Goal: Transaction & Acquisition: Purchase product/service

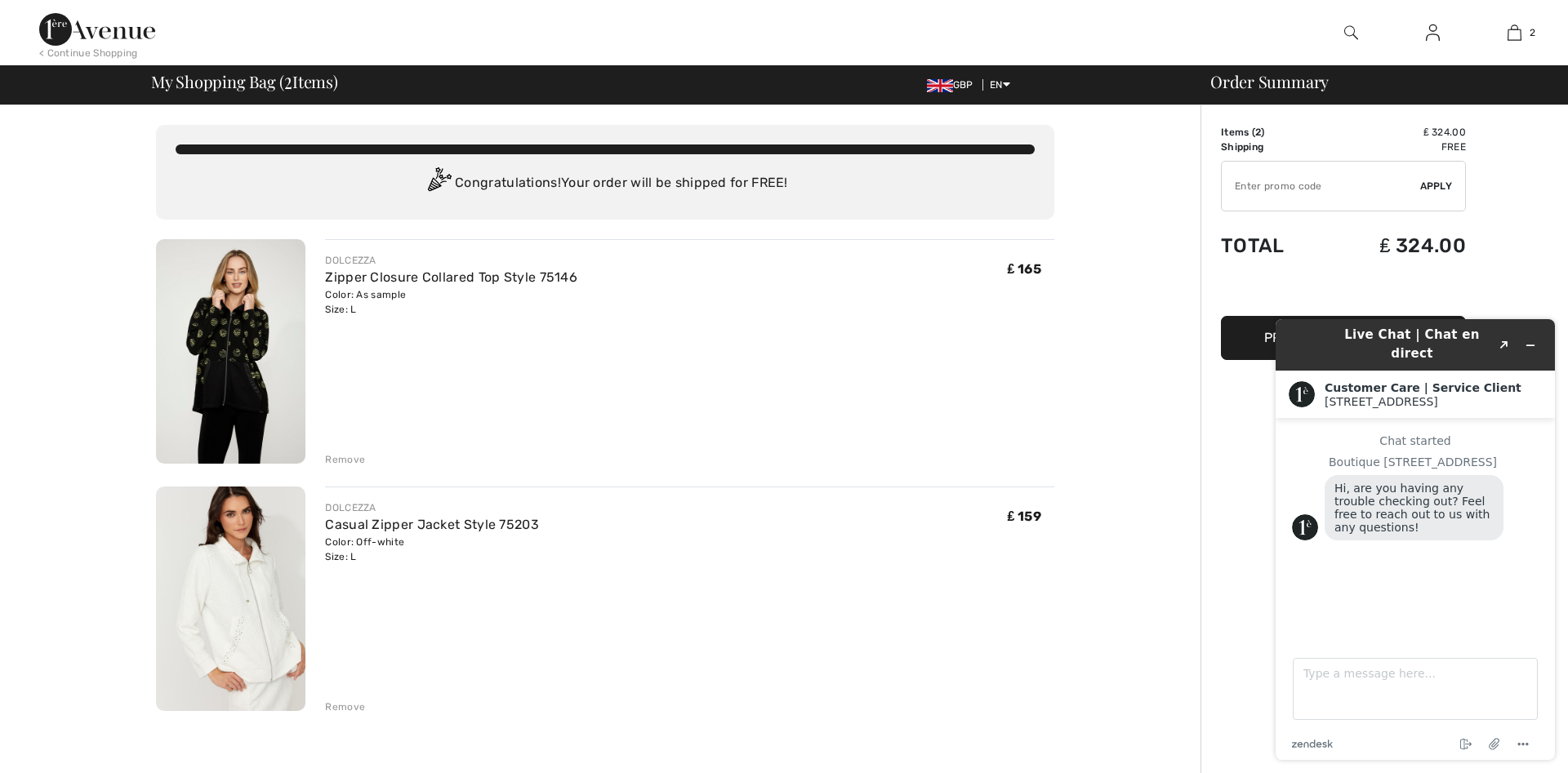
click at [1301, 551] on div "Chat started Boutique [GEOGRAPHIC_DATA], are you having any trouble checking ou…" at bounding box center [1415, 523] width 246 height 180
click at [1381, 510] on span "Hi, are you having any trouble checking out? Feel free to reach out to us with …" at bounding box center [1415, 508] width 160 height 53
click at [1440, 507] on span "Hi, are you having any trouble checking out? Feel free to reach out to us with …" at bounding box center [1415, 508] width 160 height 53
click at [1315, 678] on textarea "Type a message here..." at bounding box center [1415, 689] width 245 height 62
click at [1503, 711] on textarea "Do I get the 156% off mentioned at the start?" at bounding box center [1415, 689] width 245 height 62
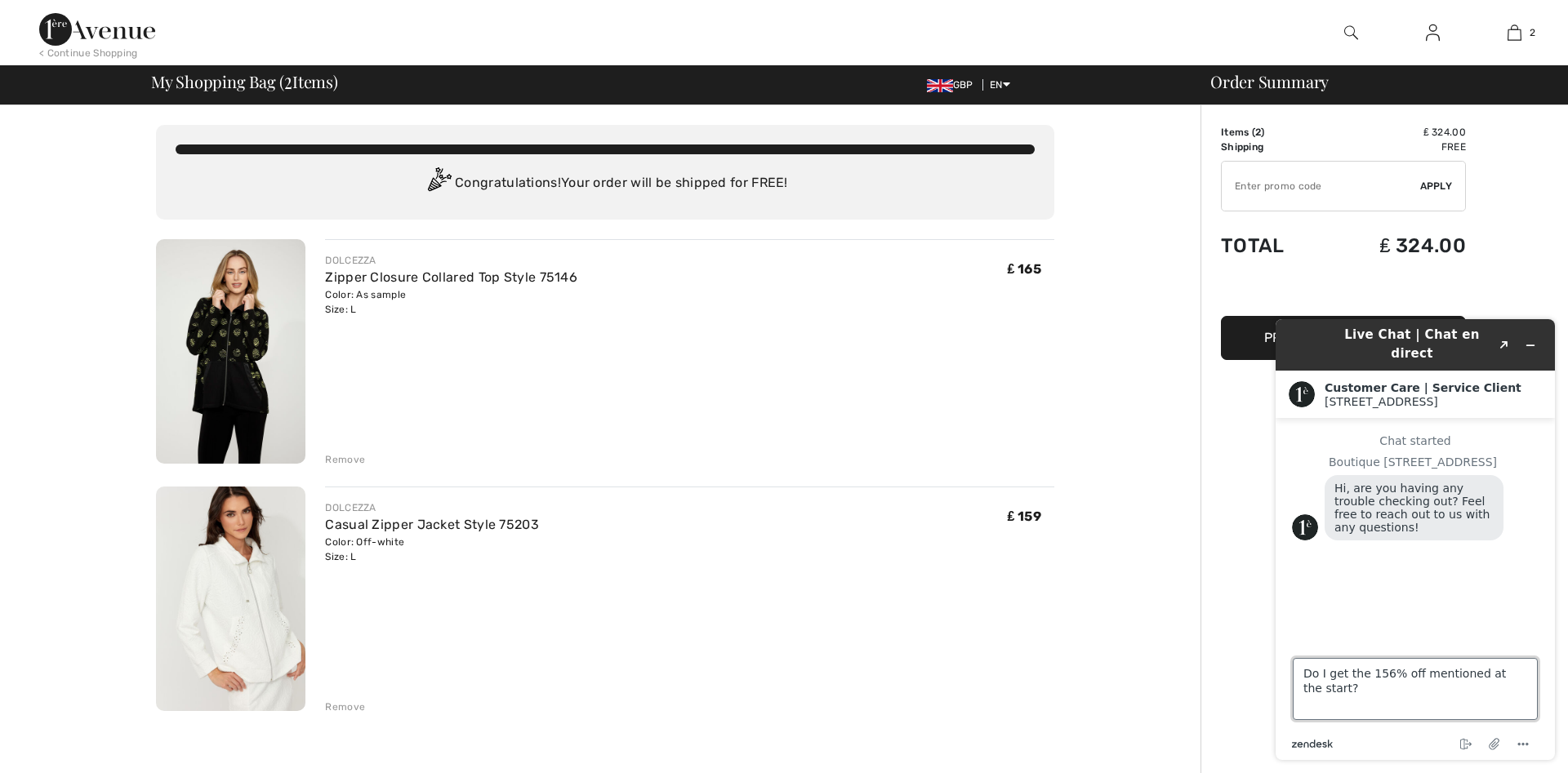
type textarea "Do I get the 156% off mentioned at the start?"
click at [1312, 744] on icon "zendesk .cls-1{fill:#03363d;}" at bounding box center [1312, 743] width 41 height 8
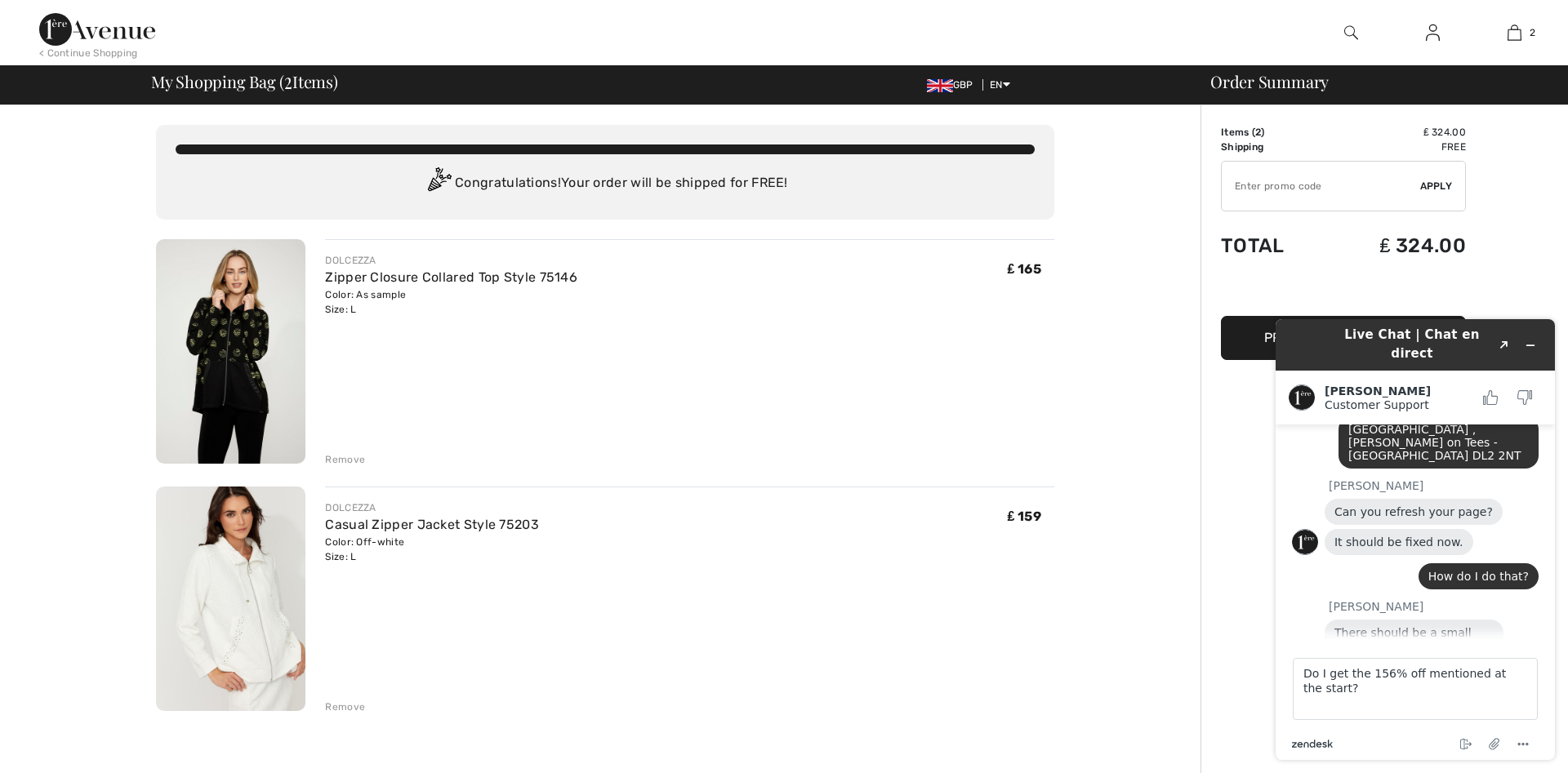
scroll to position [1331, 0]
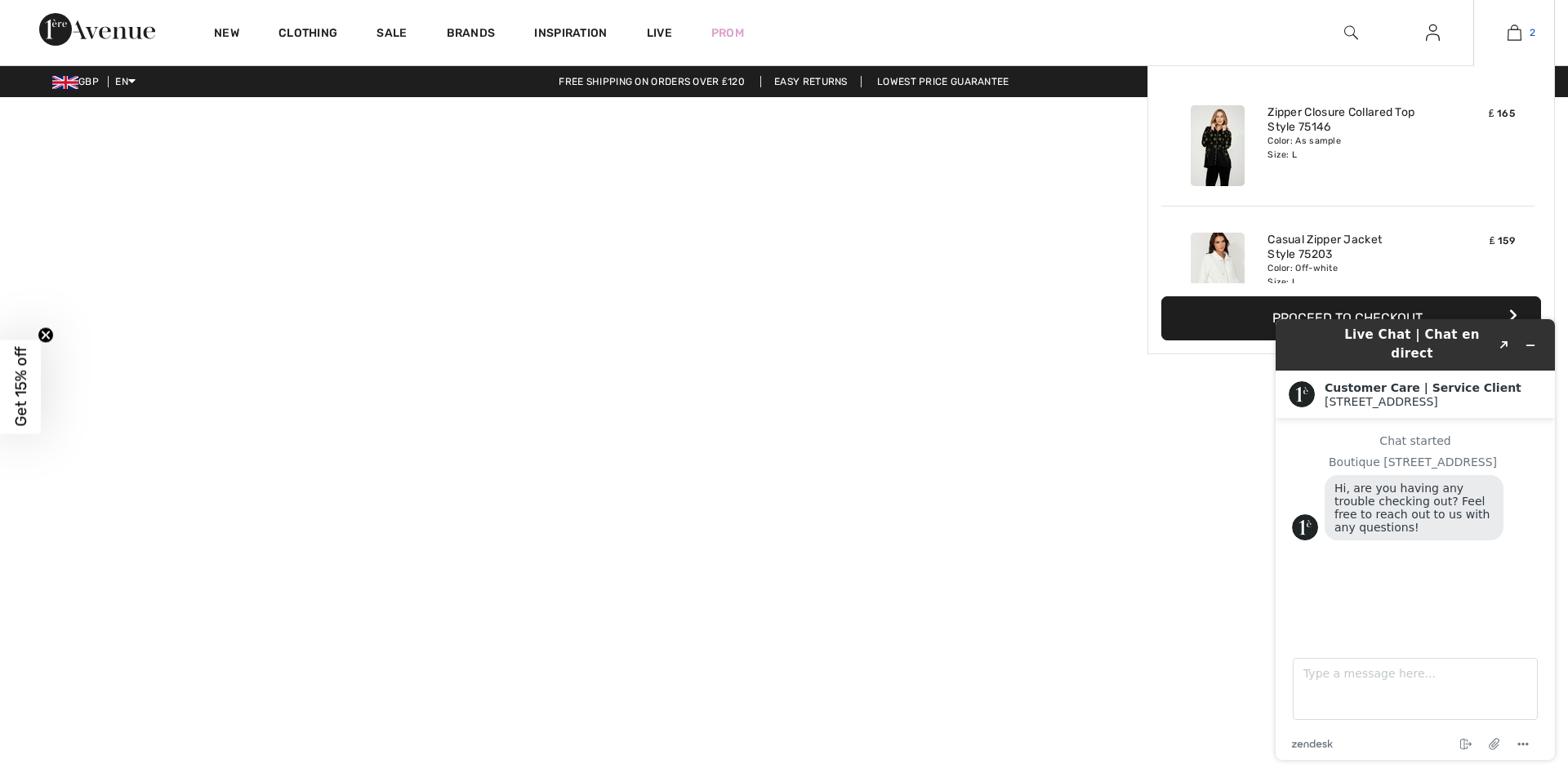
click at [1511, 36] on img at bounding box center [1515, 32] width 14 height 19
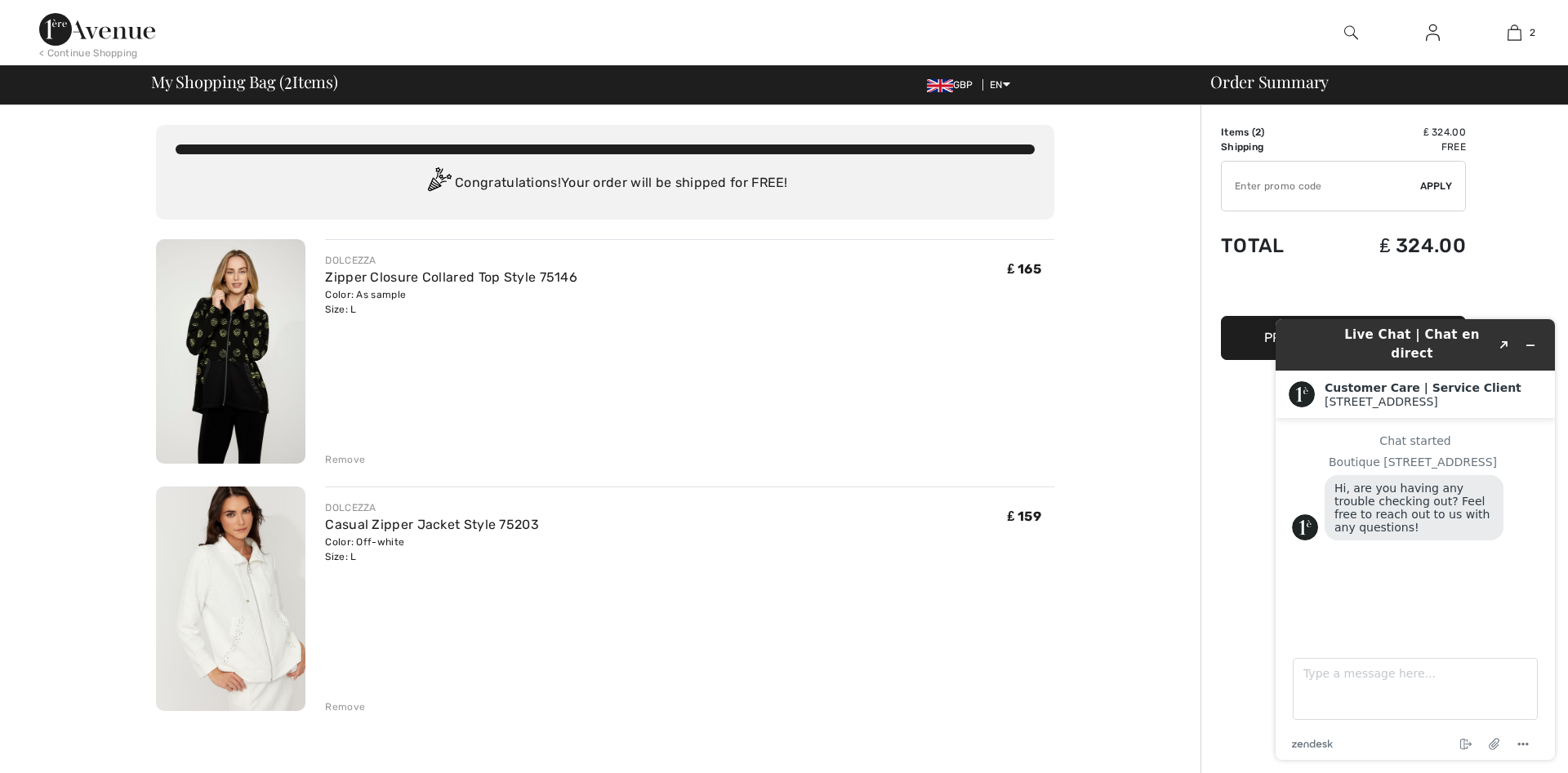
click at [1326, 185] on input "TEXT" at bounding box center [1321, 186] width 198 height 49
click at [1069, 373] on div "You are only ₤ 0.00 away from FREE SHIPPING! Continue Shopping > Congratulation…" at bounding box center [605, 750] width 1191 height 1291
click at [1318, 681] on textarea "Type a message here..." at bounding box center [1415, 689] width 245 height 62
type textarea "Do I get the doscount offered?"
click at [1501, 334] on button "Created with Sketch." at bounding box center [1505, 345] width 26 height 23
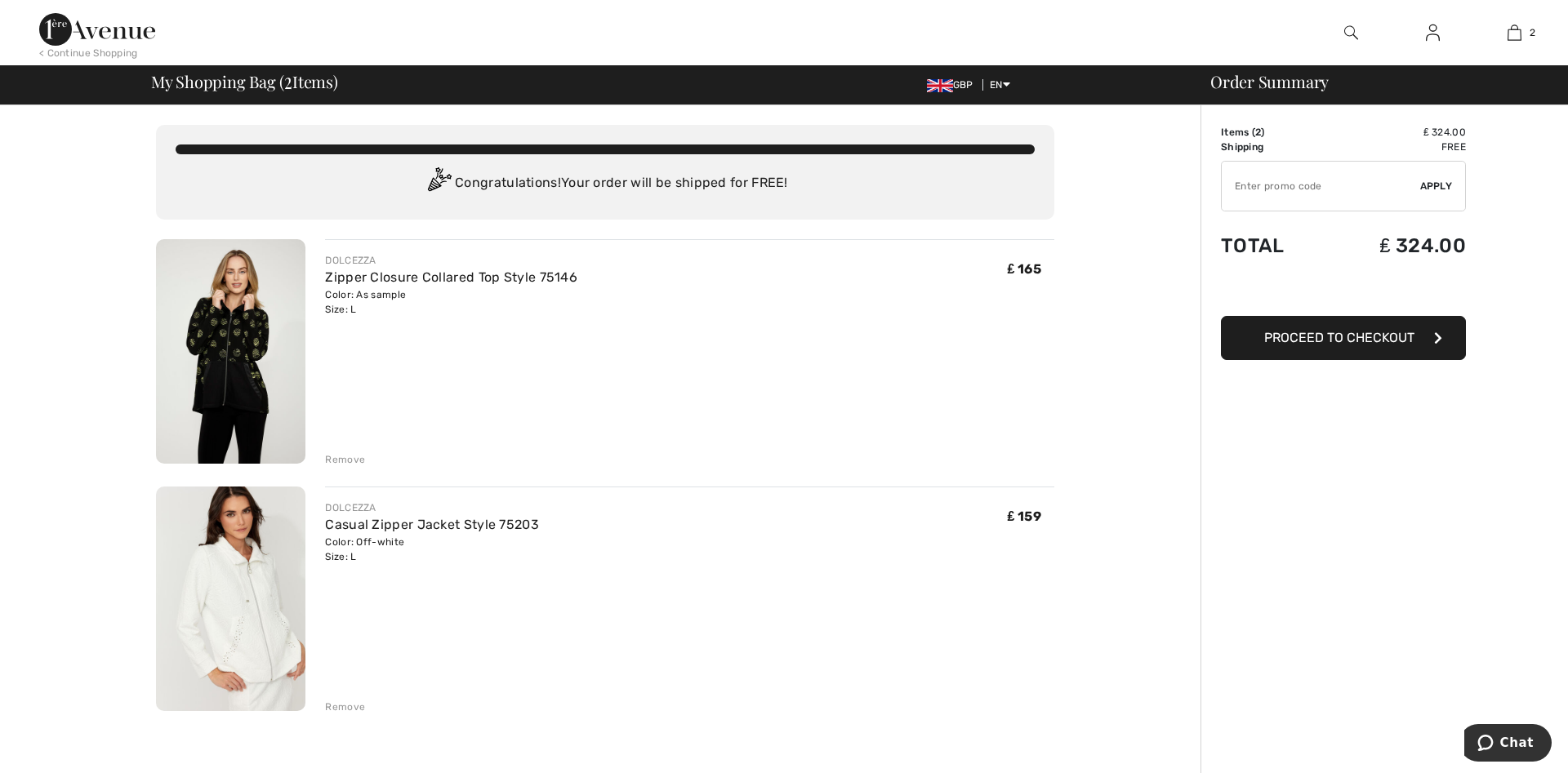
click at [1244, 181] on input "TEXT" at bounding box center [1321, 186] width 198 height 49
click at [1447, 184] on span "Apply" at bounding box center [1436, 186] width 32 height 15
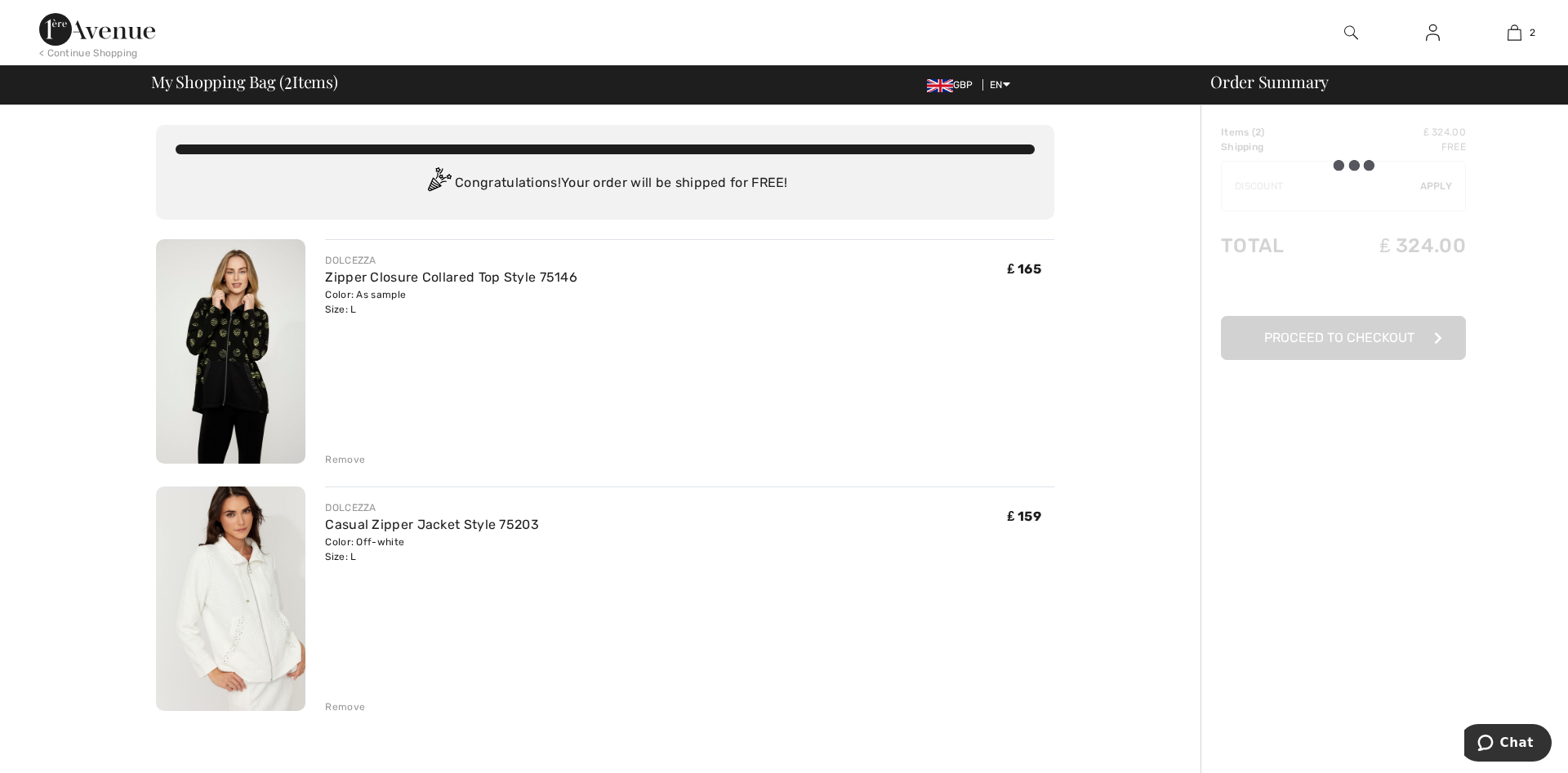
type input "DISC0UNT"
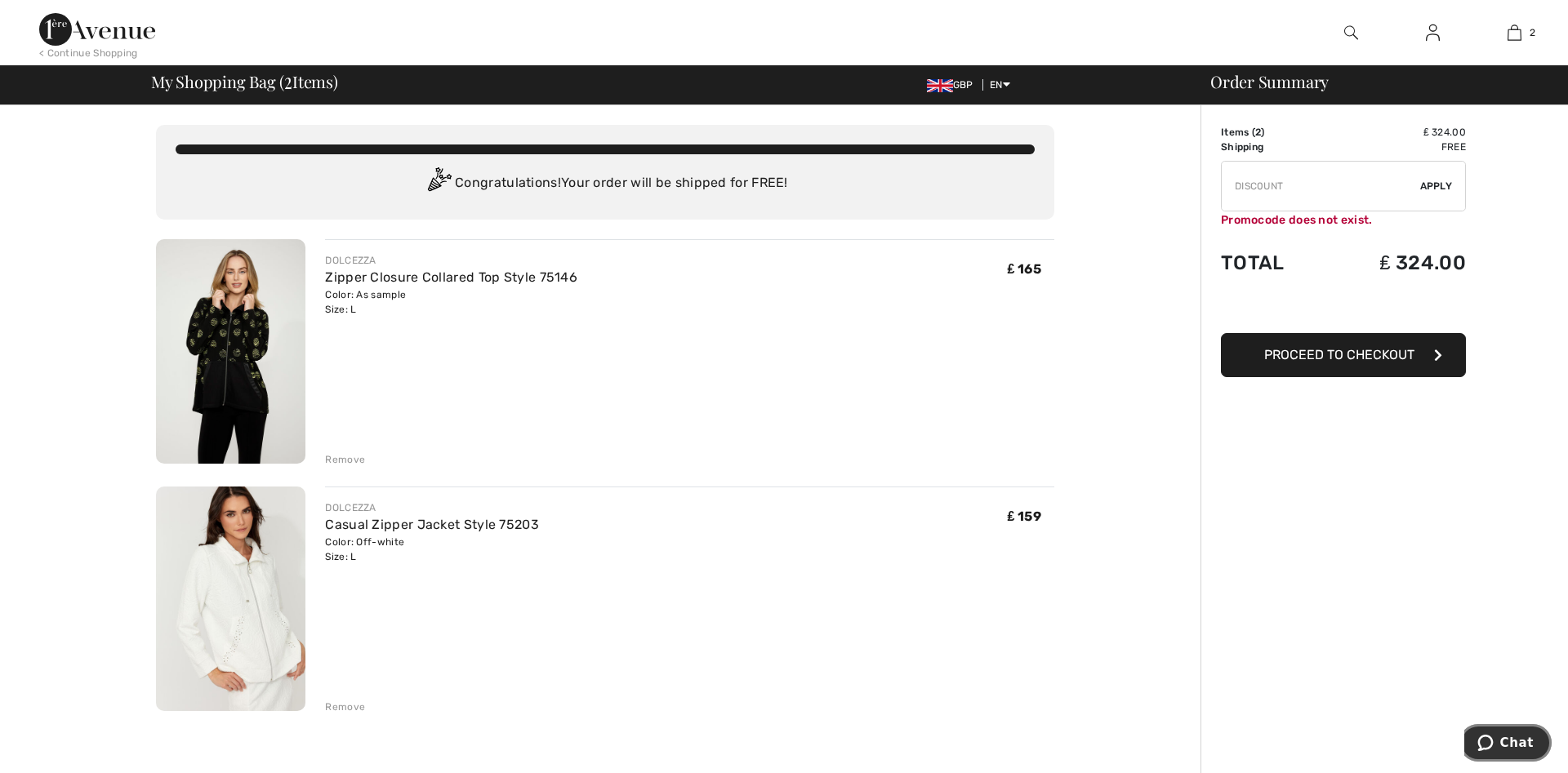
click at [1513, 746] on span "Chat" at bounding box center [1517, 742] width 33 height 15
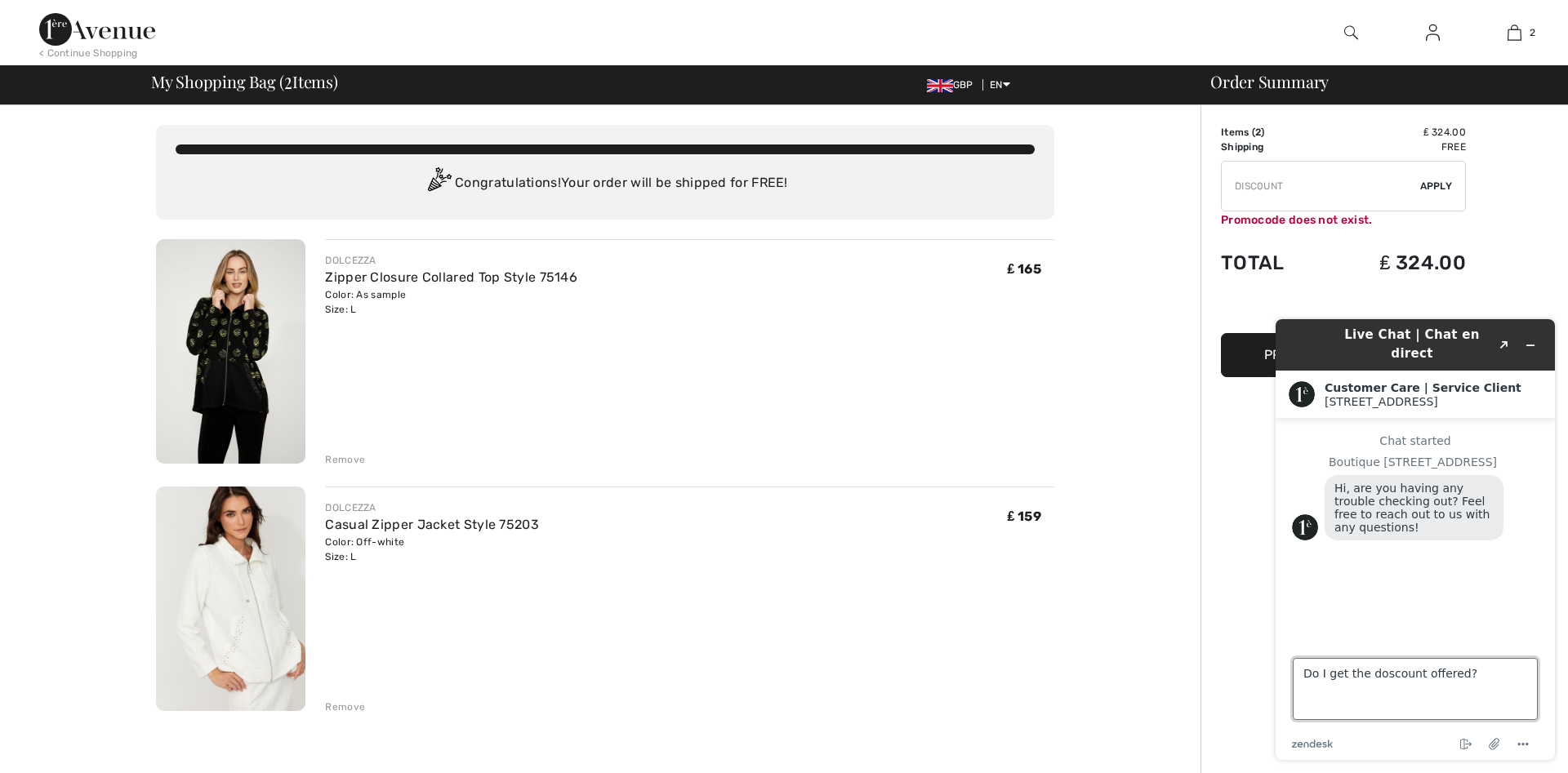
click at [1514, 698] on textarea "Do I get the doscount offered?" at bounding box center [1415, 689] width 245 height 62
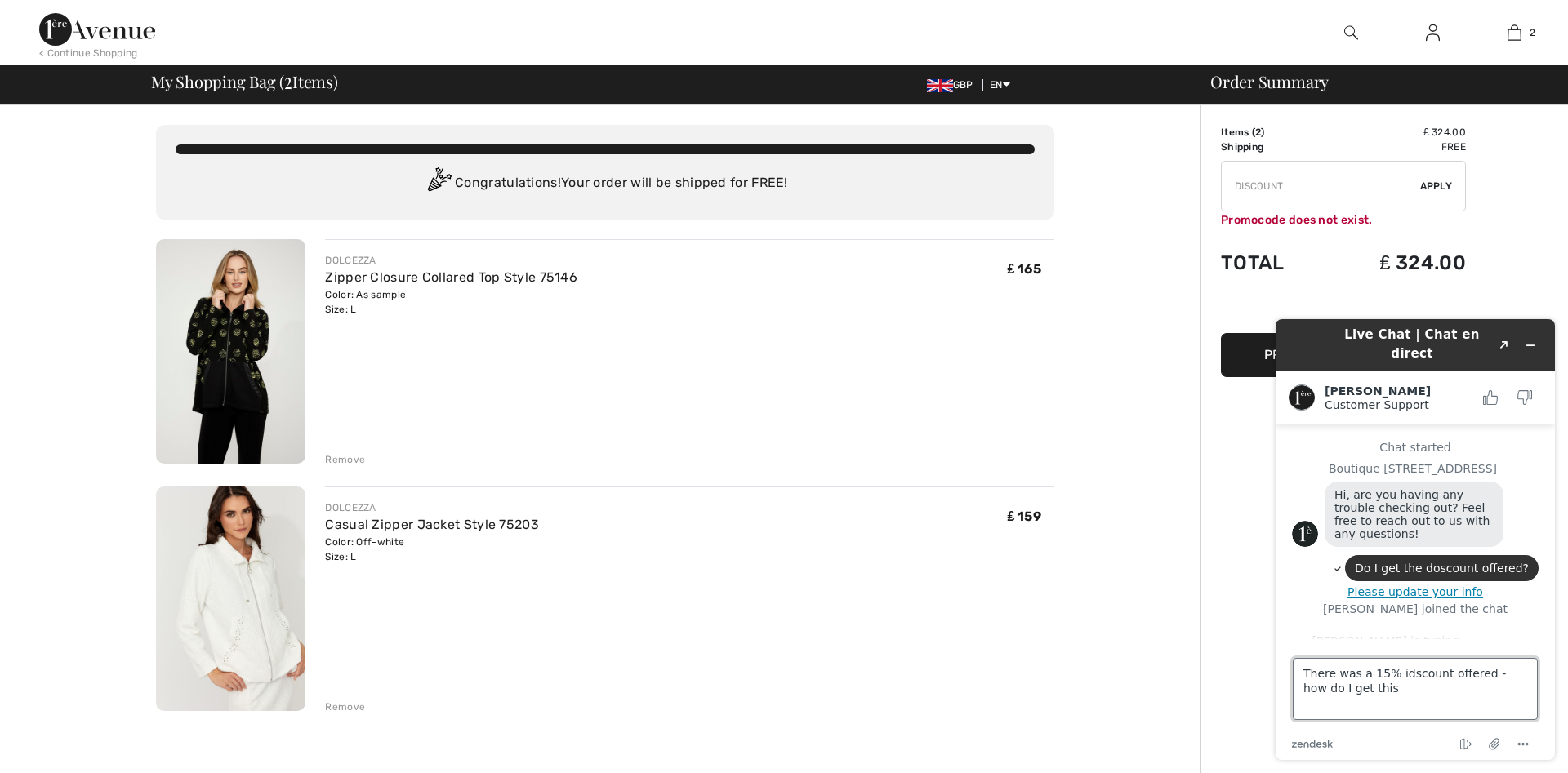
type textarea "There was a 15% idscount offered - how do I get this?"
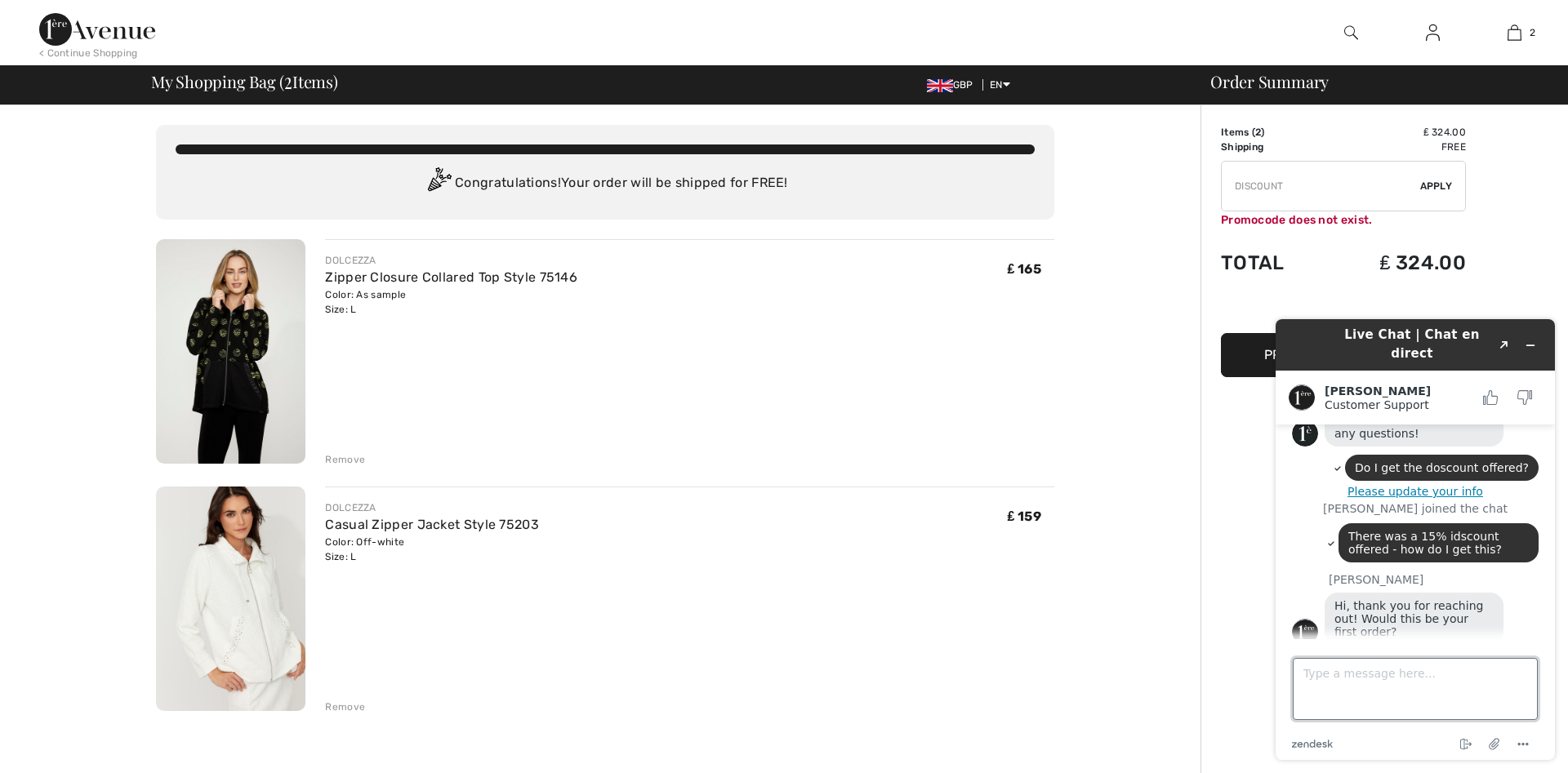
scroll to position [98, 0]
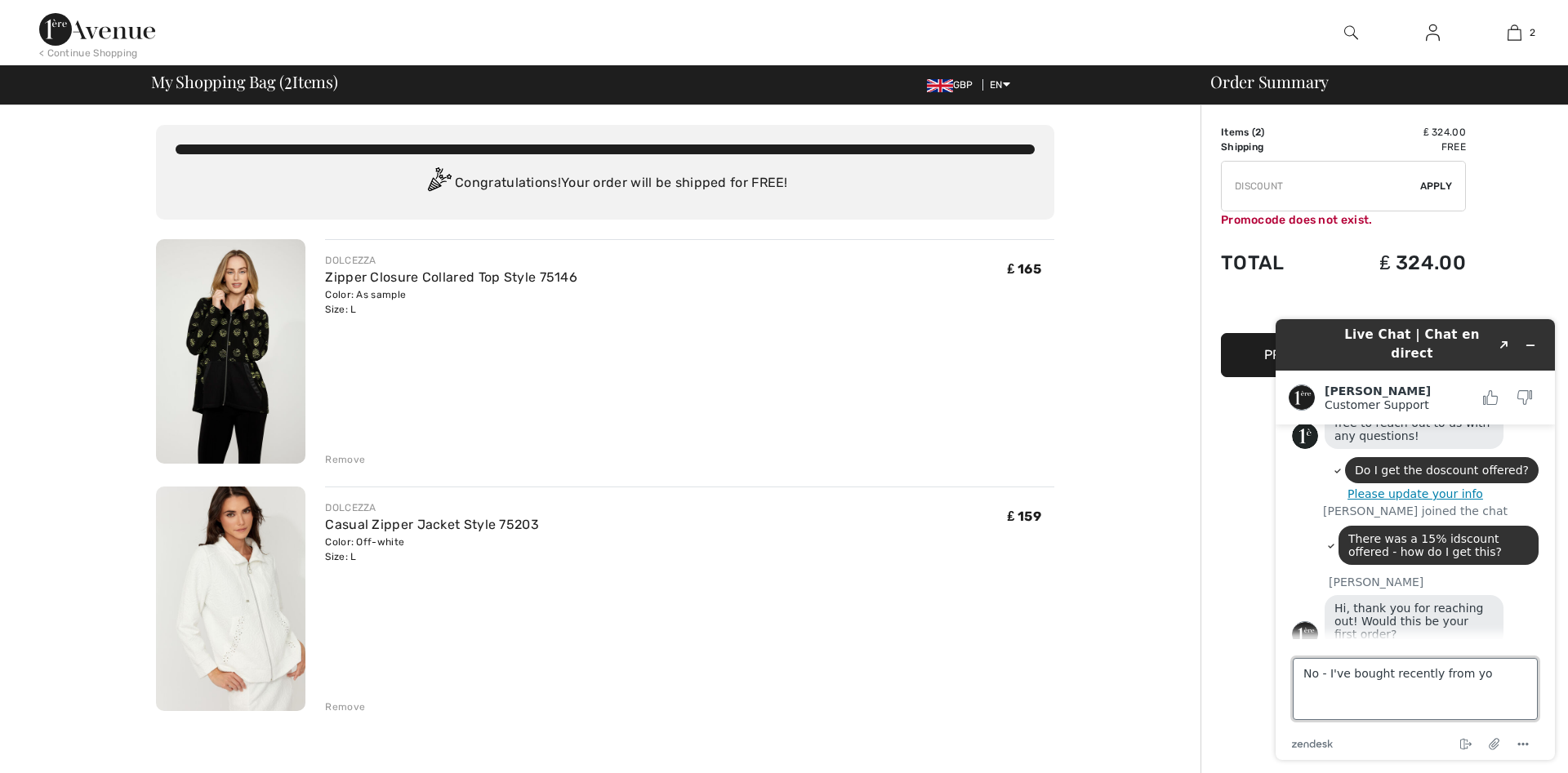
type textarea "No - I've bought recently from you"
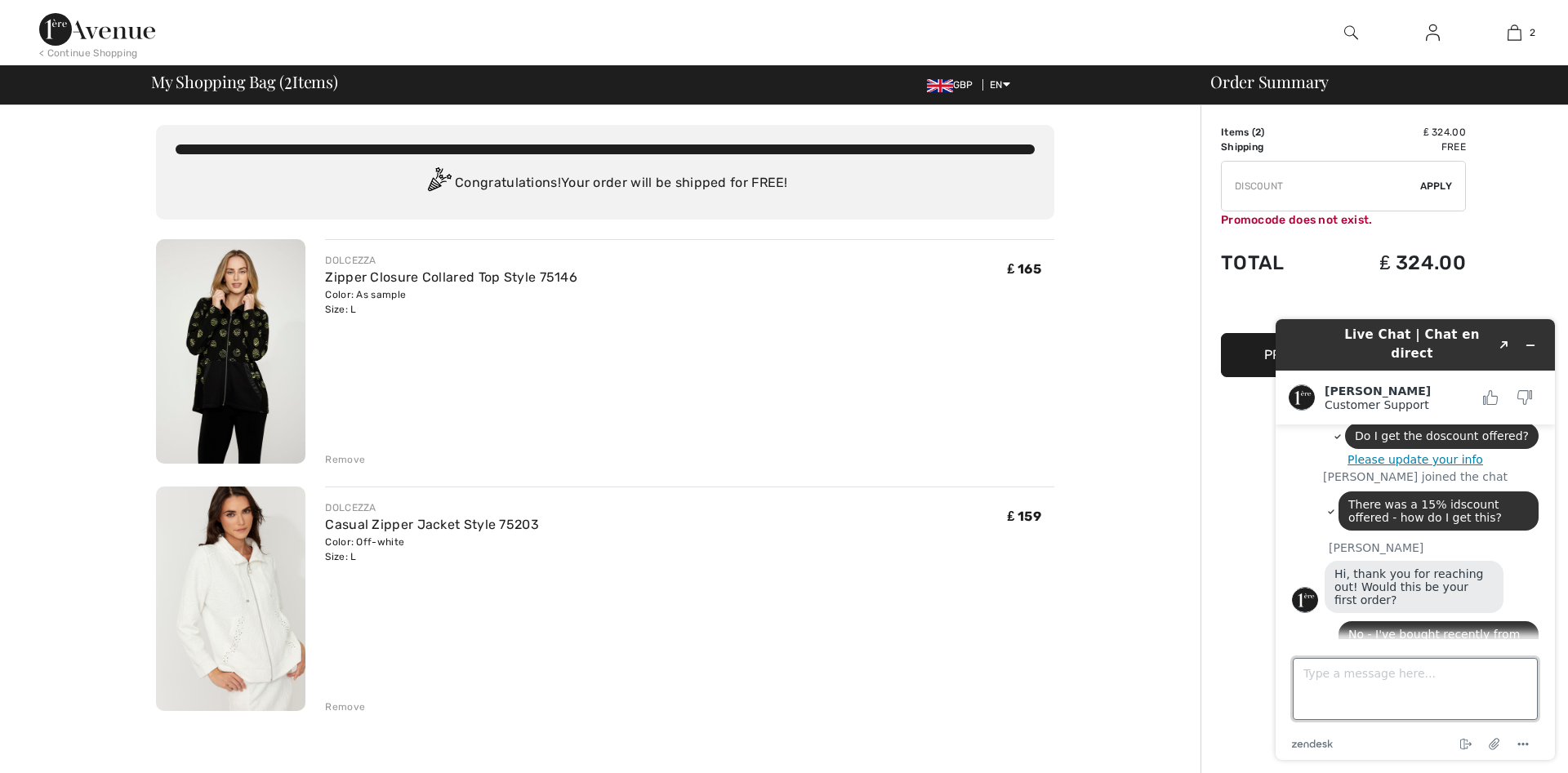
scroll to position [204, 0]
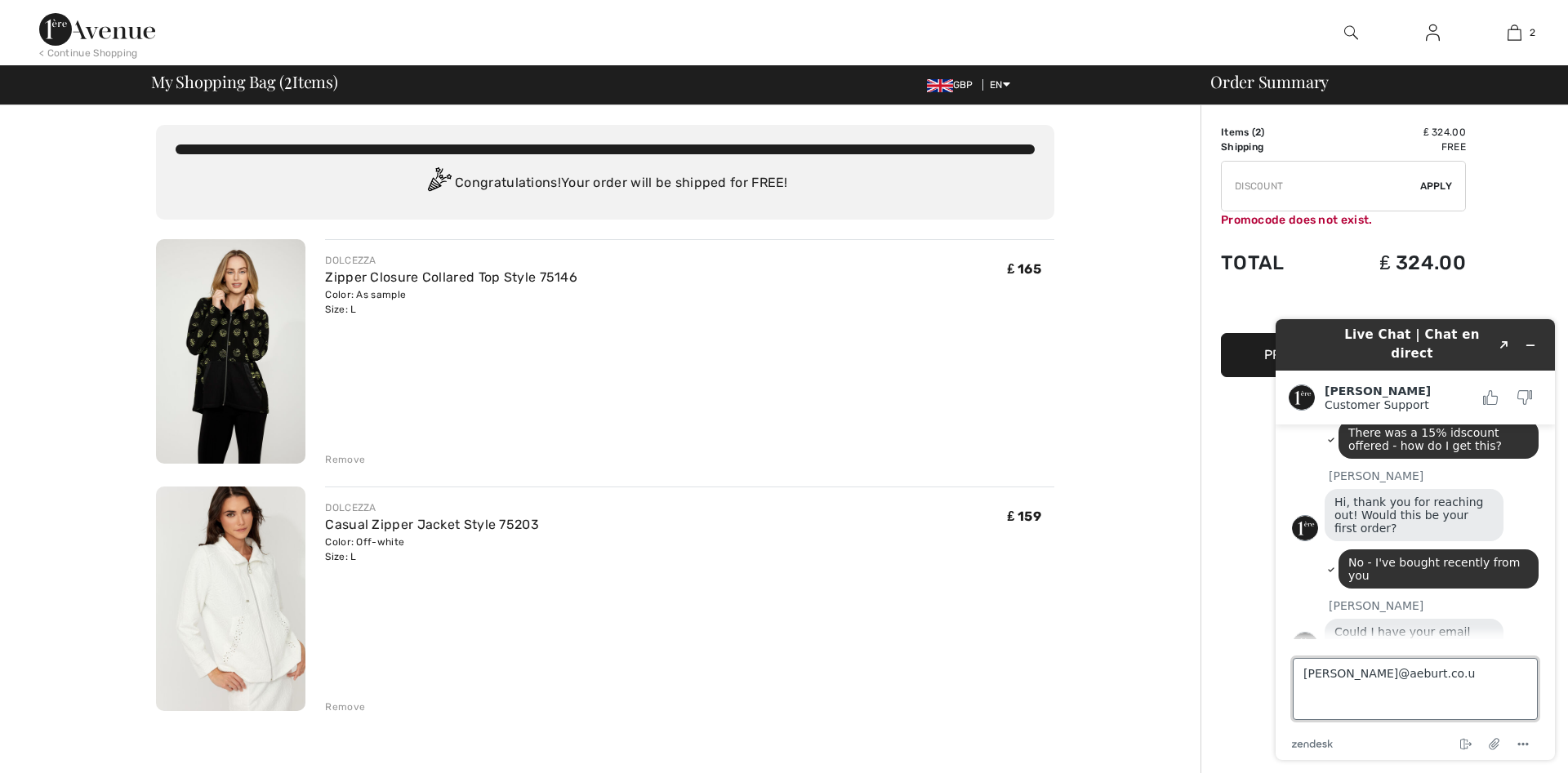
type textarea "[PERSON_NAME][EMAIL_ADDRESS][DOMAIN_NAME]"
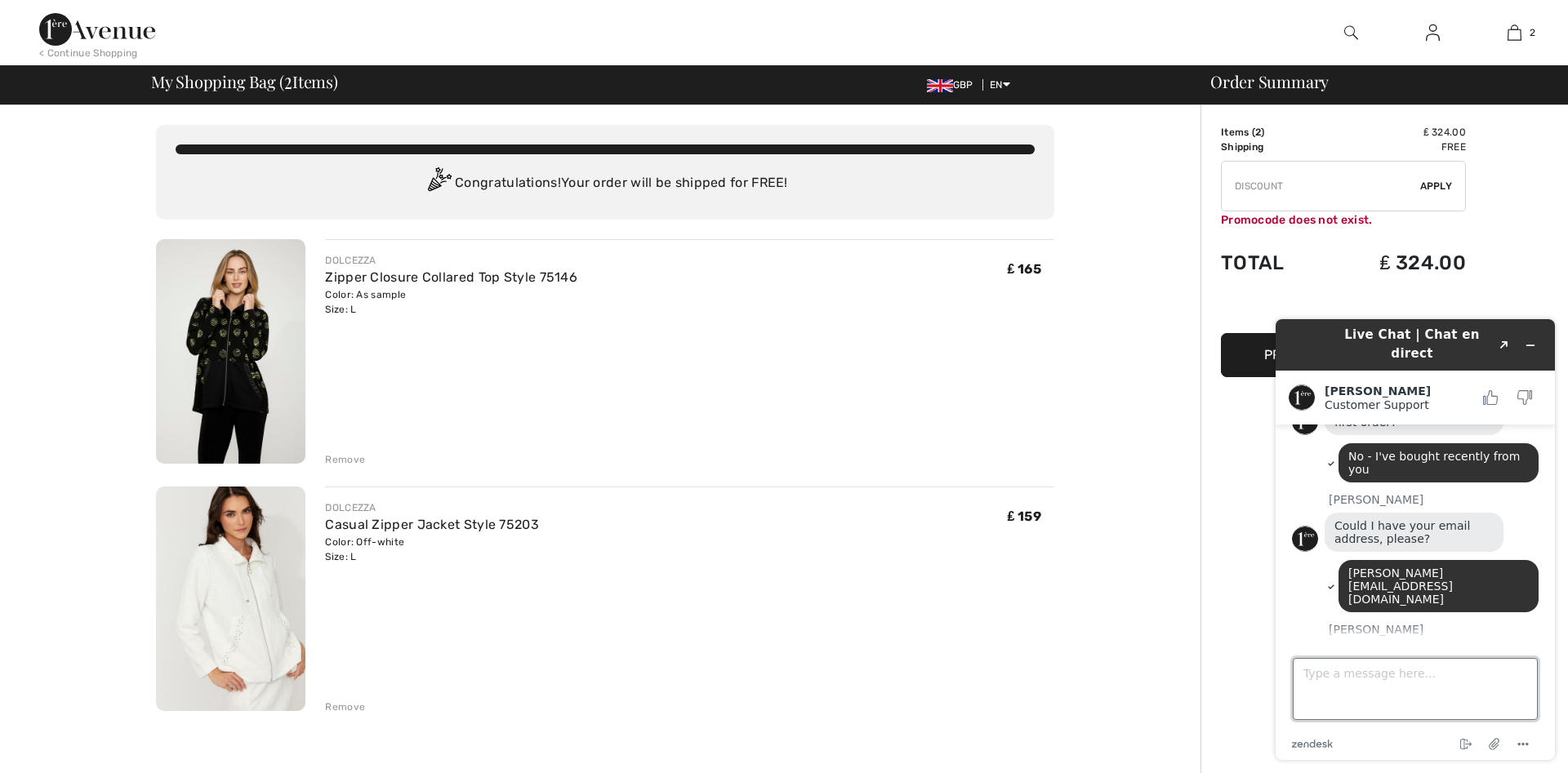
scroll to position [393, 0]
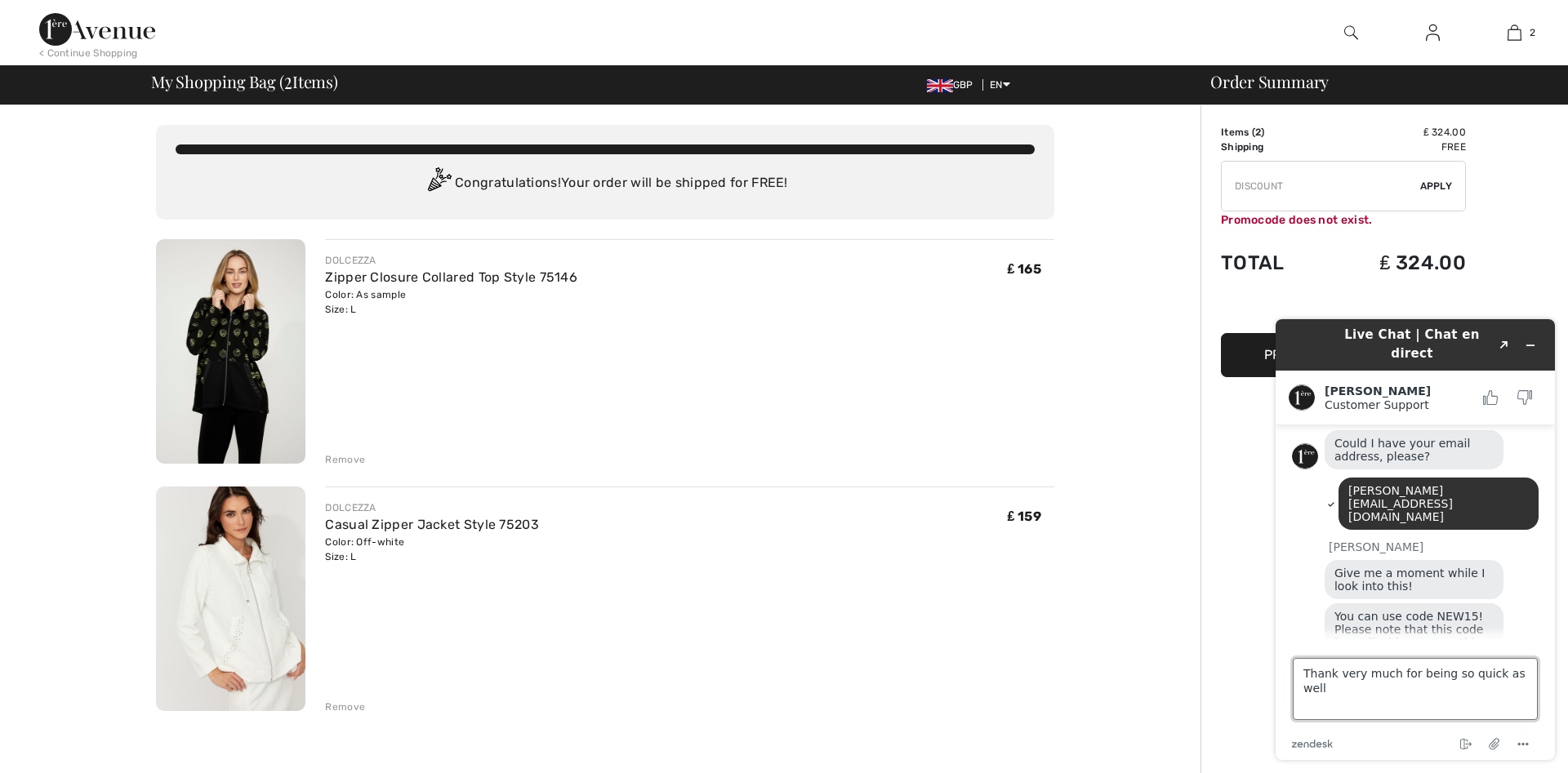
type textarea "Thank very much for being so quick as well"
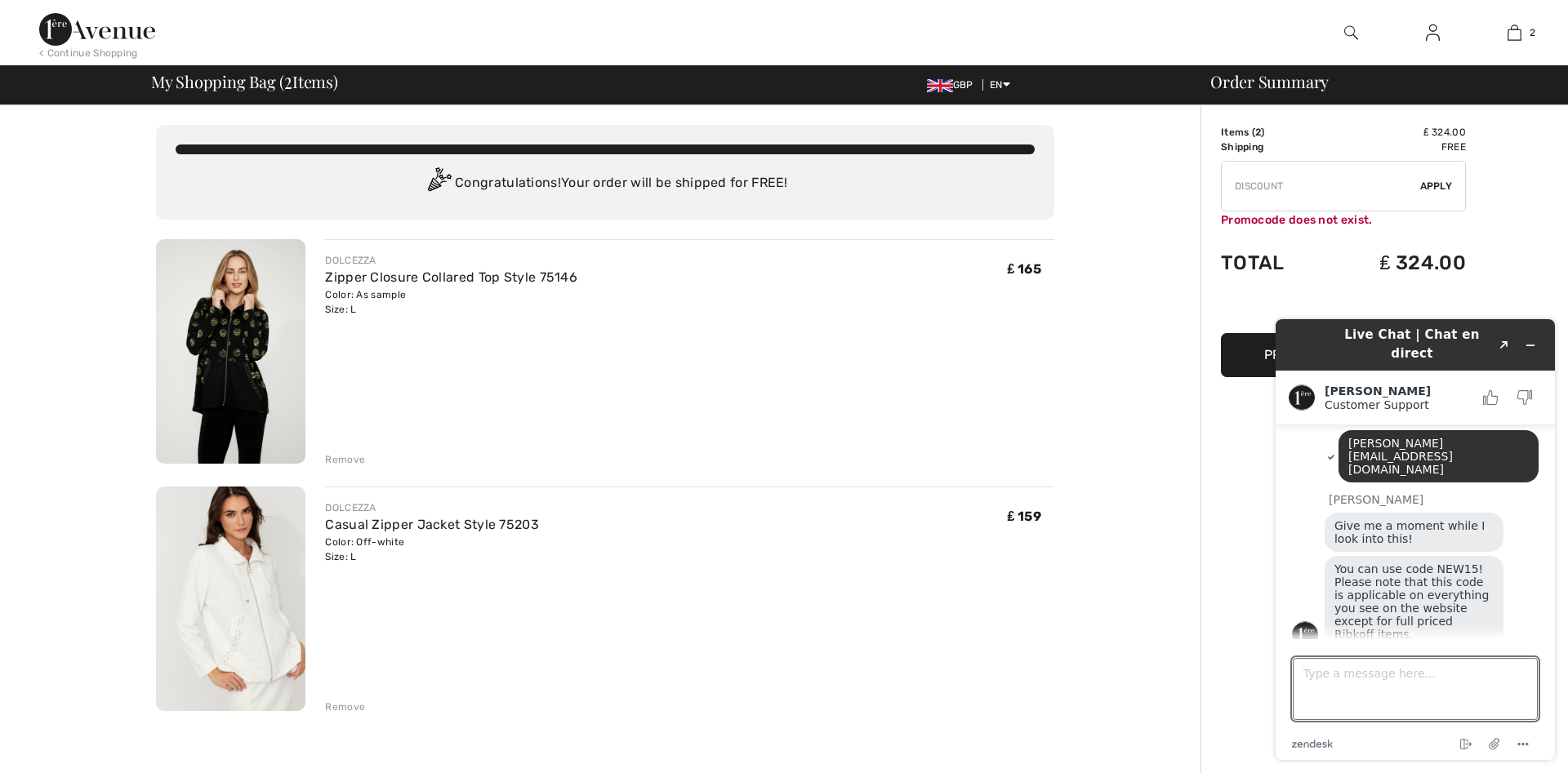
click at [1233, 188] on input "TEXT" at bounding box center [1321, 186] width 198 height 49
click at [1319, 185] on input "TEXT" at bounding box center [1321, 186] width 198 height 49
type input "NEW15"
click at [1439, 184] on span "Apply" at bounding box center [1436, 186] width 32 height 15
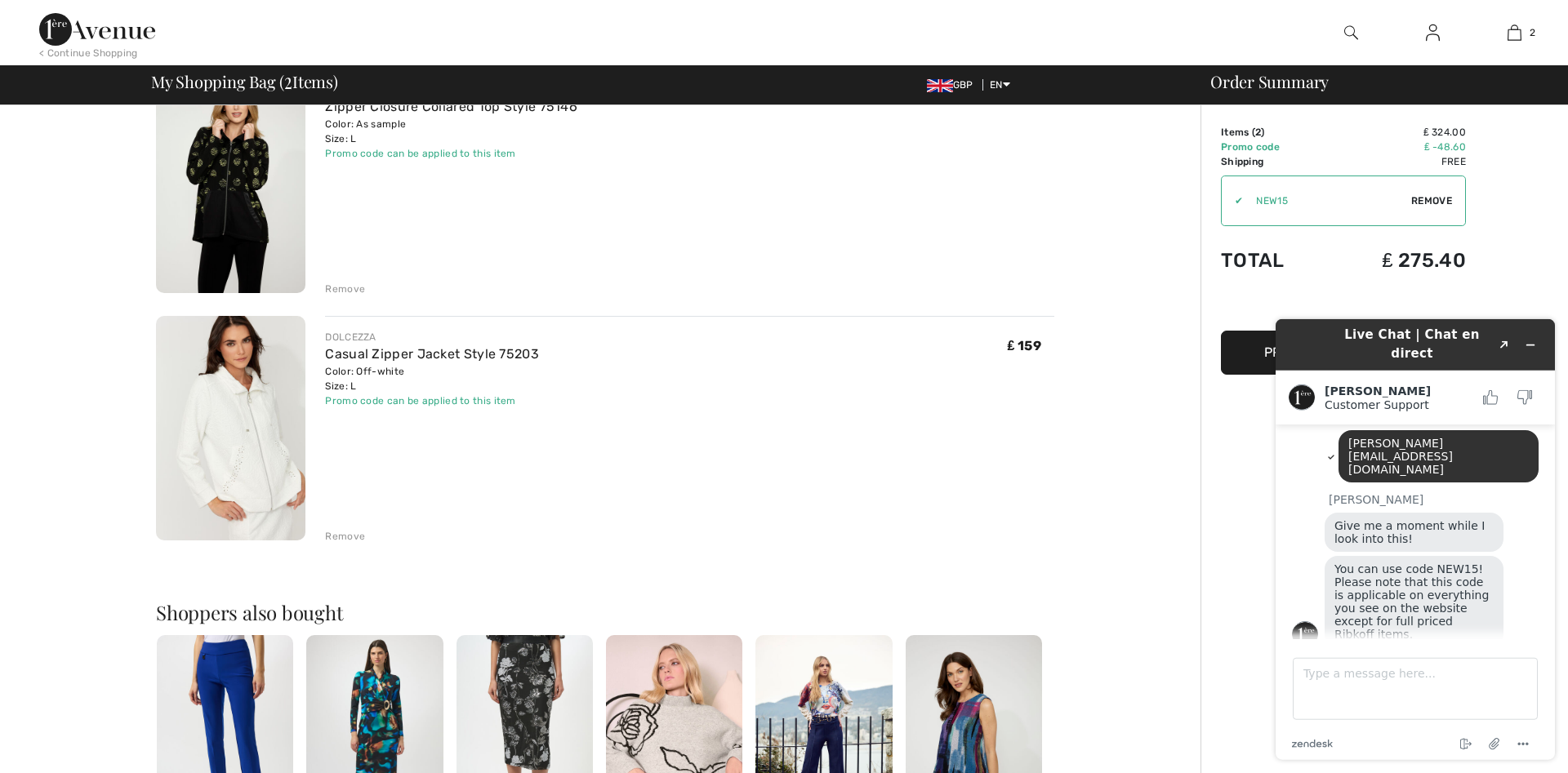
scroll to position [167, 0]
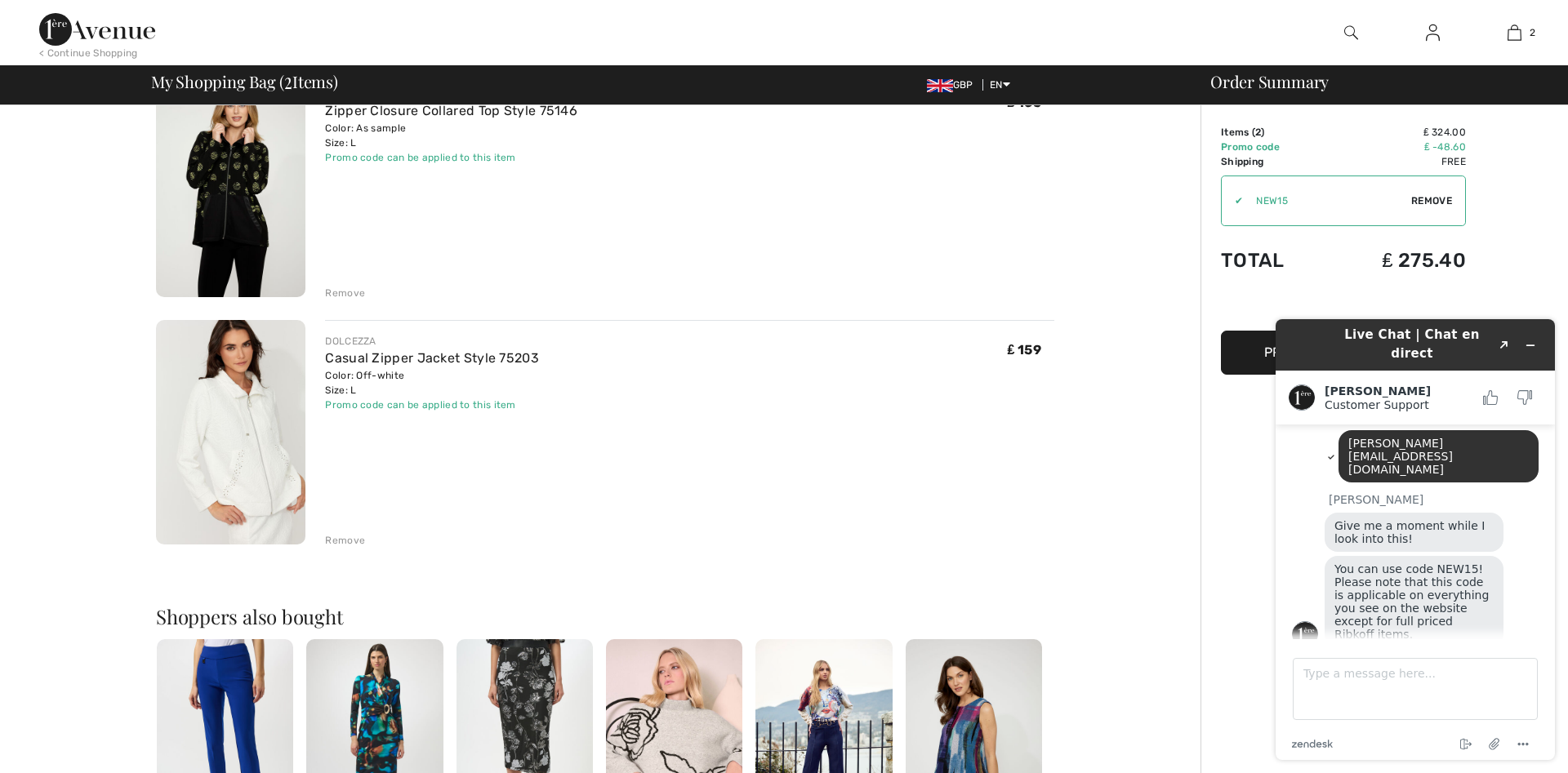
click at [1251, 351] on button "Proceed to Checkout" at bounding box center [1343, 352] width 245 height 44
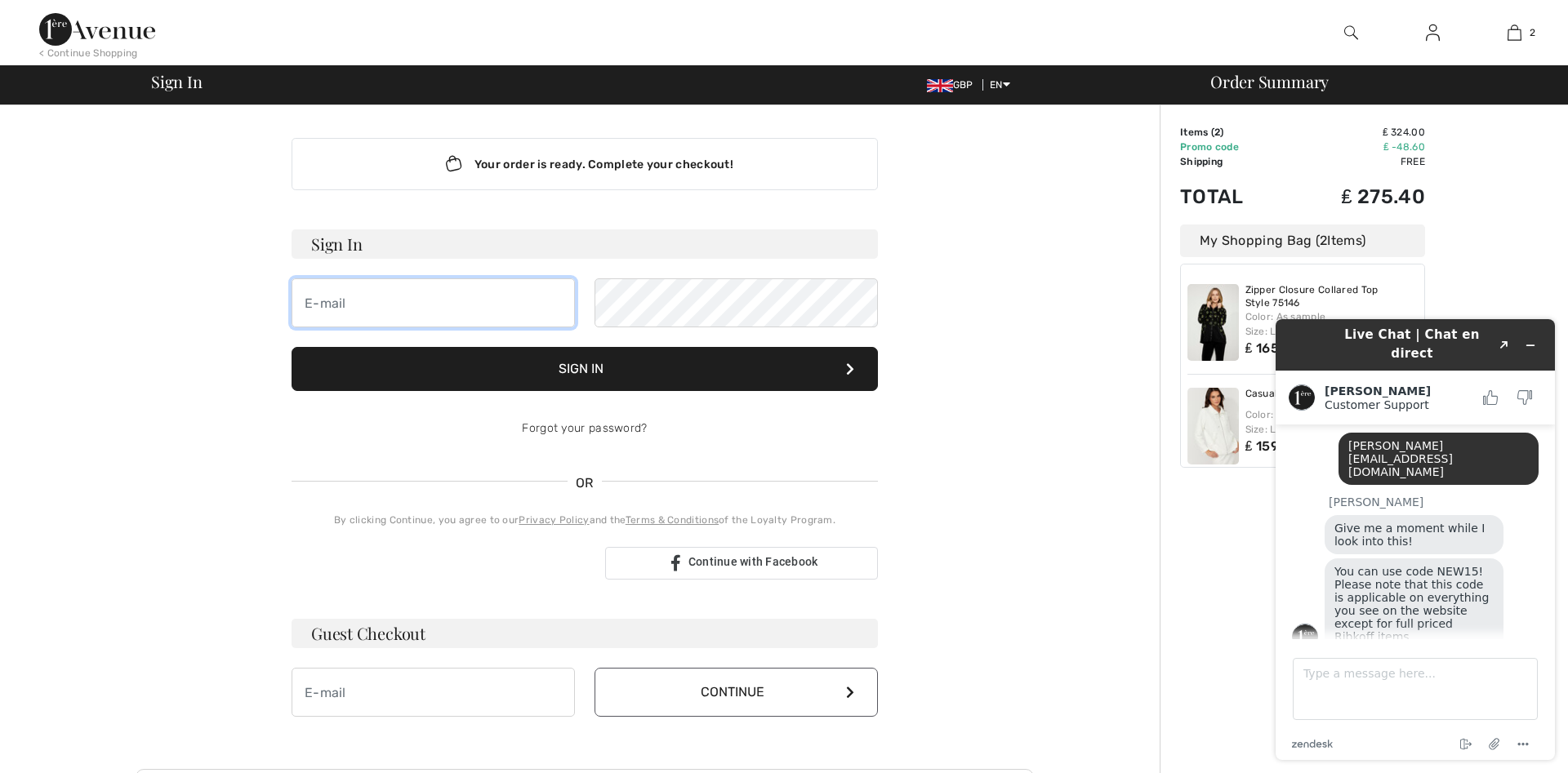
click at [310, 306] on input "email" at bounding box center [432, 303] width 283 height 49
type input "[PERSON_NAME][EMAIL_ADDRESS][DOMAIN_NAME]"
click at [522, 366] on button "Sign In" at bounding box center [584, 369] width 587 height 44
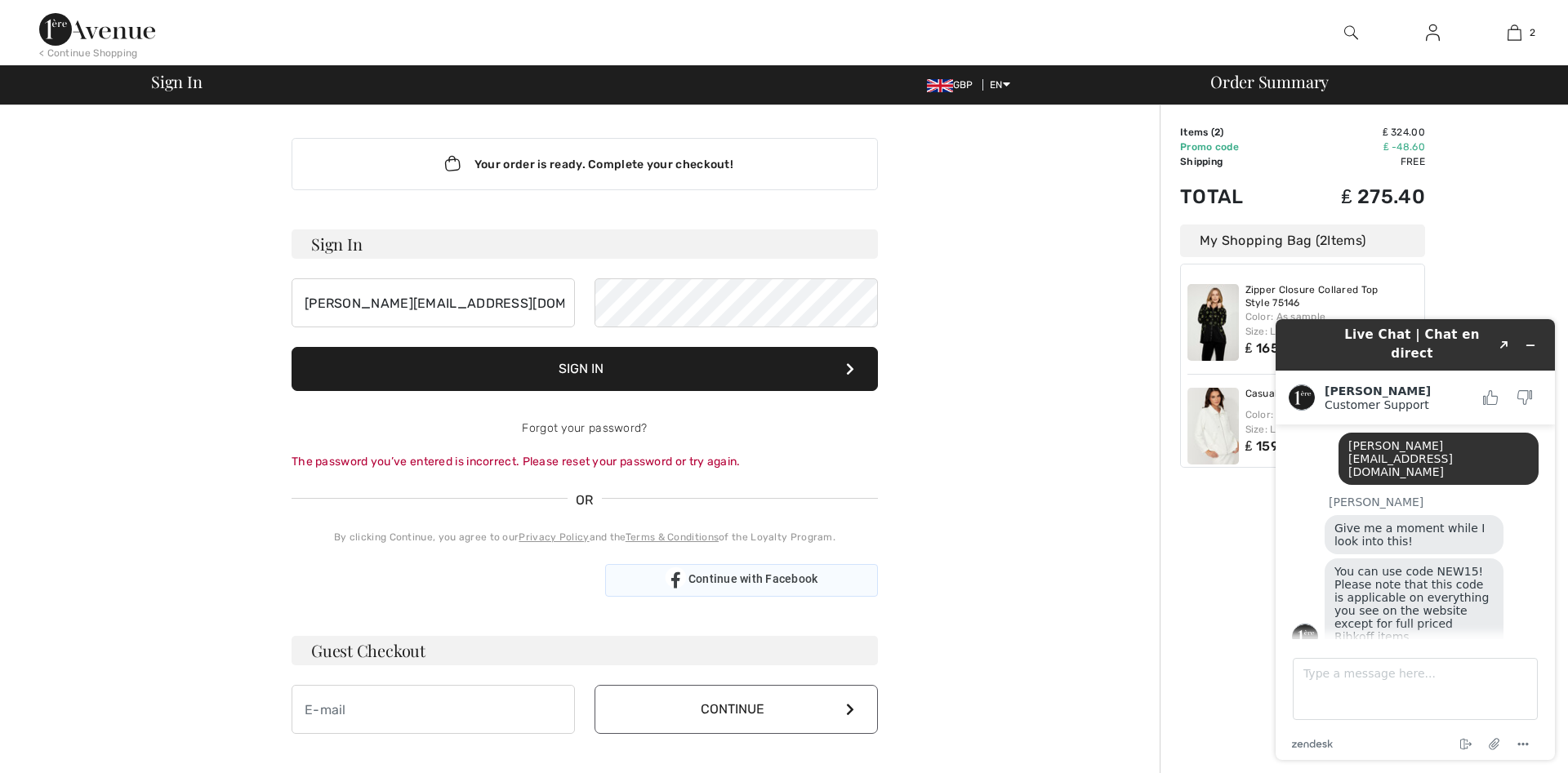
click at [700, 582] on span "Continue with Facebook" at bounding box center [753, 578] width 130 height 13
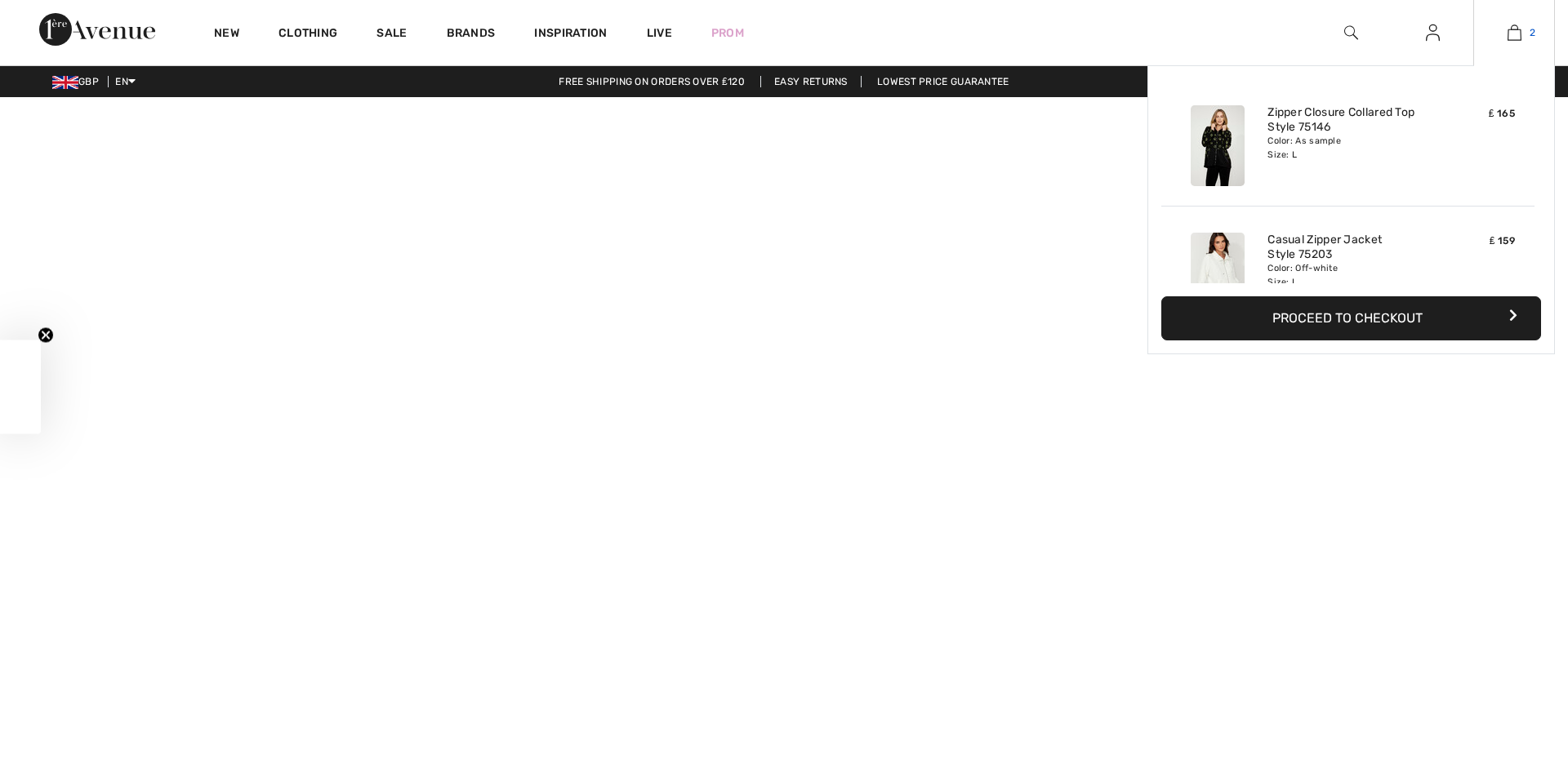
click at [1514, 29] on img at bounding box center [1515, 32] width 14 height 19
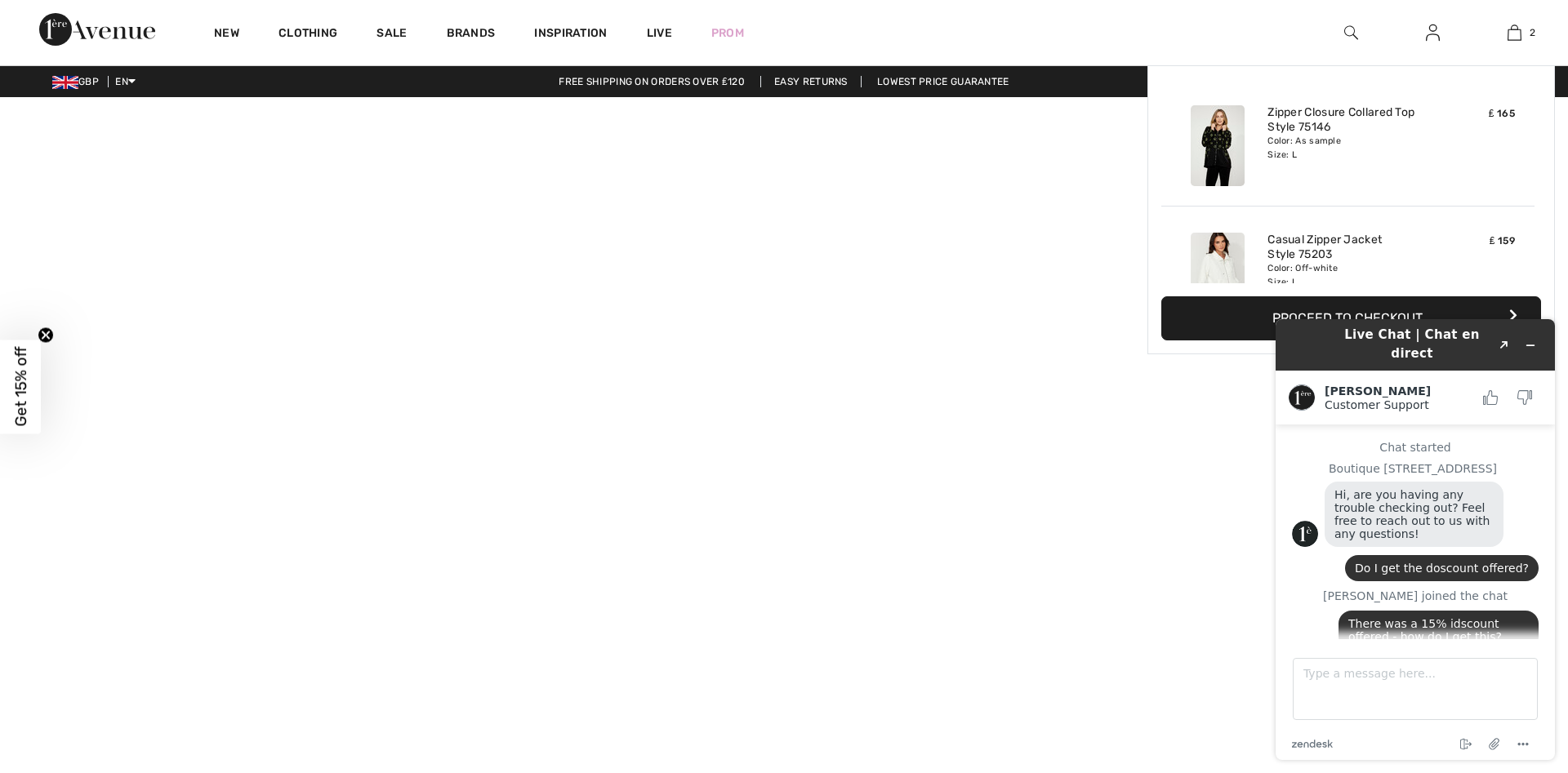
scroll to position [424, 0]
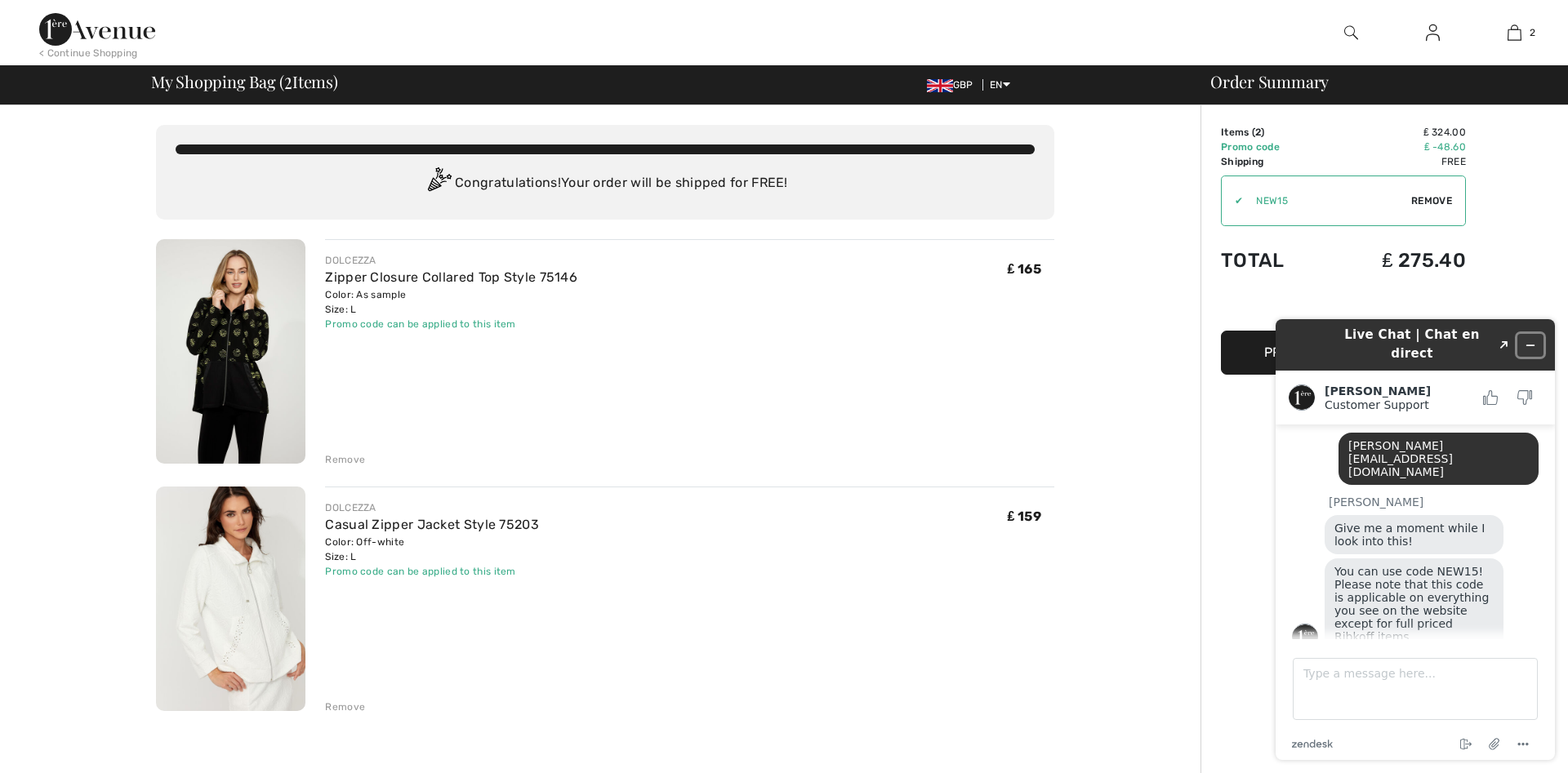
click at [1530, 339] on icon "Minimize widget" at bounding box center [1530, 344] width 11 height 11
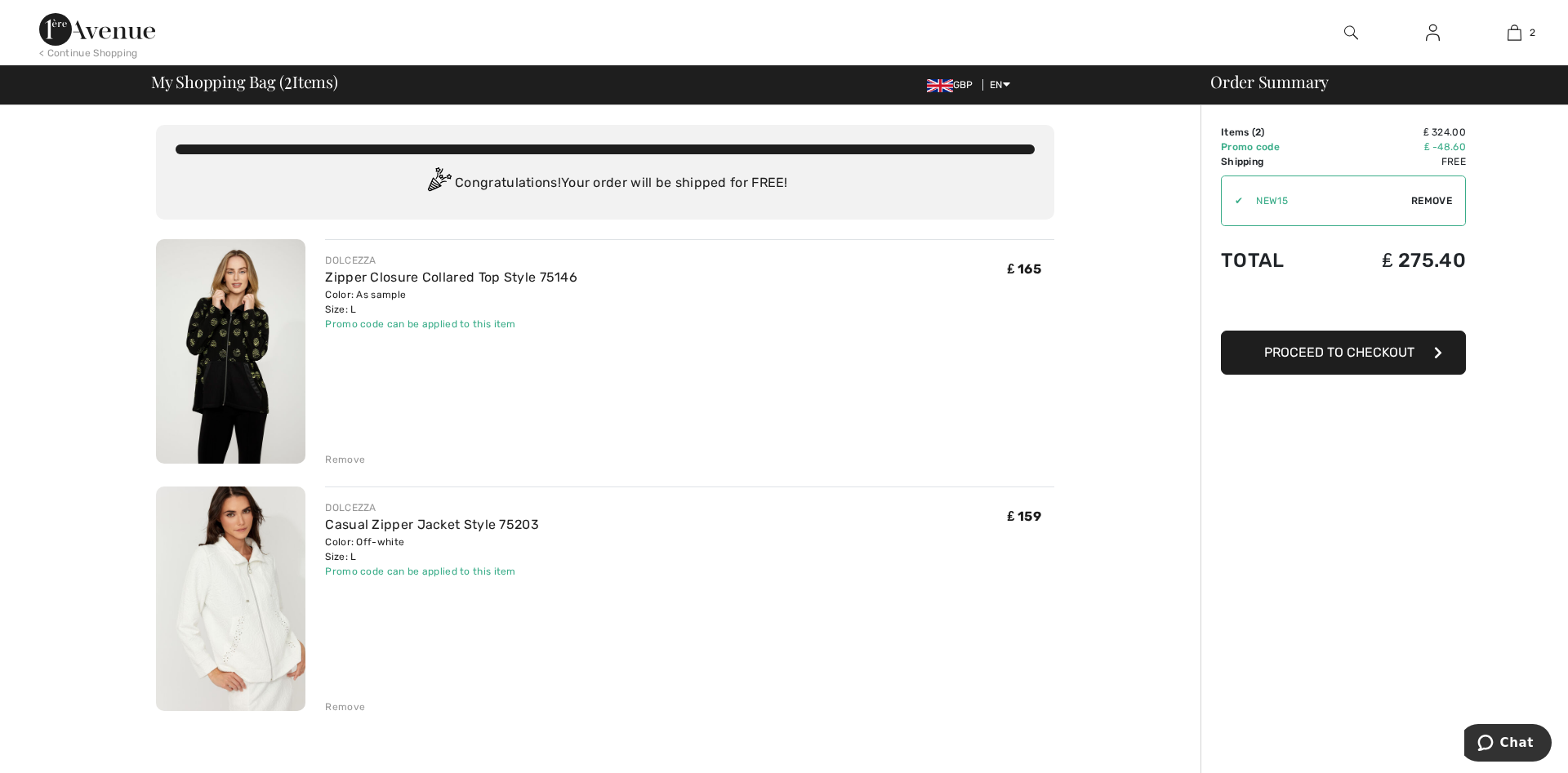
click at [1309, 360] on button "Proceed to Checkout" at bounding box center [1343, 352] width 245 height 44
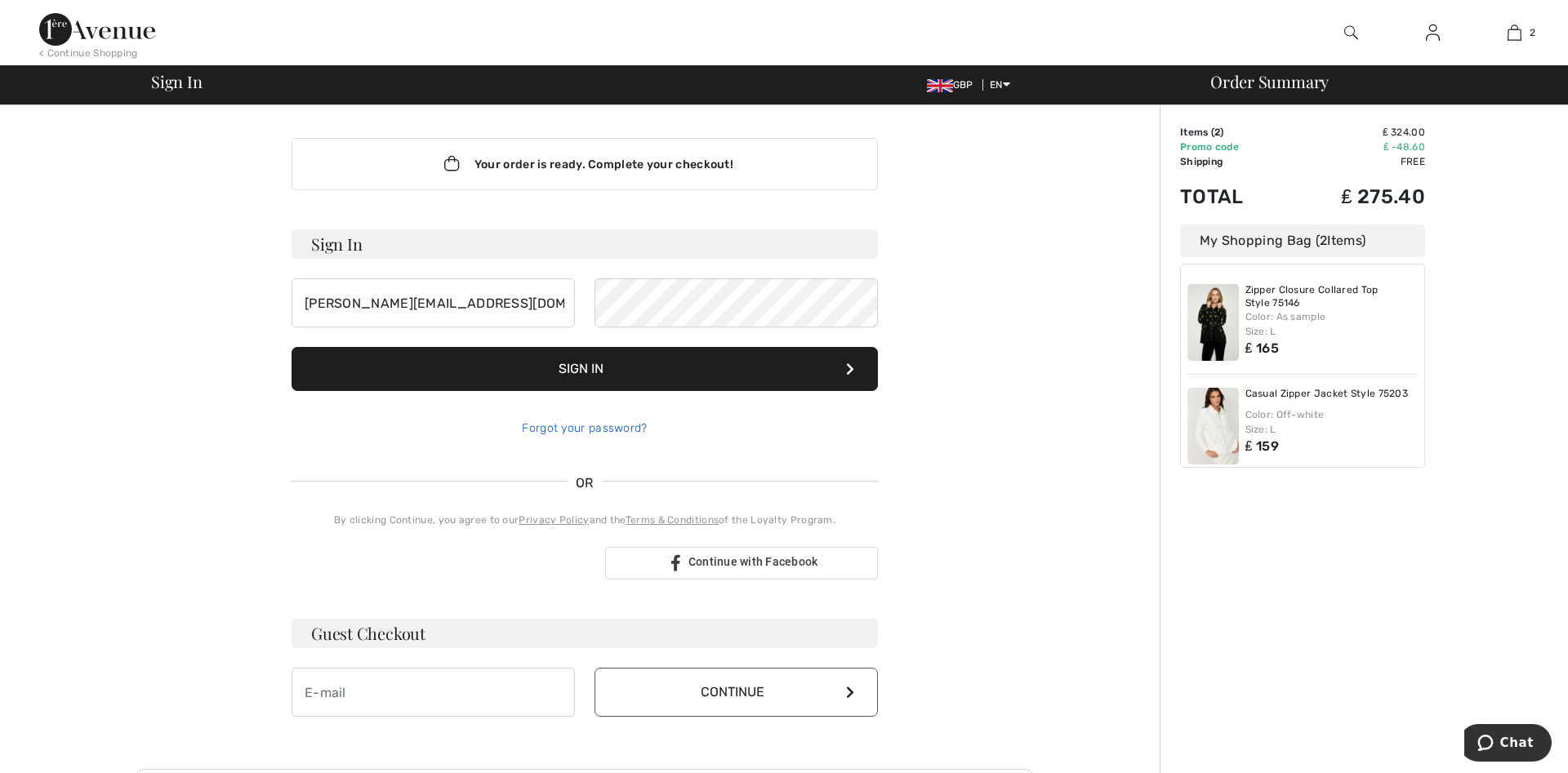
click at [566, 432] on link "Forgot your password?" at bounding box center [584, 429] width 125 height 14
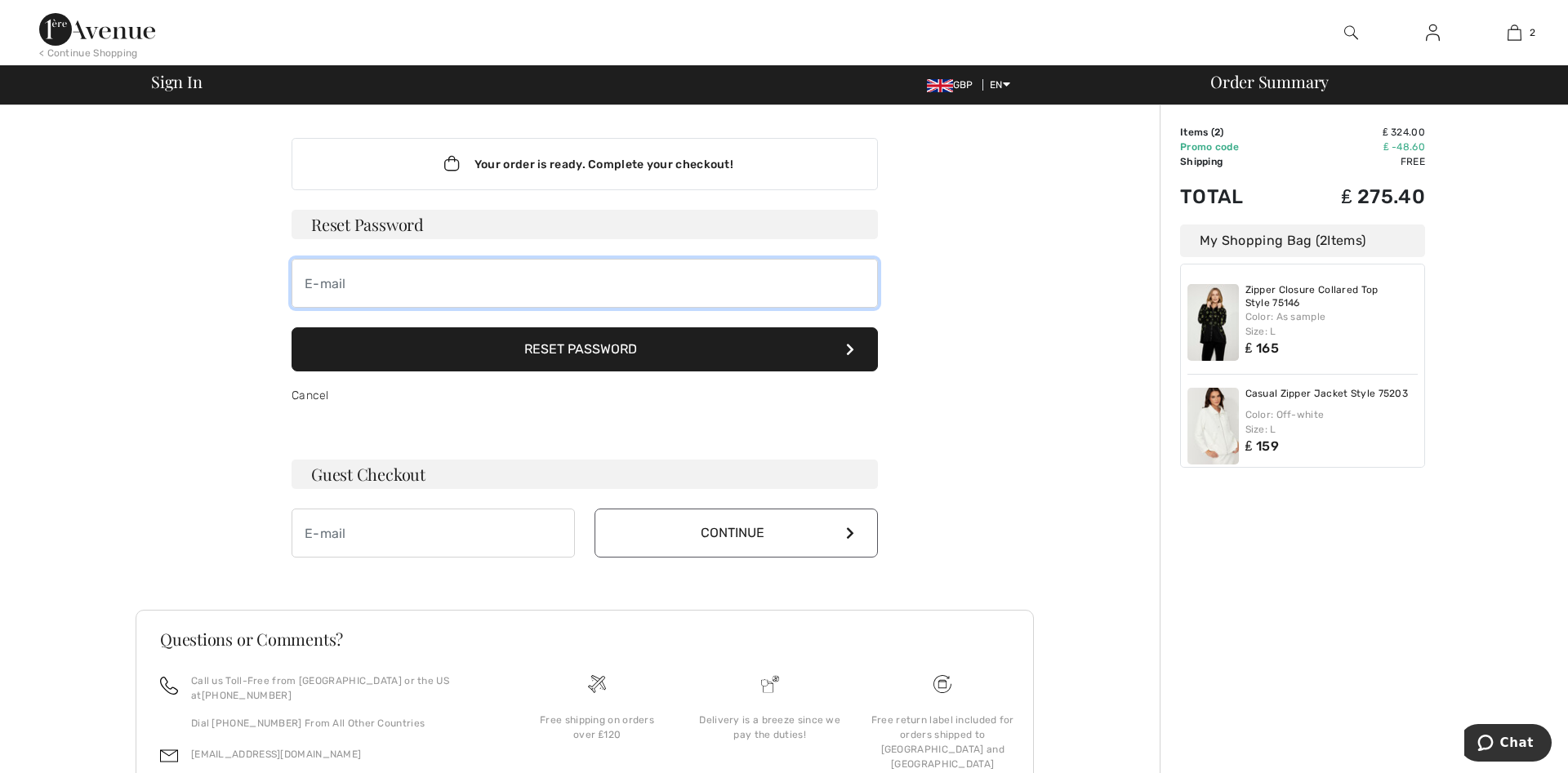
click at [379, 282] on input "email" at bounding box center [584, 283] width 587 height 49
type input "[PERSON_NAME][EMAIL_ADDRESS][DOMAIN_NAME]"
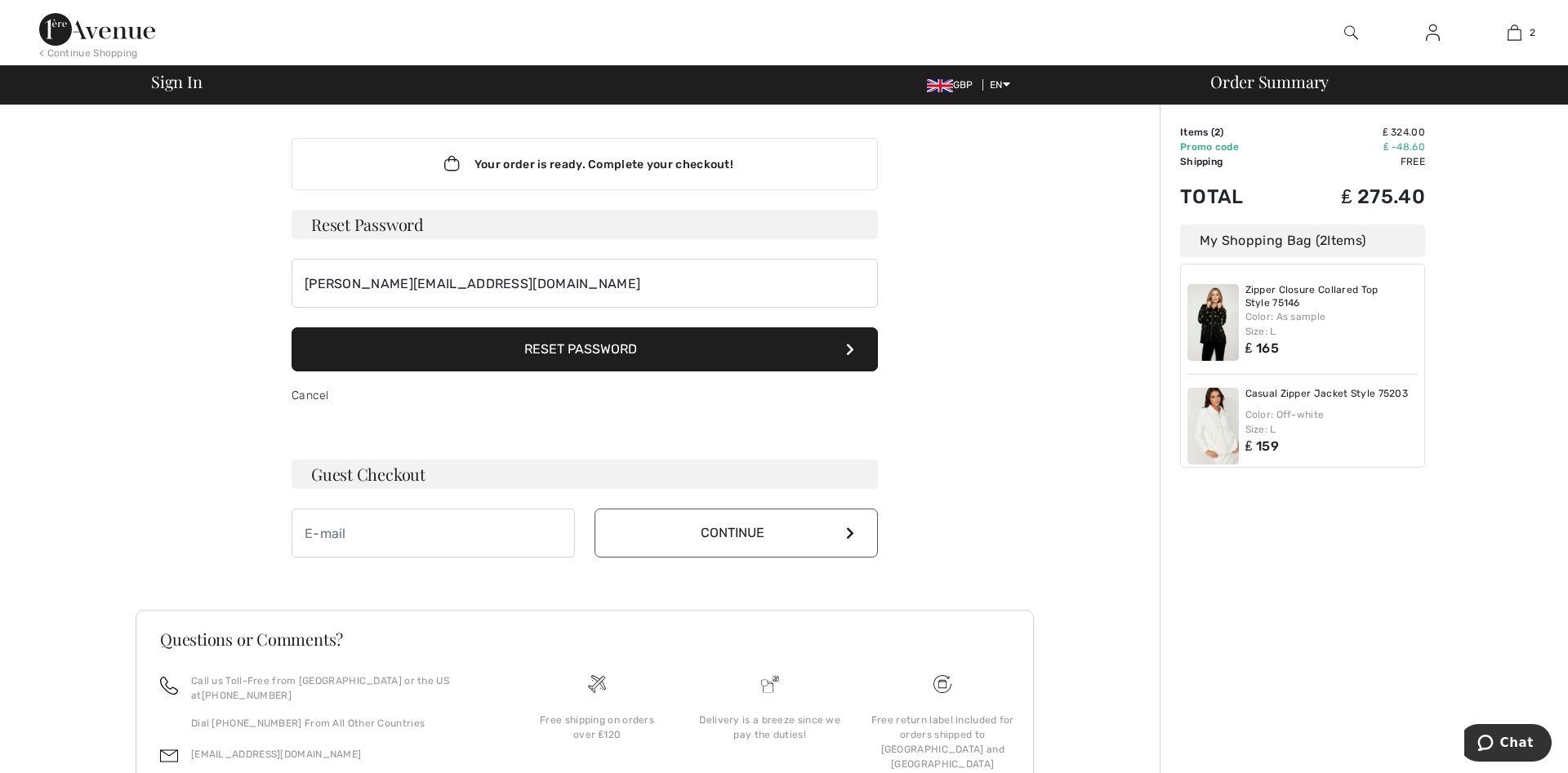
click at [438, 358] on button "Reset Password" at bounding box center [584, 349] width 587 height 44
click at [318, 397] on link "Cancel" at bounding box center [310, 395] width 38 height 14
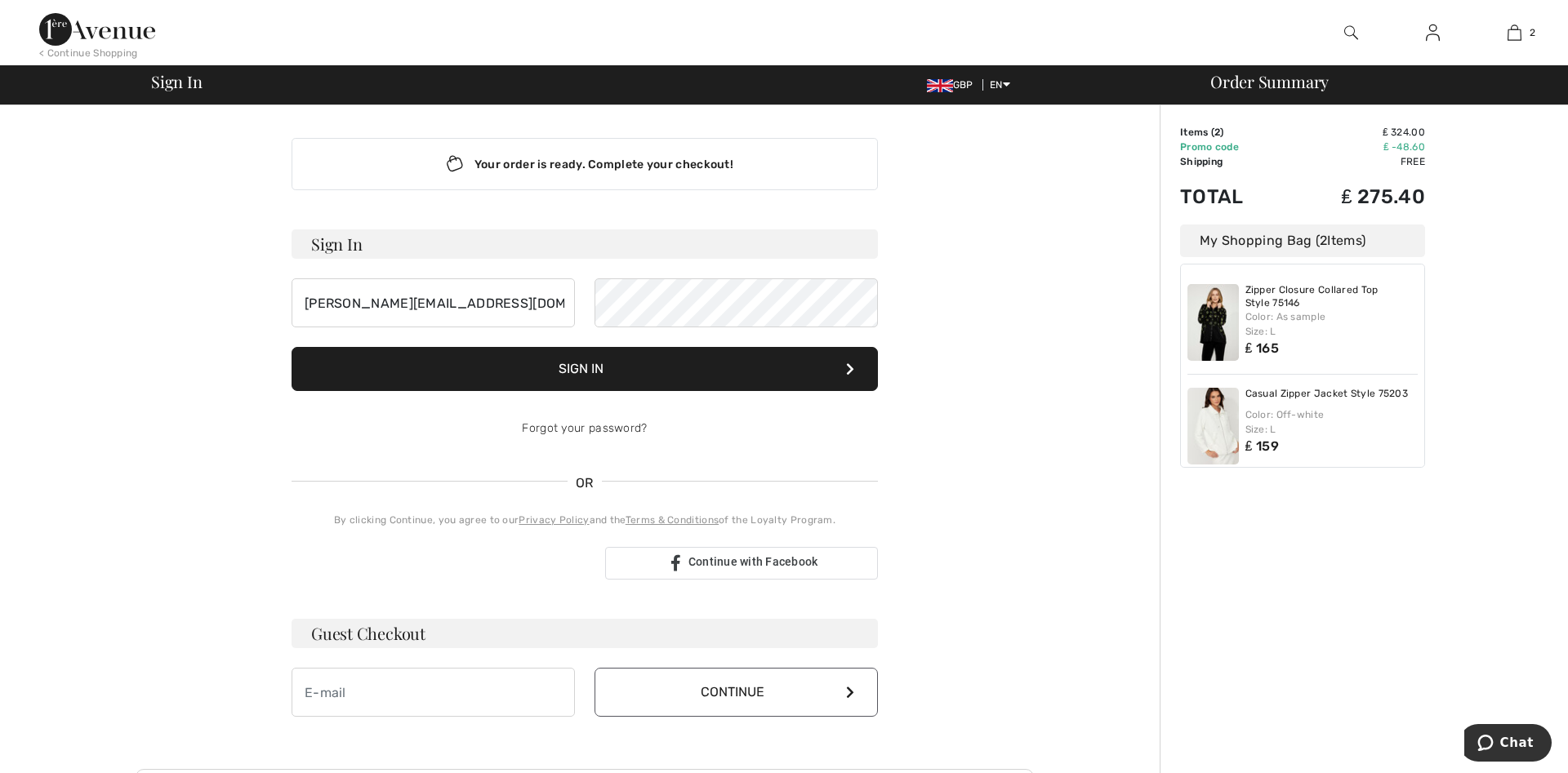
click at [653, 366] on button "Sign In" at bounding box center [584, 369] width 587 height 44
click at [570, 368] on button "Sign In" at bounding box center [584, 369] width 587 height 44
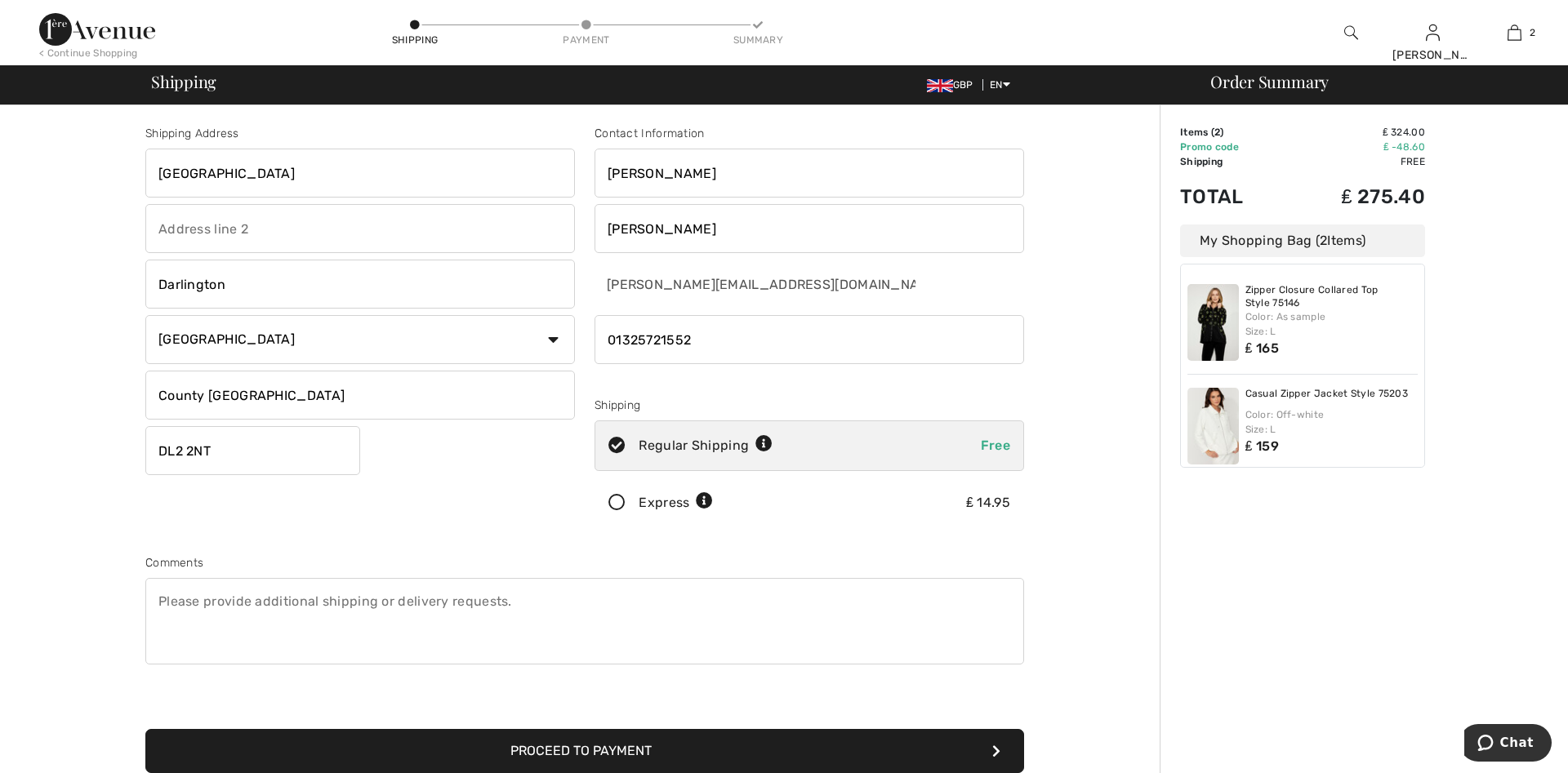
click at [705, 338] on input "phone" at bounding box center [809, 340] width 430 height 49
type input "0"
type input "[PERSON_NAME] on Tees"
type input "[GEOGRAPHIC_DATA]"
type input "House"
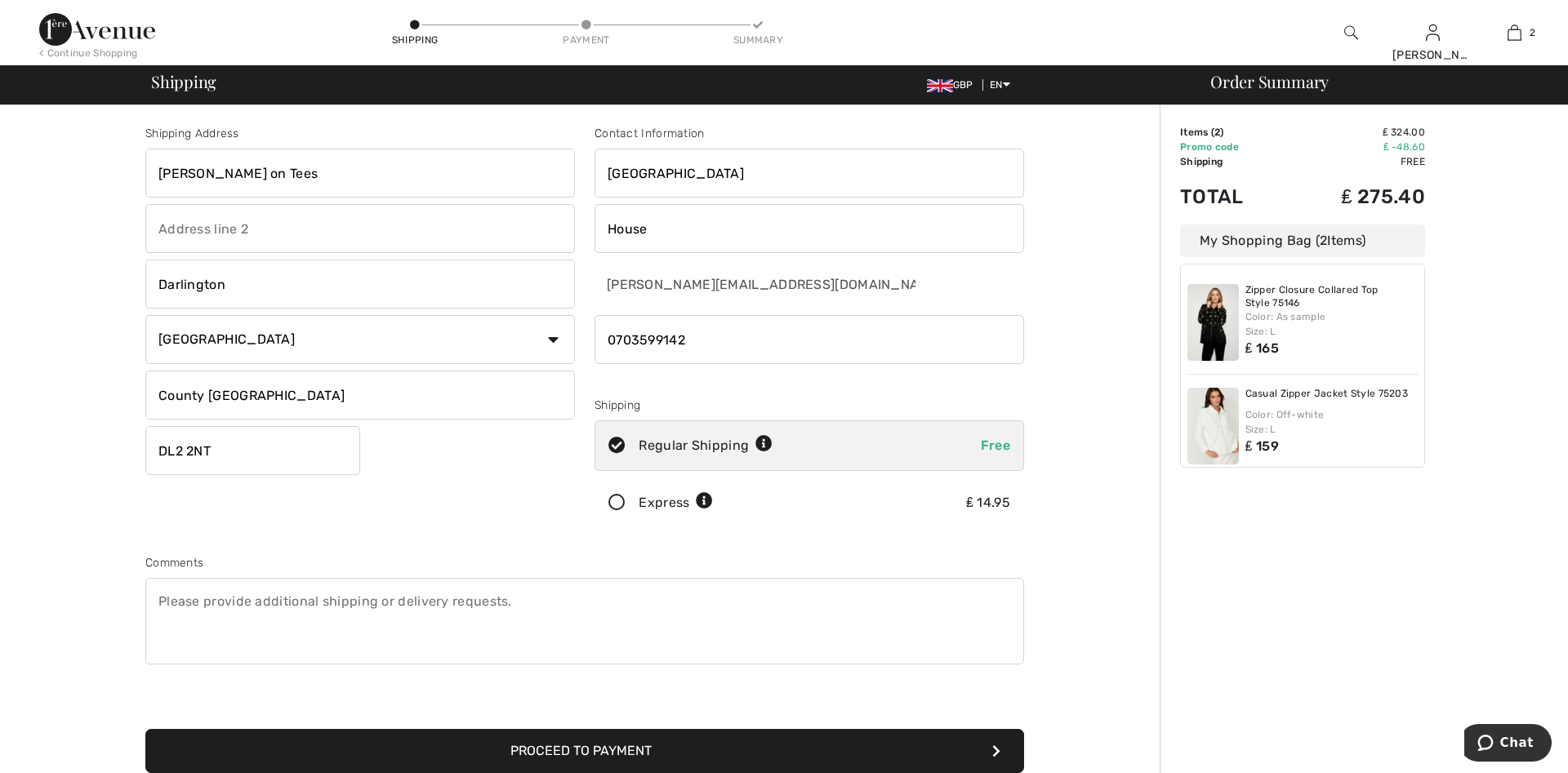
type input "0703599142"
click at [169, 230] on input "text" at bounding box center [360, 229] width 430 height 49
type input "[PERSON_NAME] onj Tees"
click at [260, 164] on input "[PERSON_NAME] on Tees" at bounding box center [360, 174] width 430 height 49
type input "s"
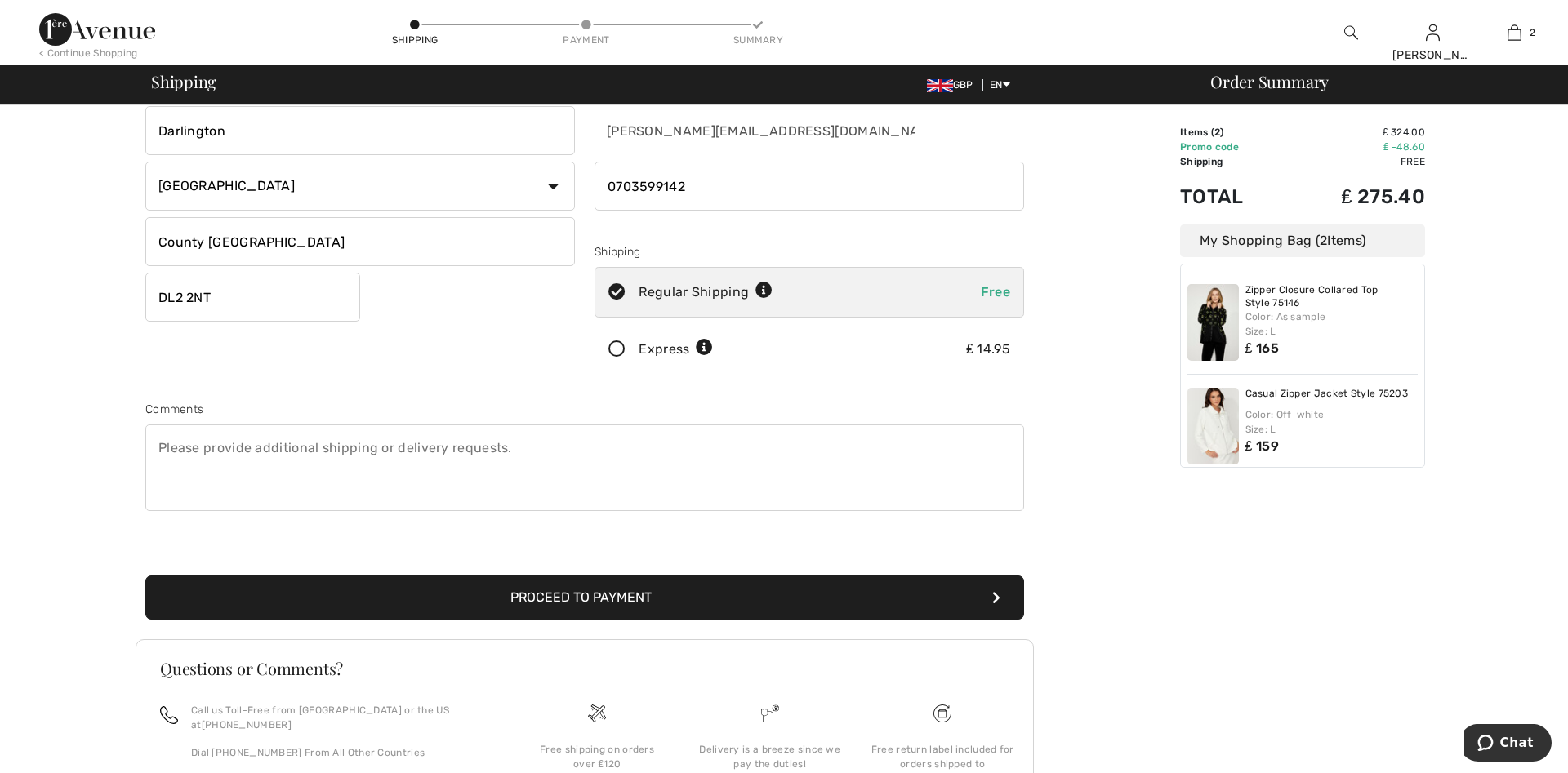
scroll to position [167, 0]
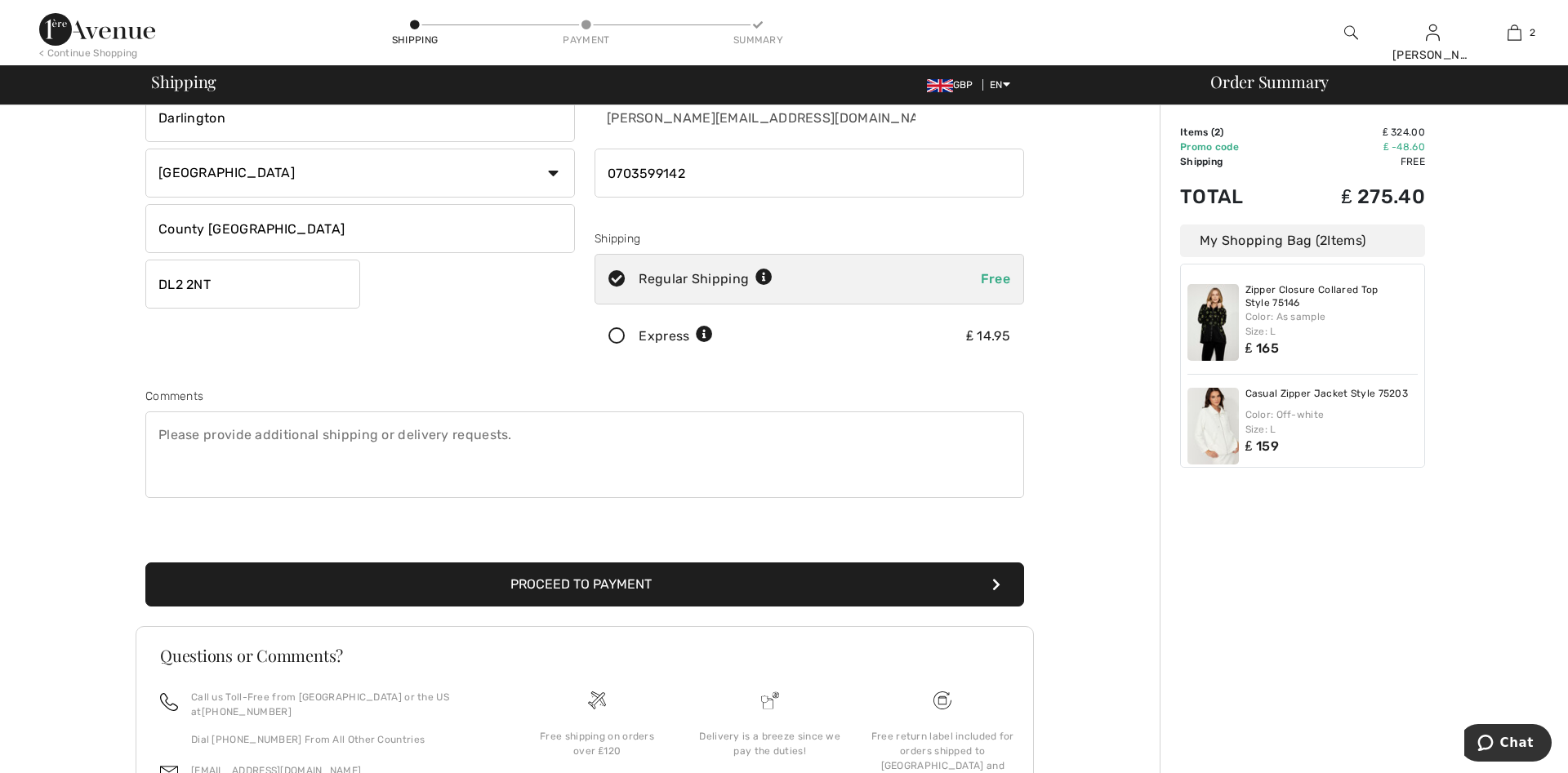
type input "[GEOGRAPHIC_DATA]"
click at [671, 579] on button "Proceed to Payment" at bounding box center [585, 585] width 879 height 44
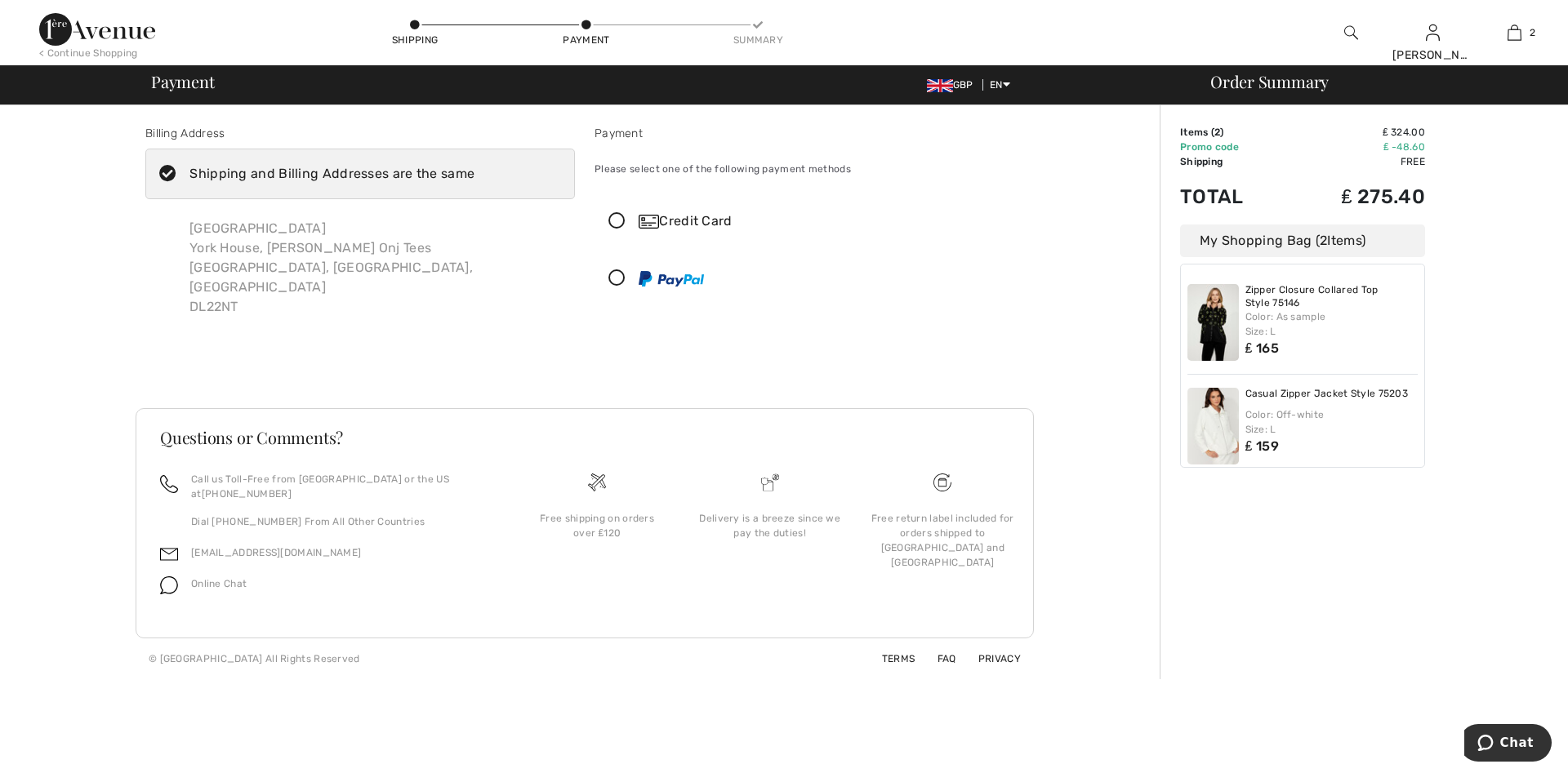
click at [612, 219] on icon at bounding box center [617, 222] width 43 height 18
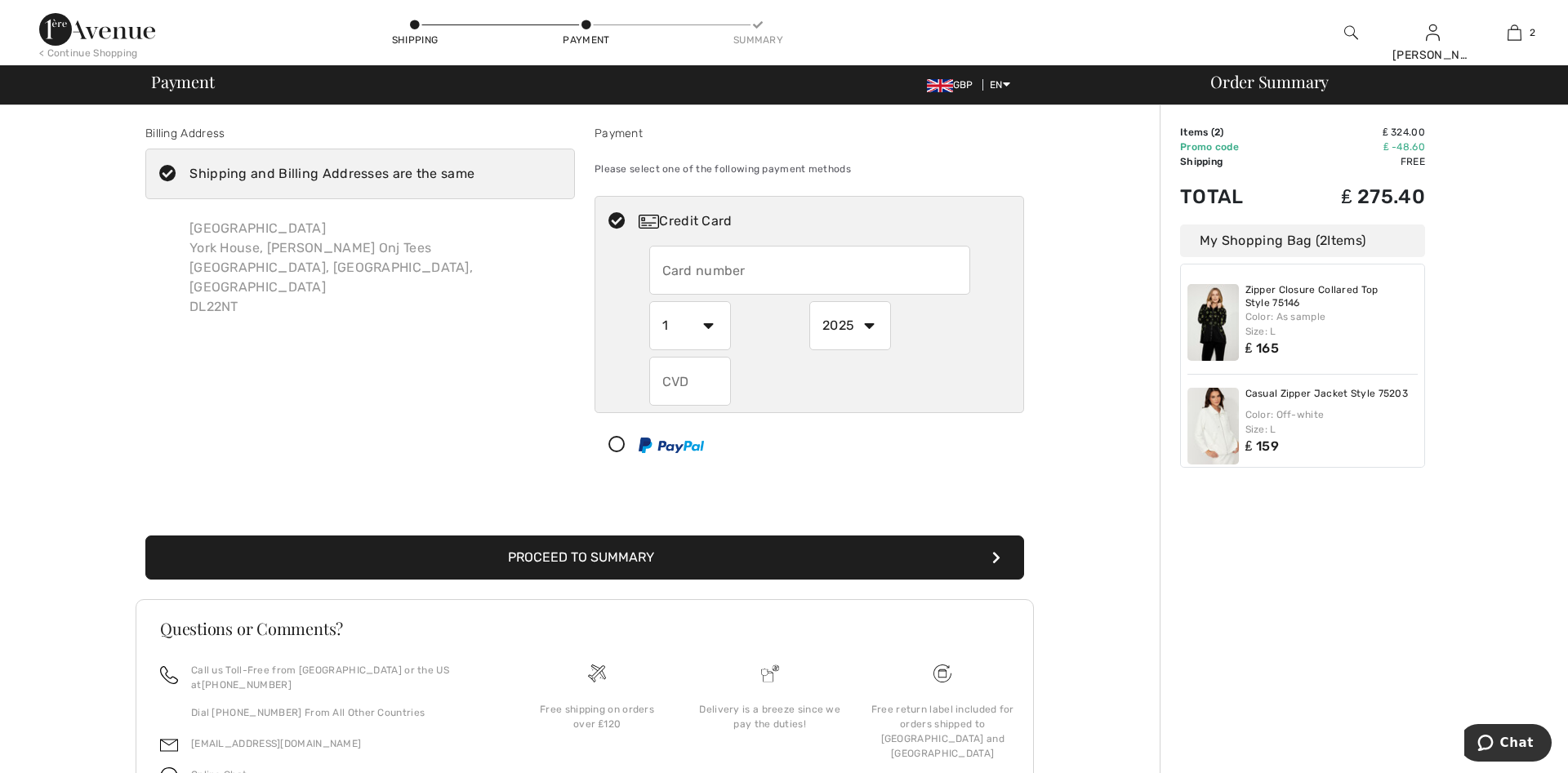
click at [677, 274] on input "text" at bounding box center [809, 270] width 321 height 49
type input "5299307417097423"
select select "8"
select select "2030"
click at [674, 386] on input "text" at bounding box center [689, 381] width 82 height 49
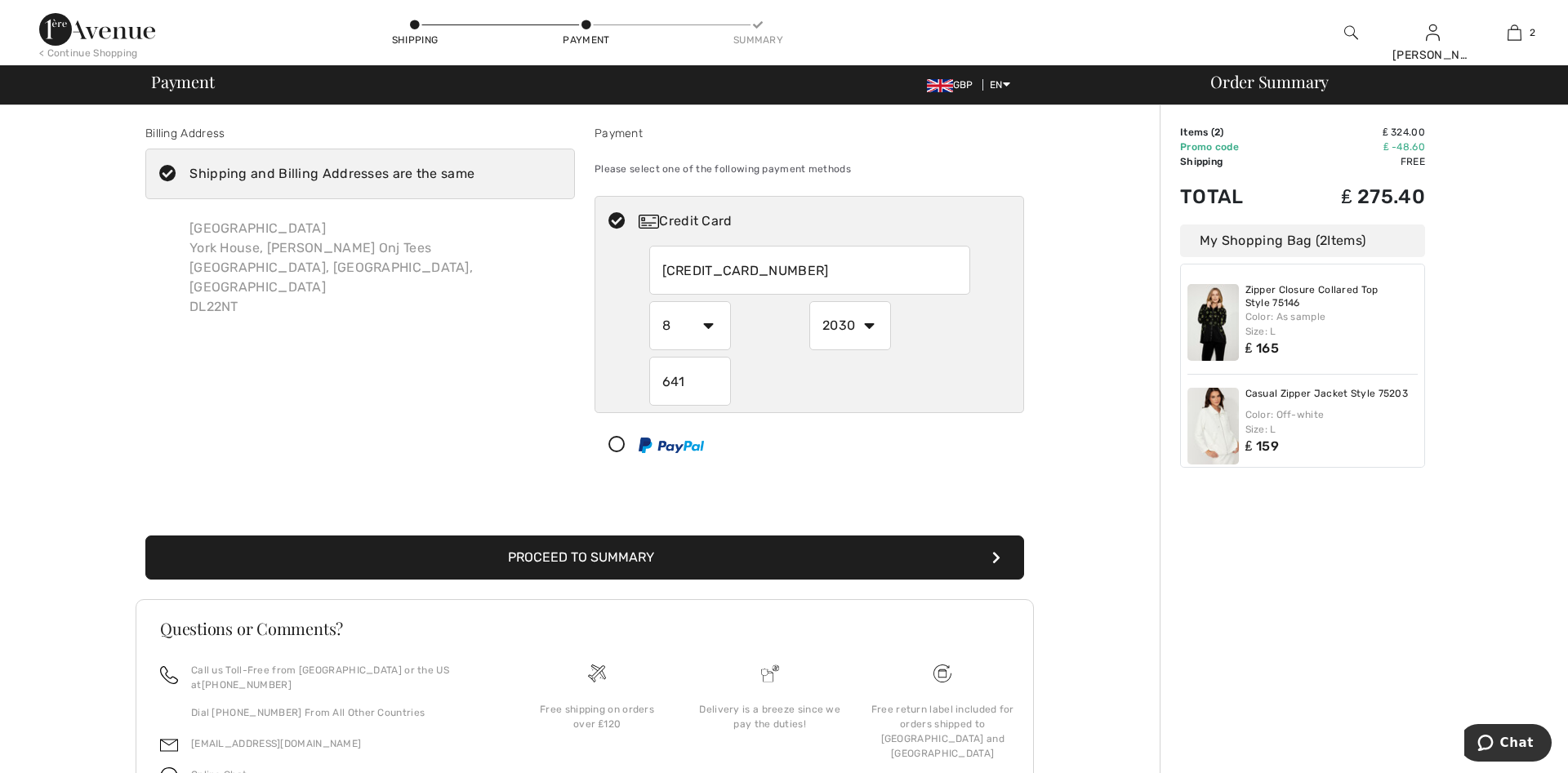
type input "641"
click at [536, 565] on button "Proceed to Summary" at bounding box center [585, 557] width 879 height 44
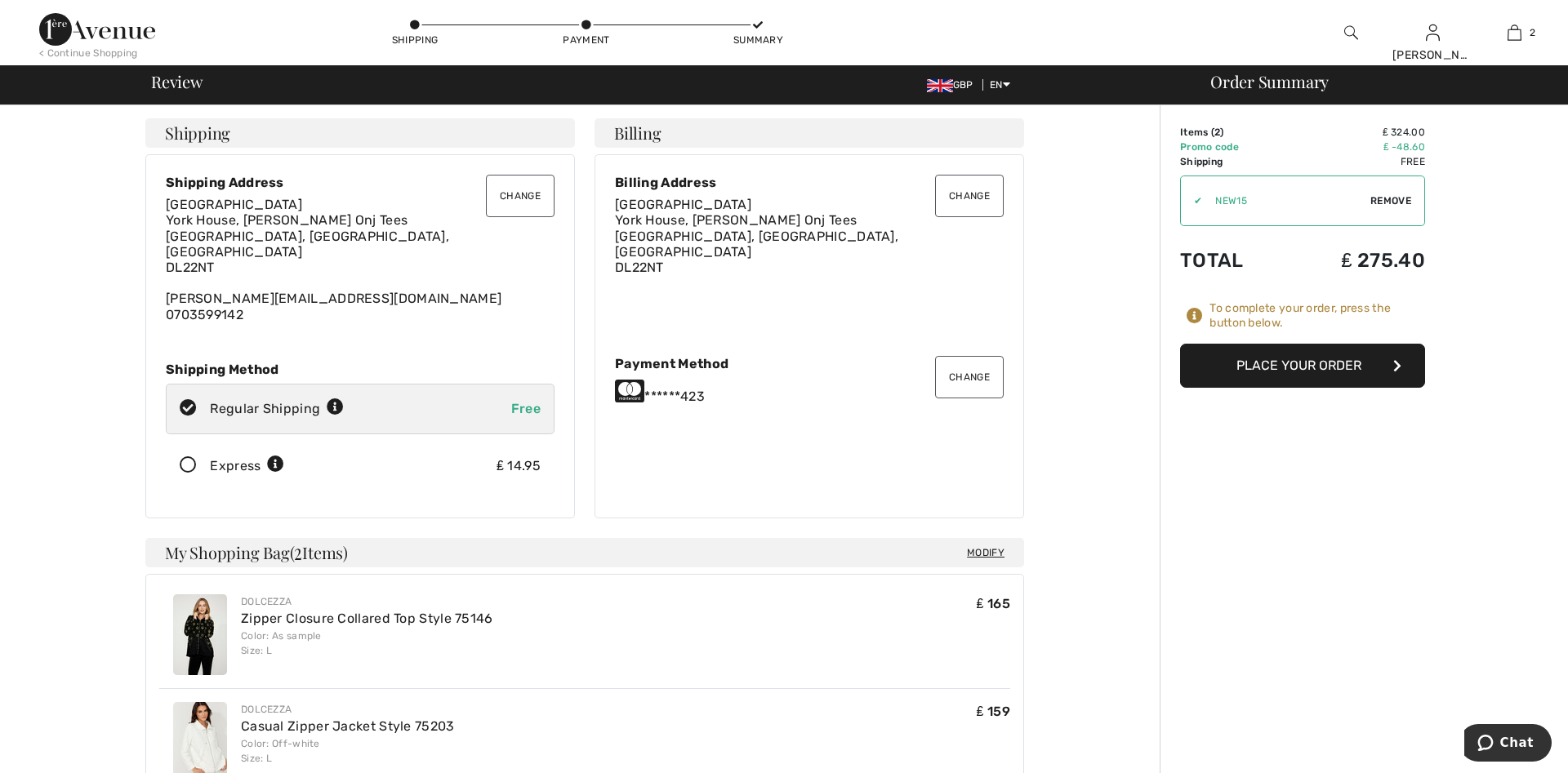
click at [521, 192] on button "Change" at bounding box center [520, 195] width 68 height 42
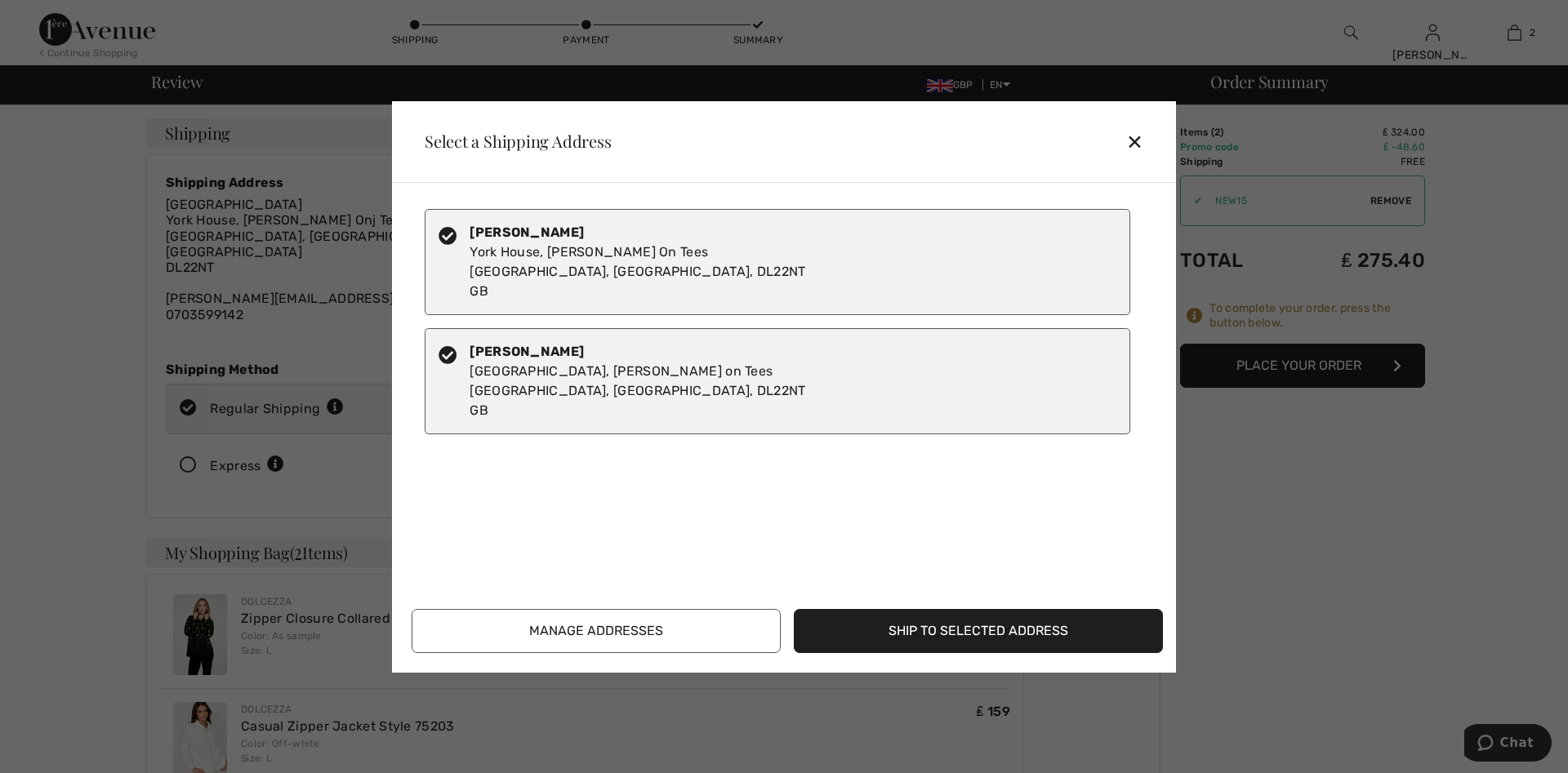
click at [517, 265] on div "[PERSON_NAME] [PERSON_NAME] House, [PERSON_NAME] On Tees [GEOGRAPHIC_DATA], [GE…" at bounding box center [638, 261] width 336 height 78
click at [915, 634] on button "Ship to Selected Address" at bounding box center [978, 631] width 369 height 44
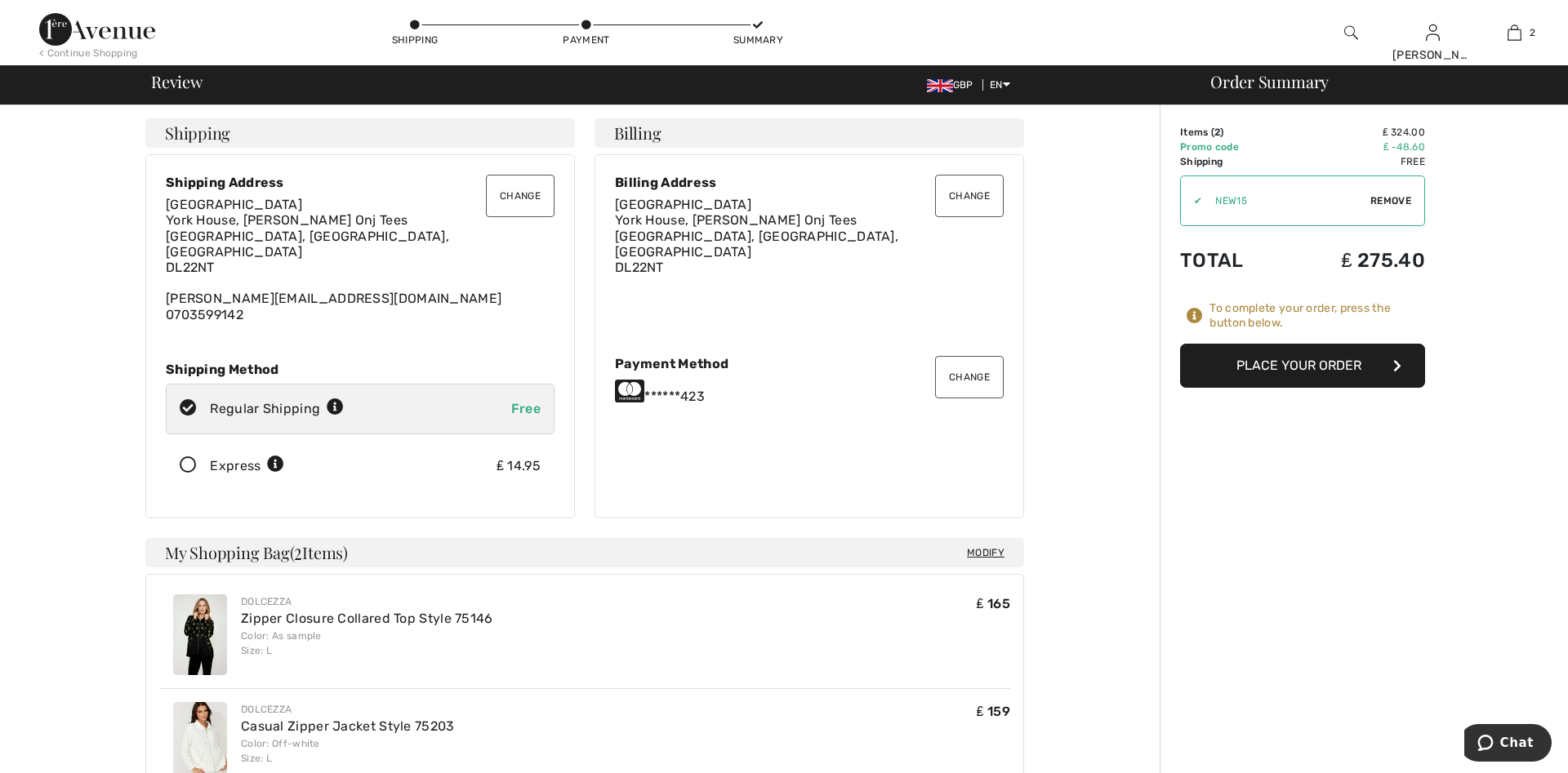
click at [325, 220] on span "[GEOGRAPHIC_DATA], [PERSON_NAME] Onj Tees Darlington, [GEOGRAPHIC_DATA], [GEOGR…" at bounding box center [307, 244] width 283 height 63
click at [508, 202] on button "Change" at bounding box center [520, 195] width 68 height 42
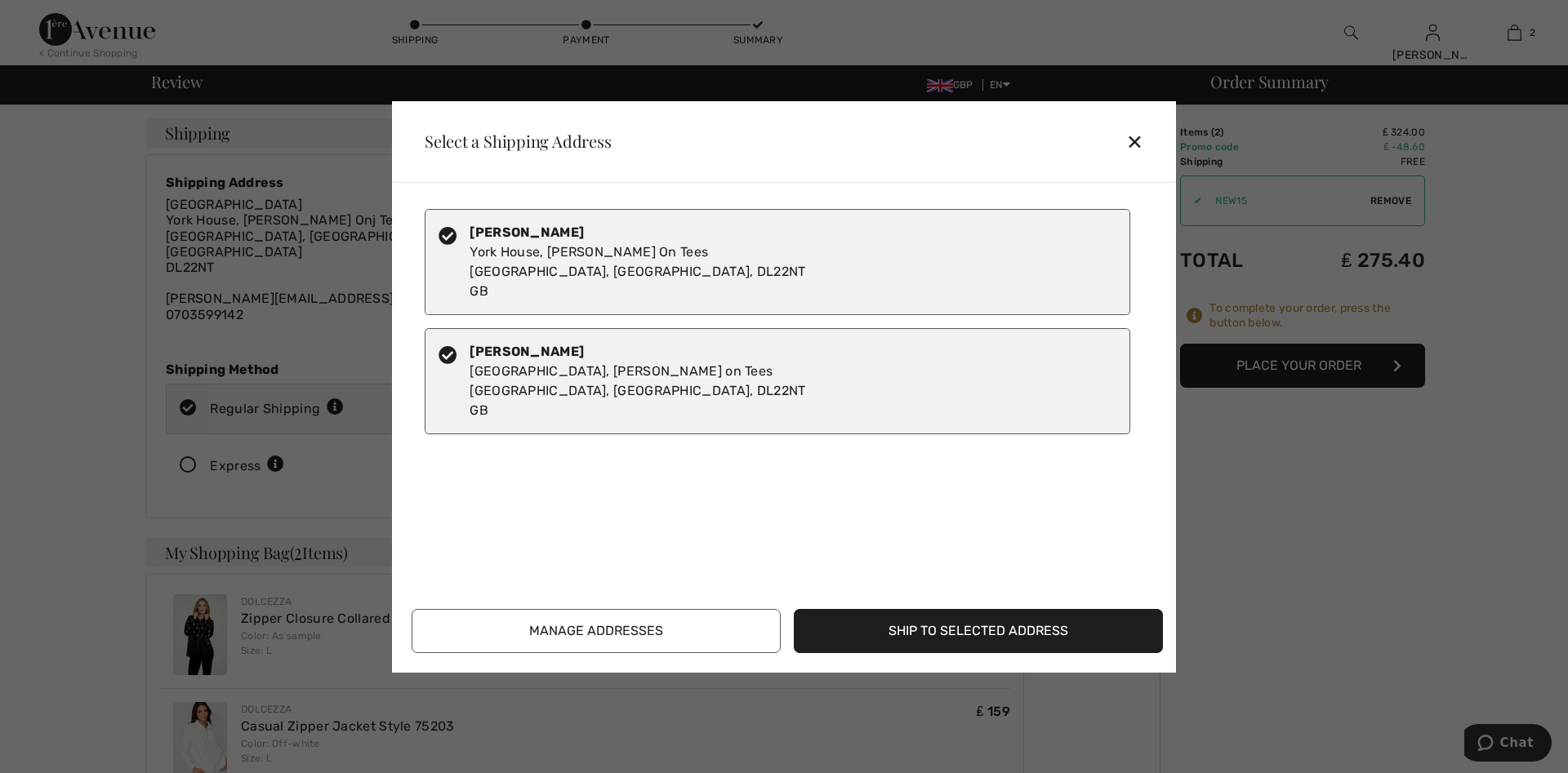
click at [602, 244] on div "Marion Todd York House, Dalton On Tees Darlington, County Durham, DL22NT GB" at bounding box center [638, 261] width 336 height 78
click at [601, 255] on div "Marion Todd York House, Dalton On Tees Darlington, County Durham, DL22NT GB" at bounding box center [638, 261] width 336 height 78
click at [577, 386] on div "Marion Todd York House, Dalton on Tees Darlington, County Durham, DL22NT GB" at bounding box center [638, 380] width 336 height 78
click at [541, 639] on button "Manage Addresses" at bounding box center [595, 631] width 369 height 44
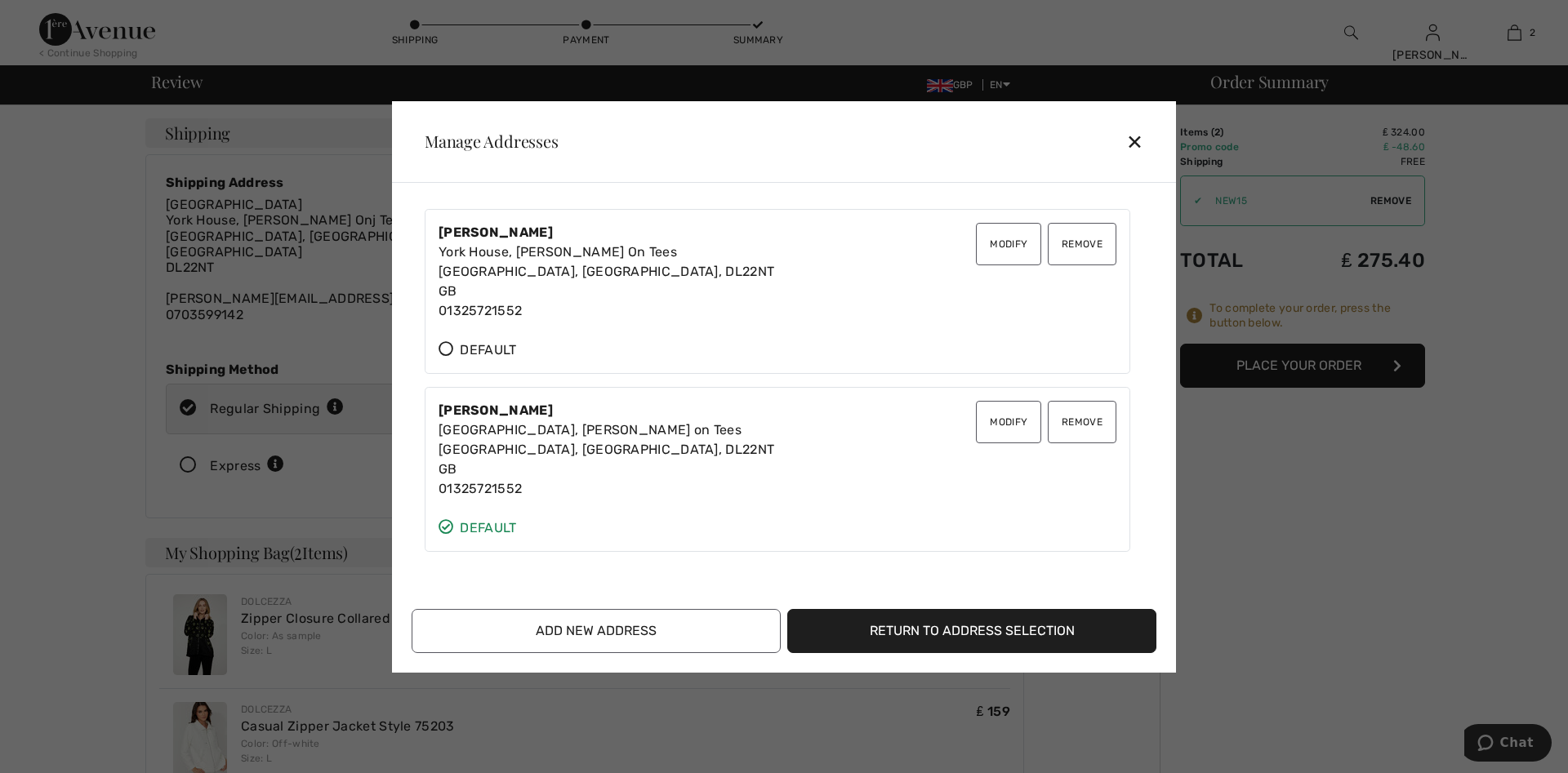
click at [1132, 139] on div "✕" at bounding box center [1141, 141] width 30 height 34
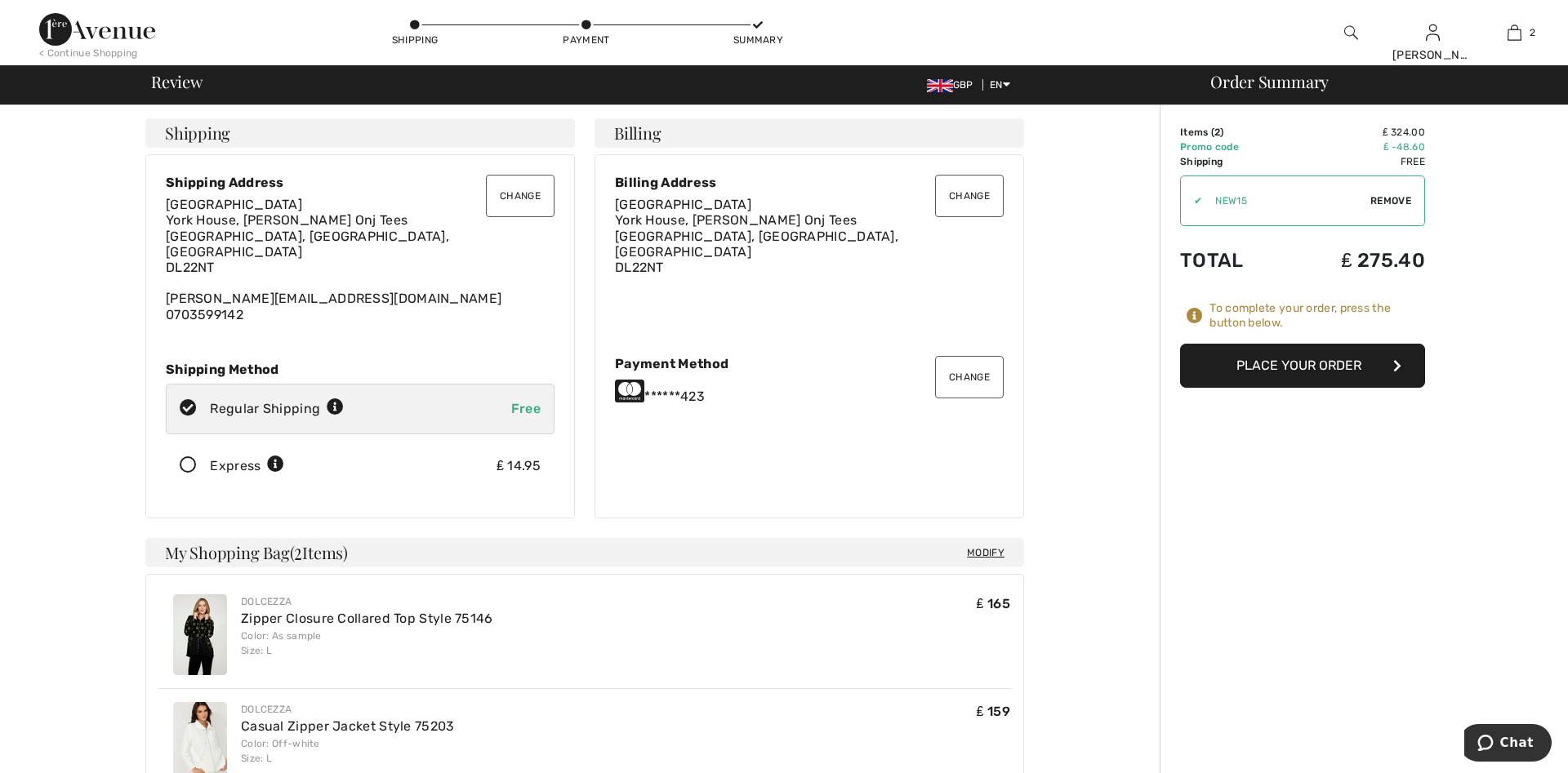
click at [509, 200] on button "Change" at bounding box center [520, 195] width 68 height 42
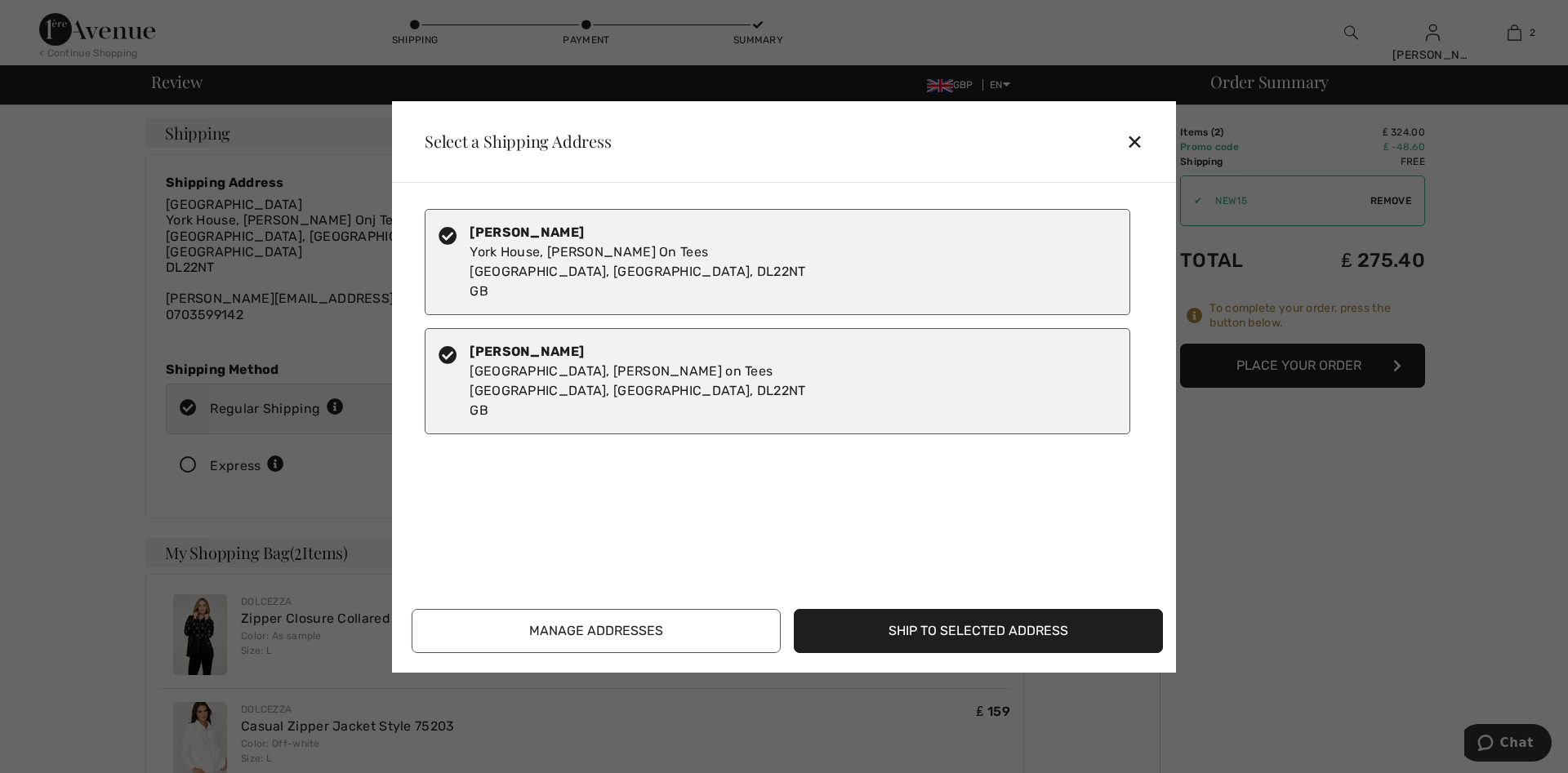
click at [593, 634] on button "Manage Addresses" at bounding box center [595, 631] width 369 height 44
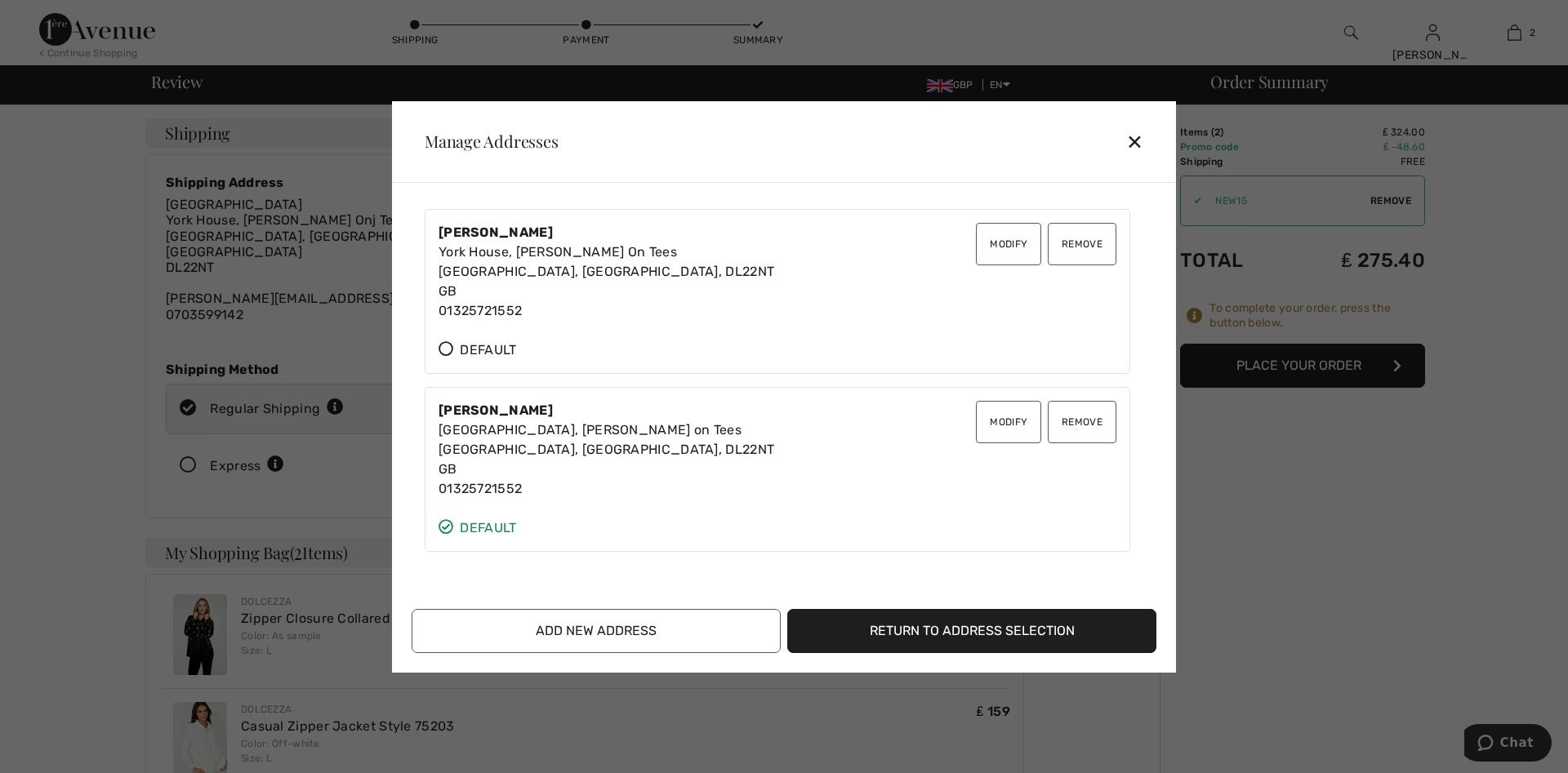
click at [531, 305] on div "Marion Todd York House, Dalton On Tees Darlington, County Durham, DL22NT GB 013…" at bounding box center [606, 272] width 336 height 98
click at [1004, 238] on button "Modify" at bounding box center [1009, 244] width 66 height 42
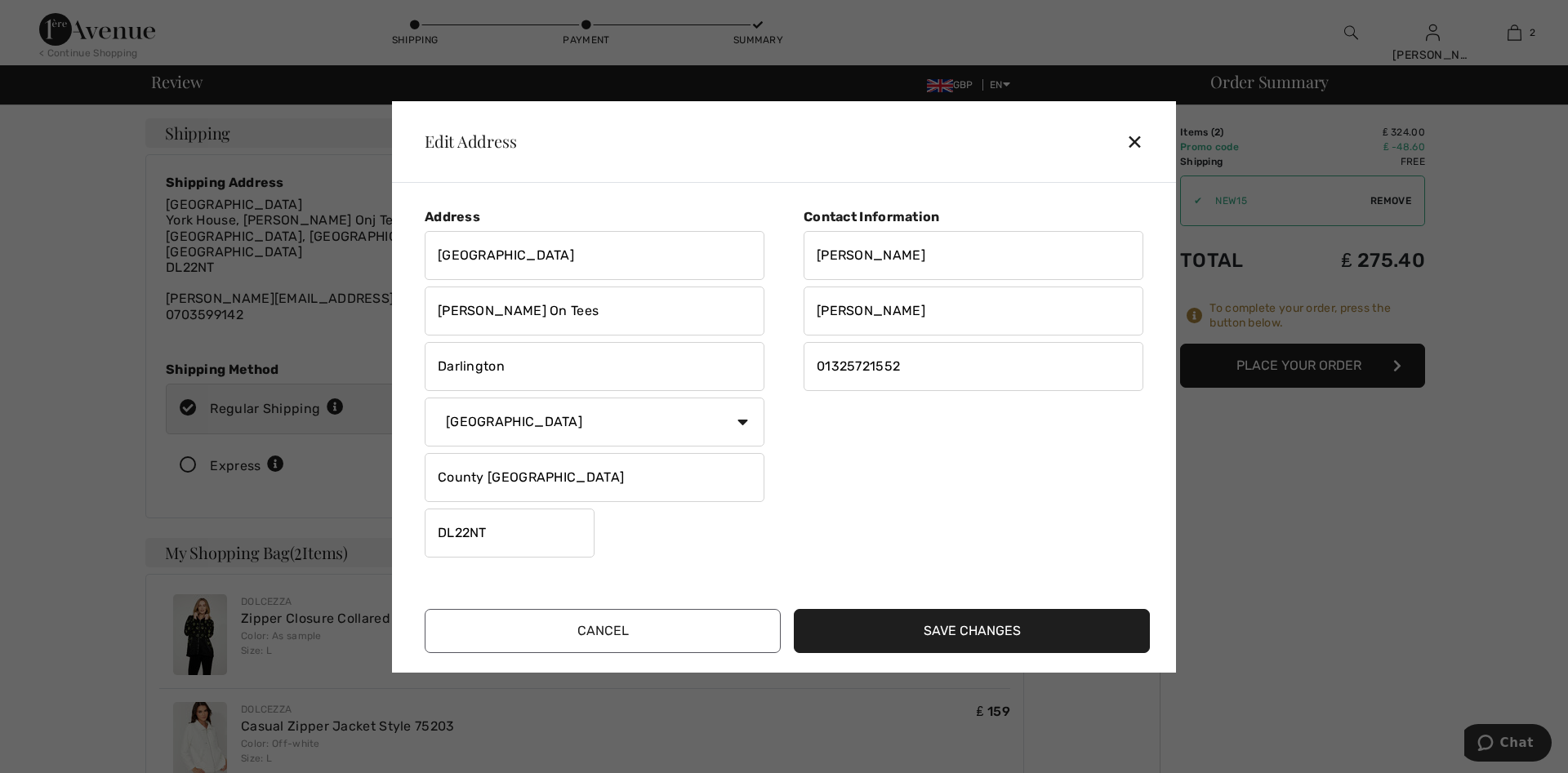
click at [555, 313] on input "Dalton On Tees" at bounding box center [594, 311] width 339 height 49
click at [935, 366] on input "01325721552" at bounding box center [973, 366] width 339 height 49
type input "2"
type input "07803599142"
click at [887, 633] on button "Save Changes" at bounding box center [972, 631] width 356 height 44
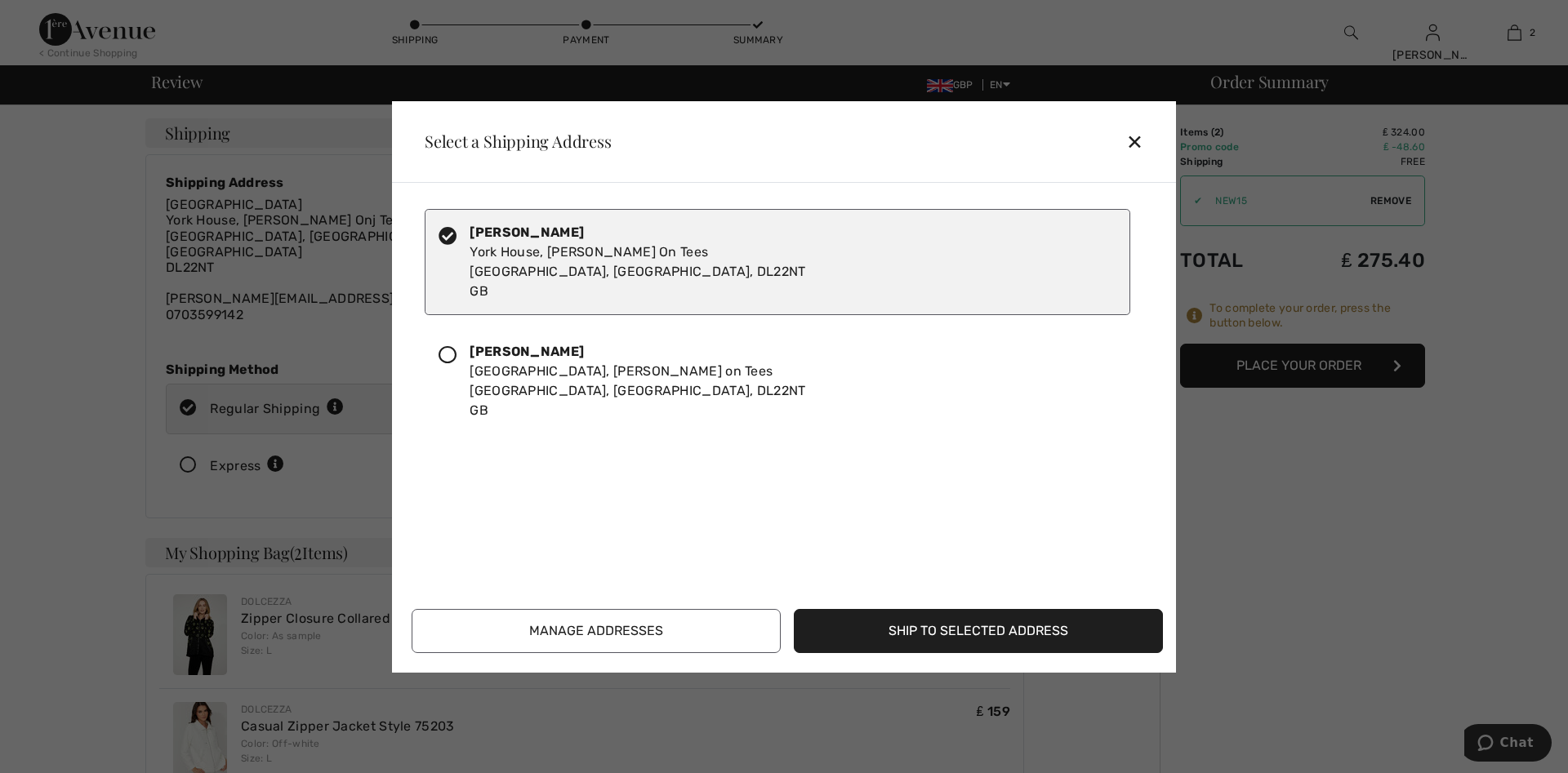
click at [887, 633] on button "Ship to Selected Address" at bounding box center [978, 631] width 369 height 44
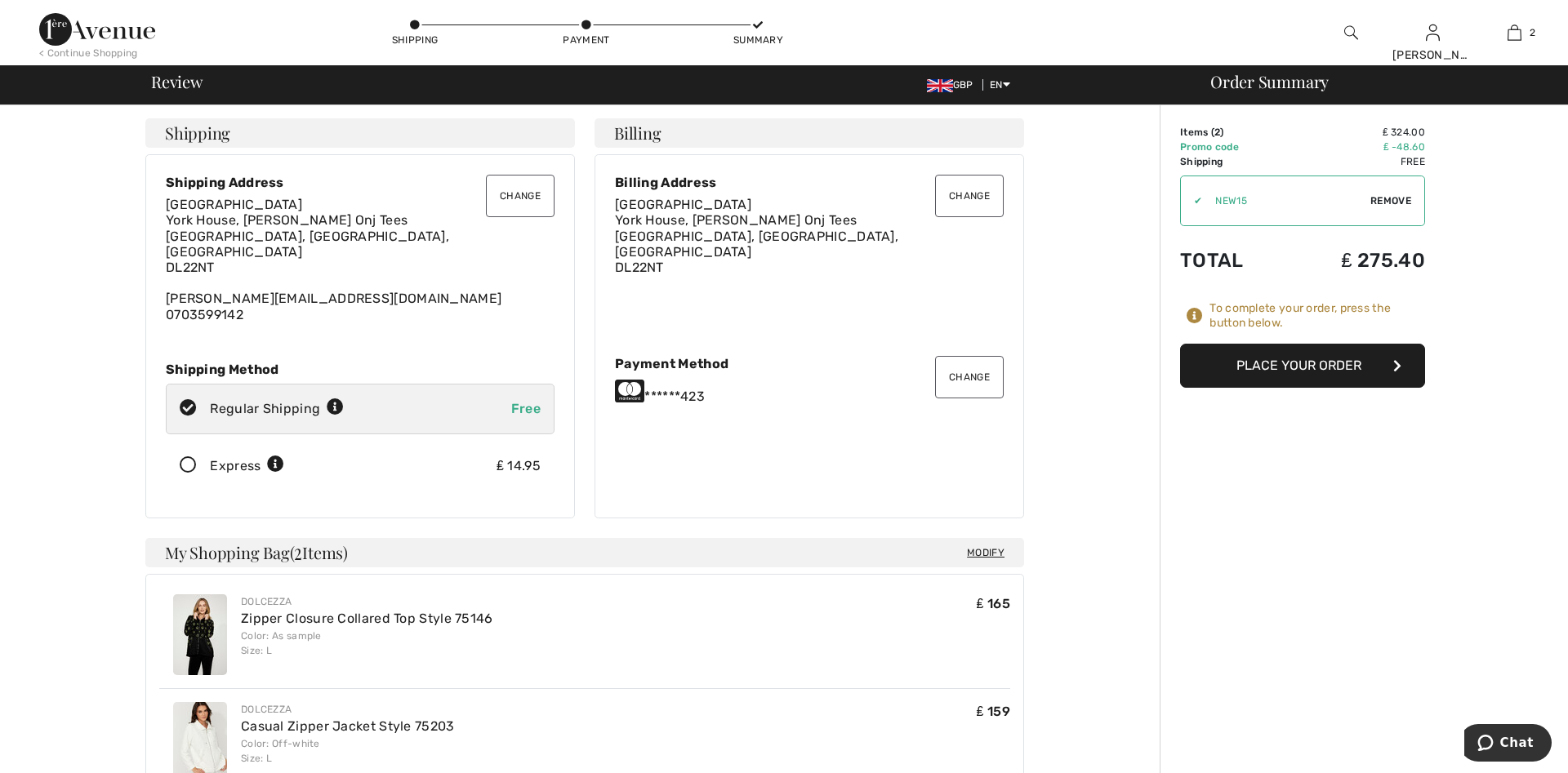
click at [536, 202] on button "Change" at bounding box center [520, 195] width 68 height 42
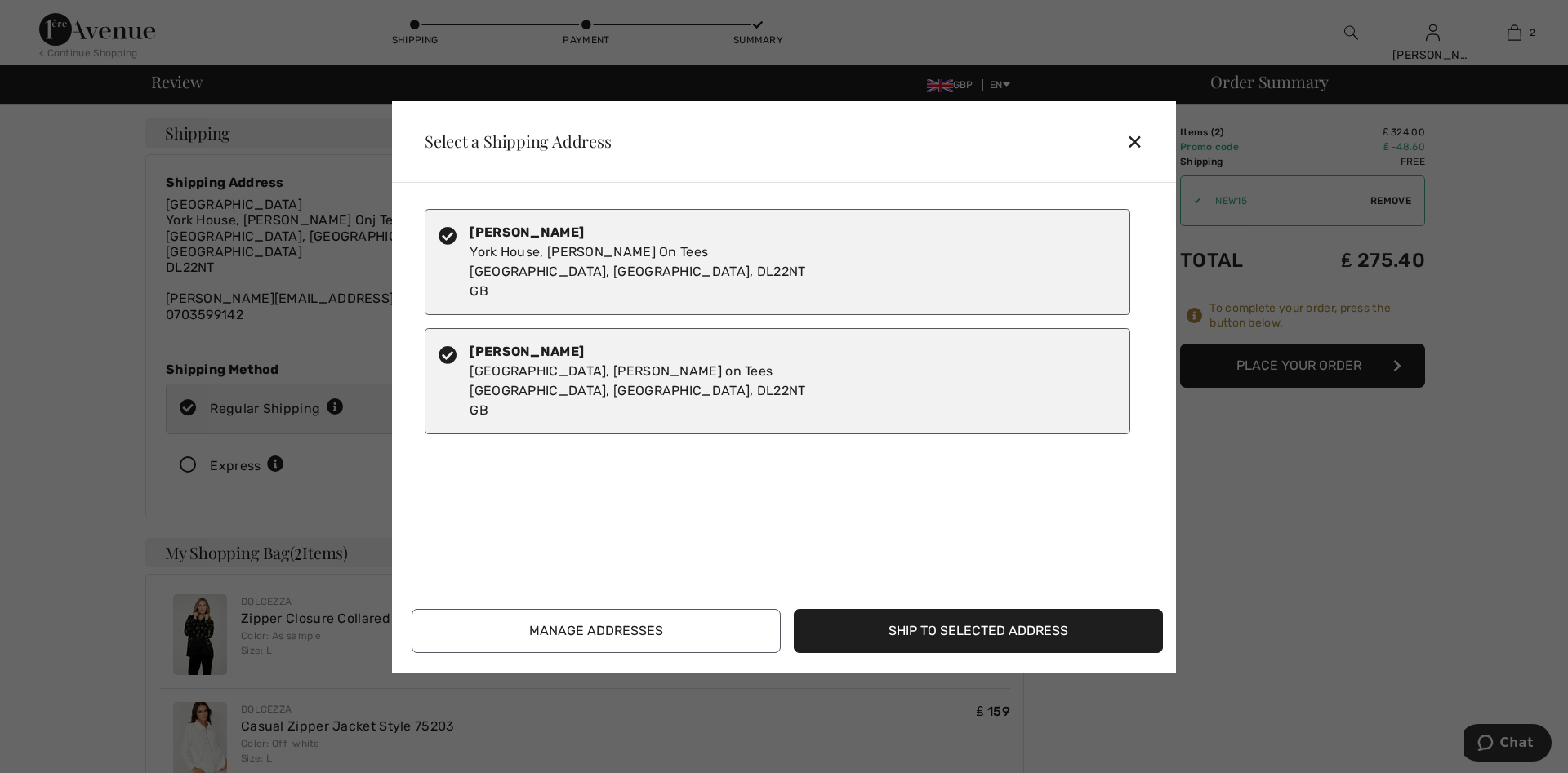
click at [566, 634] on button "Manage Addresses" at bounding box center [595, 631] width 369 height 44
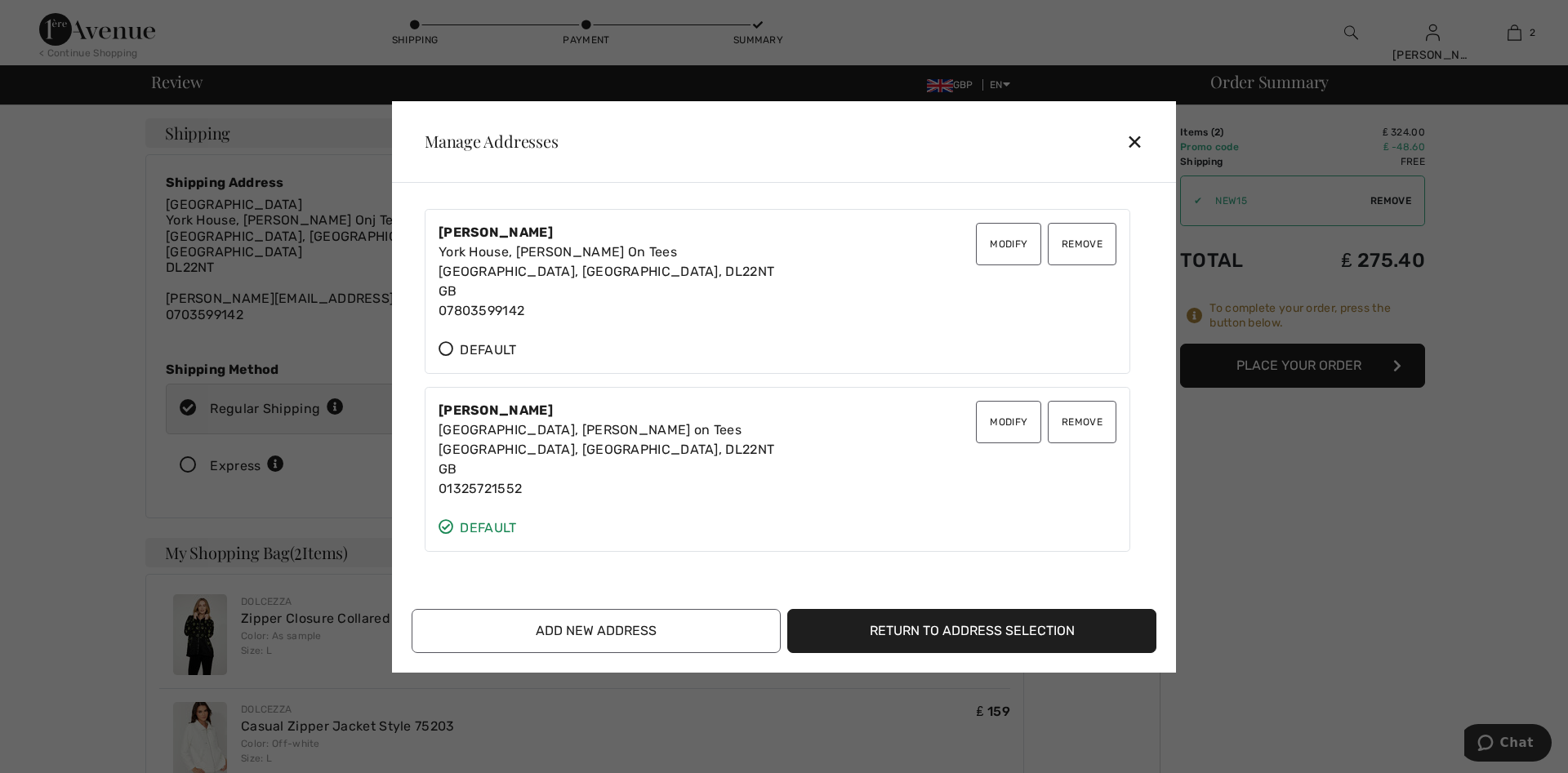
click at [443, 351] on icon at bounding box center [445, 348] width 15 height 15
click at [578, 636] on button "Add New Address" at bounding box center [595, 631] width 369 height 44
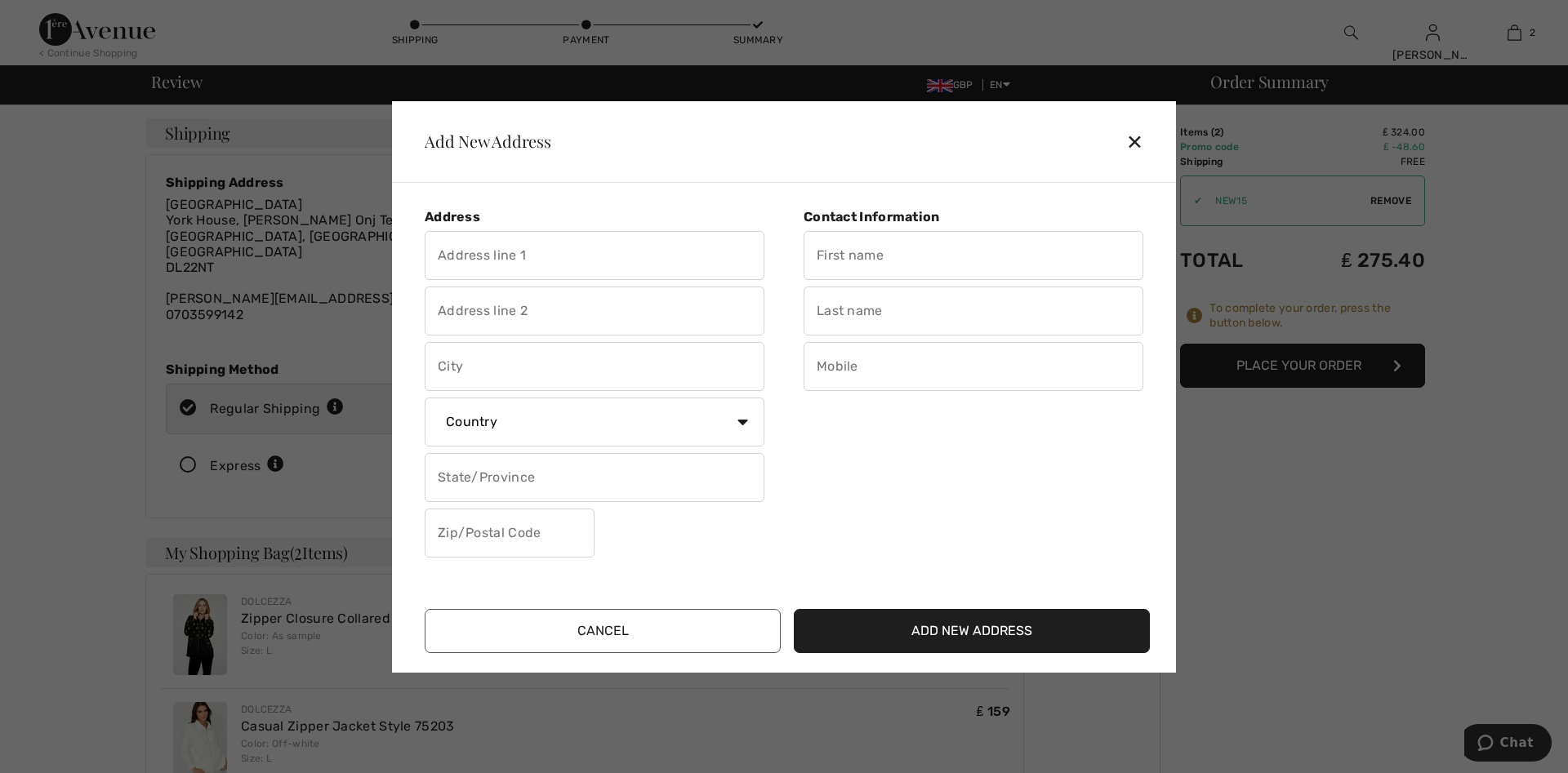
click at [453, 259] on input "text" at bounding box center [594, 256] width 339 height 49
type input "d"
type input "T"
type input "[GEOGRAPHIC_DATA]"
type input "Dalton onj Tees"
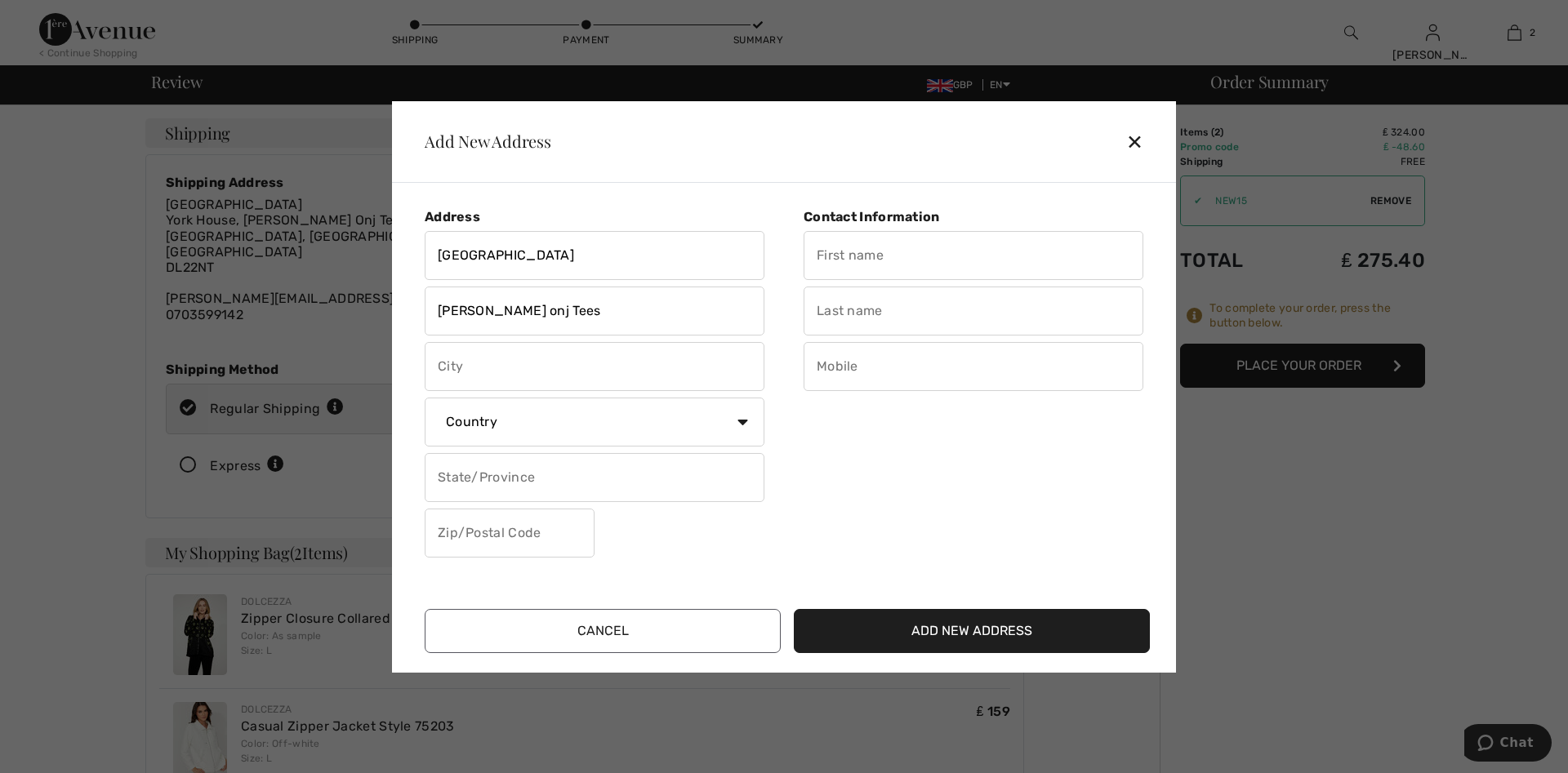
type input "Darlington"
select select "GB"
type input "DL2 2NT"
type input "York"
type input "House"
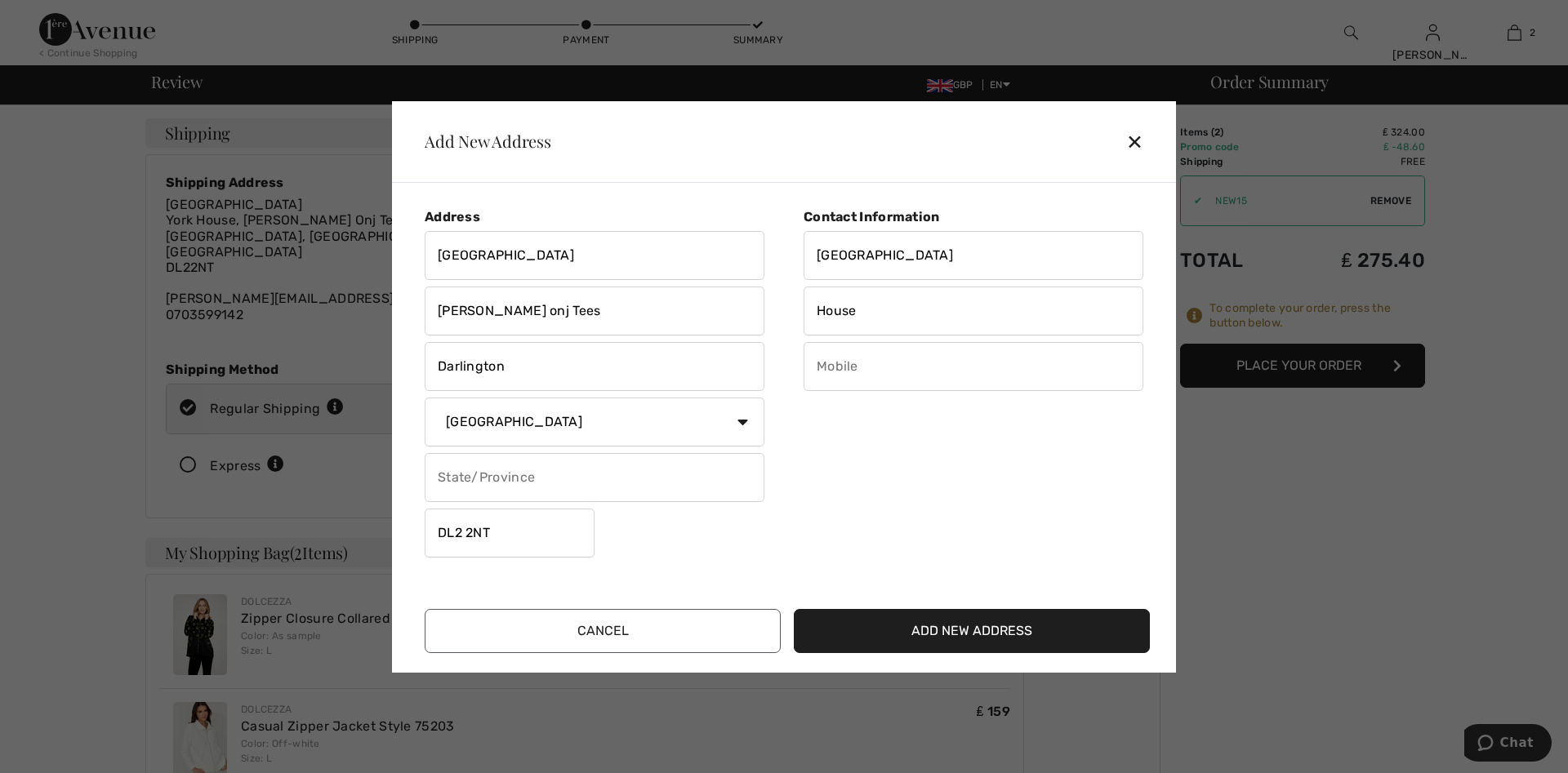
type input "0703599142"
click at [539, 308] on input "Dalton onj Tees" at bounding box center [594, 311] width 339 height 49
type input "Dalton on Tees"
click at [449, 481] on input "text" at bounding box center [594, 478] width 339 height 49
type input "County Durham"
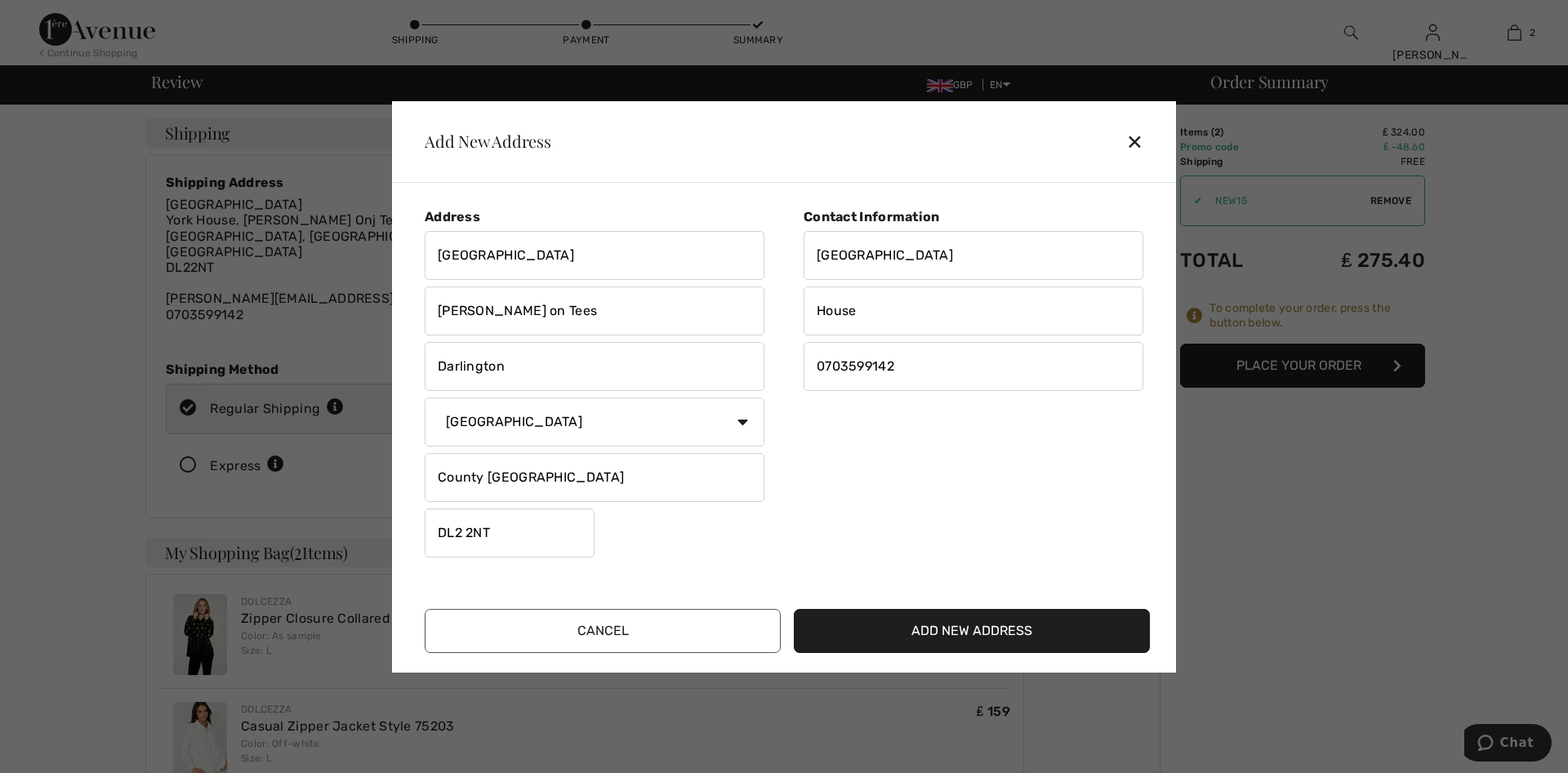
click at [913, 369] on input "0703599142" at bounding box center [973, 366] width 339 height 49
type input "07803599142"
click button "Add New Address" at bounding box center [972, 631] width 356 height 44
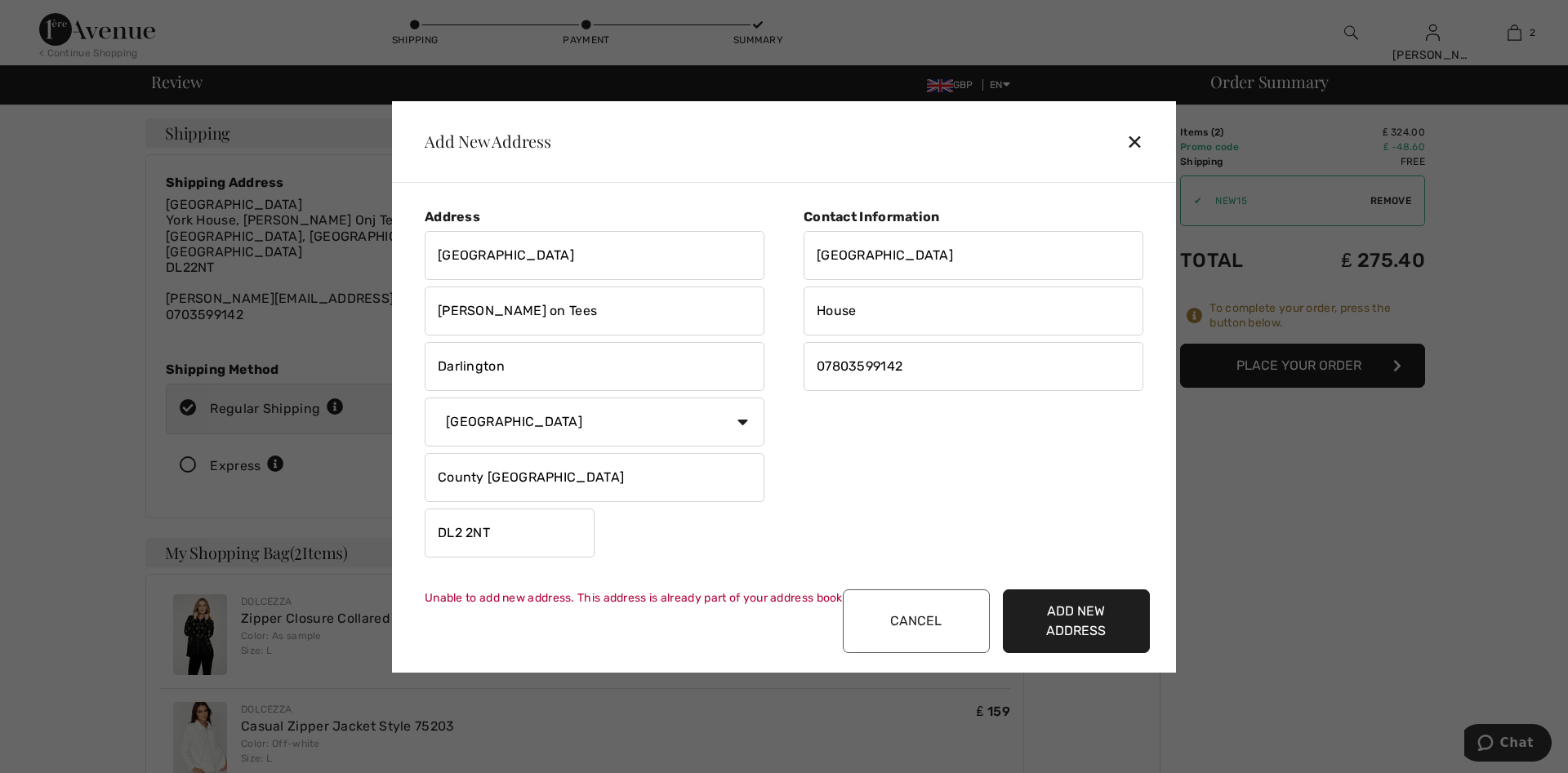
click at [1080, 633] on button "Add New Address" at bounding box center [1077, 621] width 147 height 64
click at [909, 614] on button "Cancel" at bounding box center [916, 621] width 147 height 64
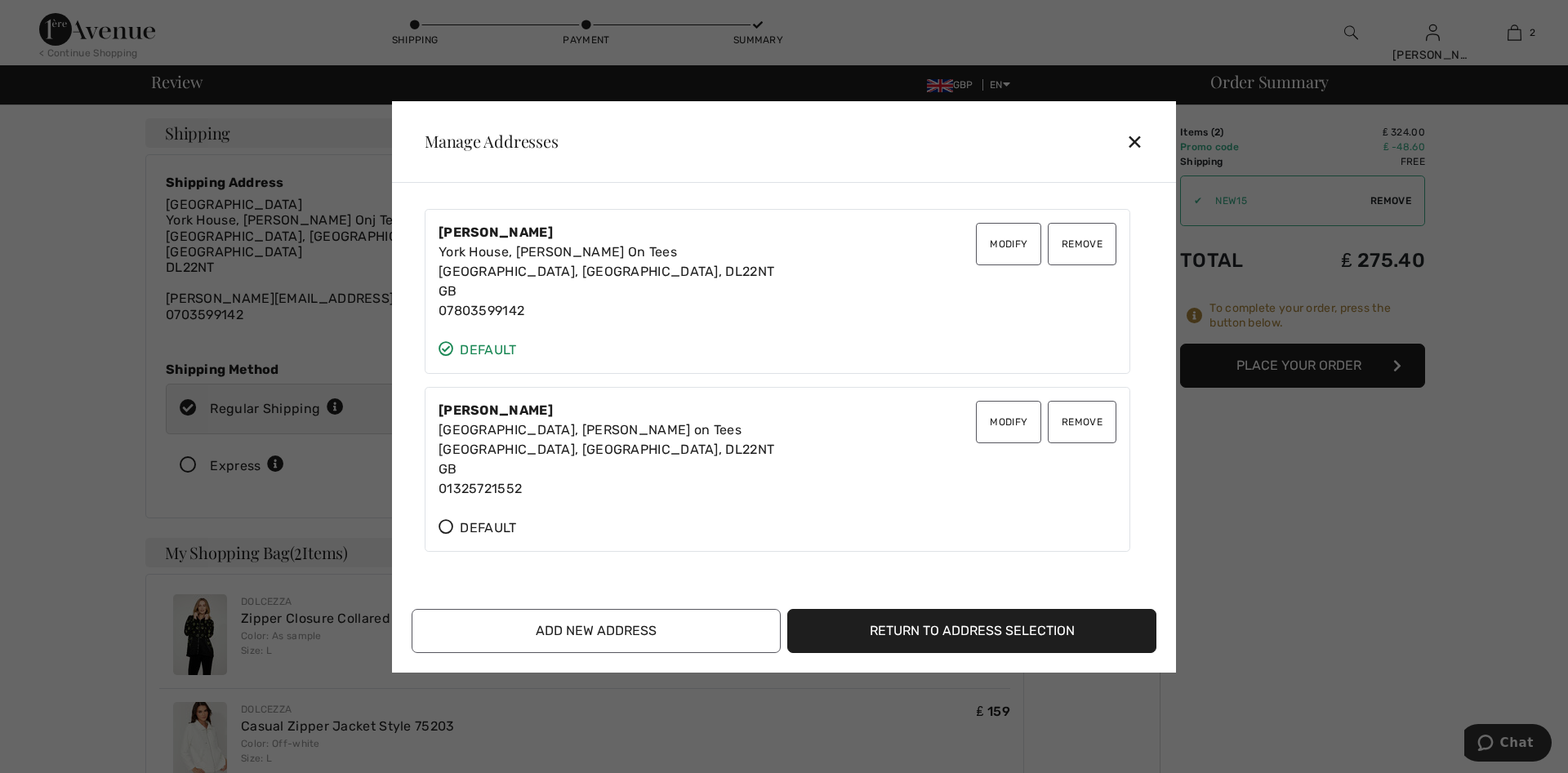
click at [894, 642] on button "Return to Address Selection" at bounding box center [972, 631] width 369 height 44
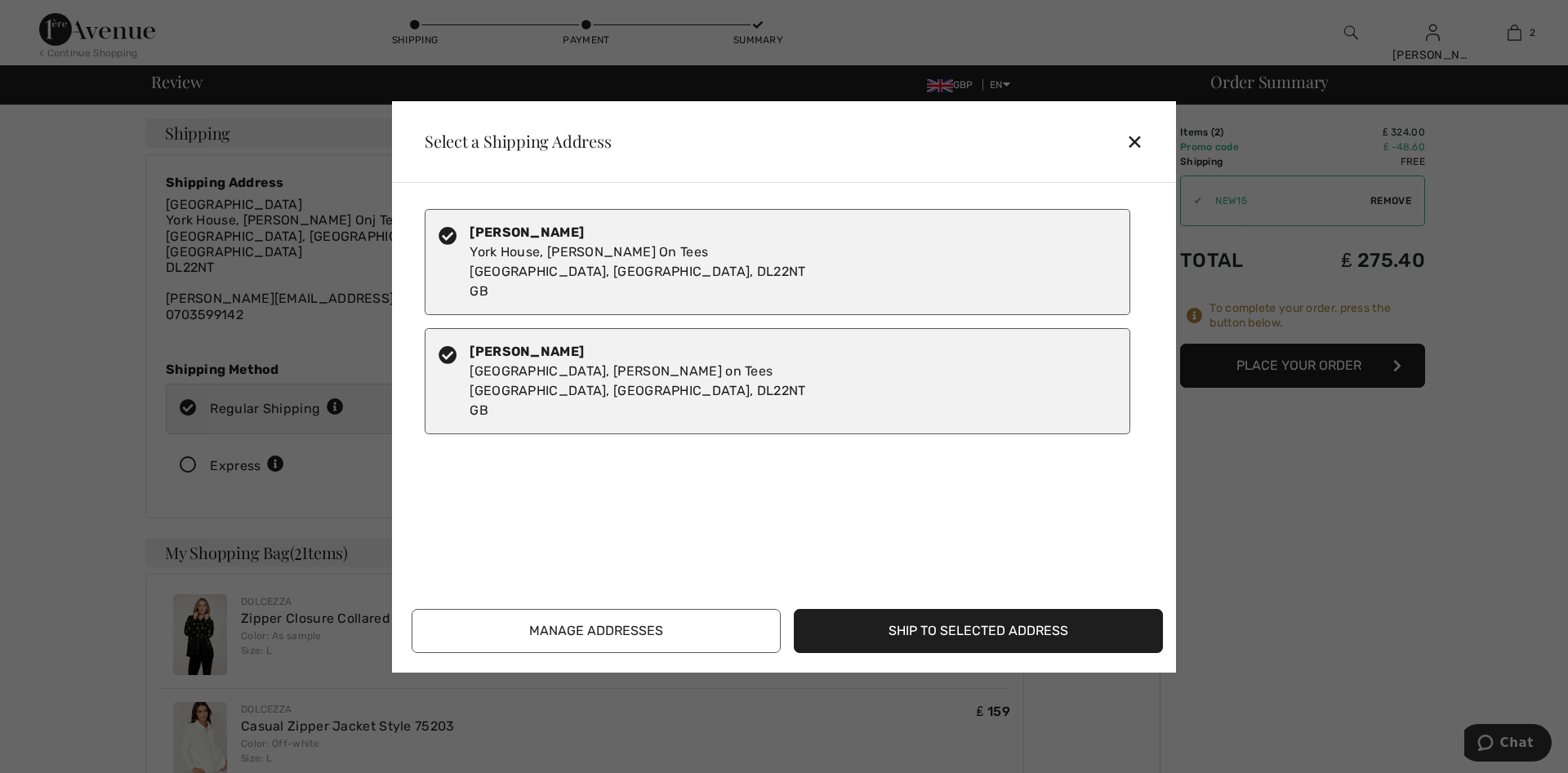
click at [895, 639] on button "Ship to Selected Address" at bounding box center [978, 631] width 369 height 44
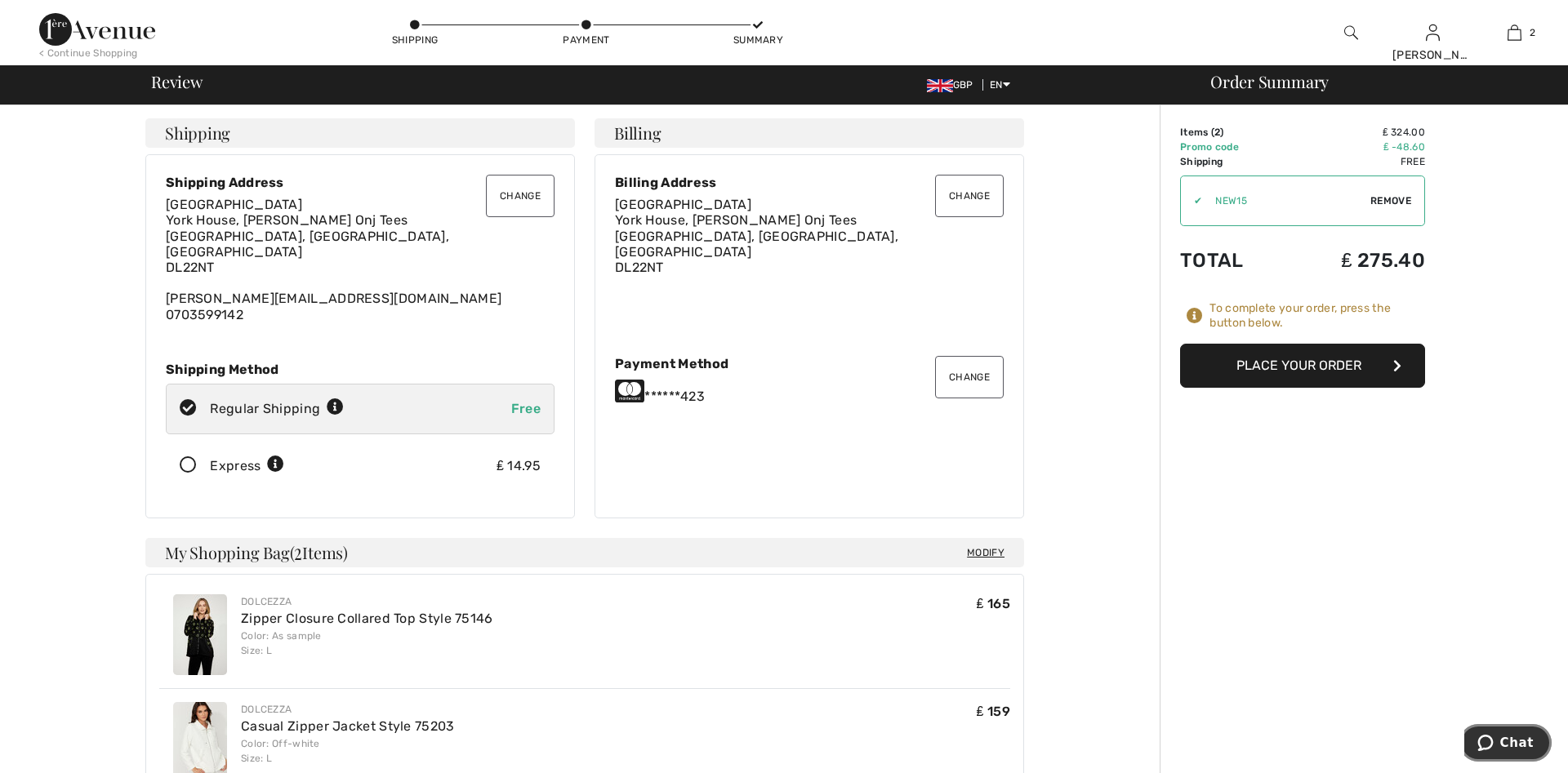
click at [1491, 743] on icon "Chat" at bounding box center [1486, 742] width 17 height 17
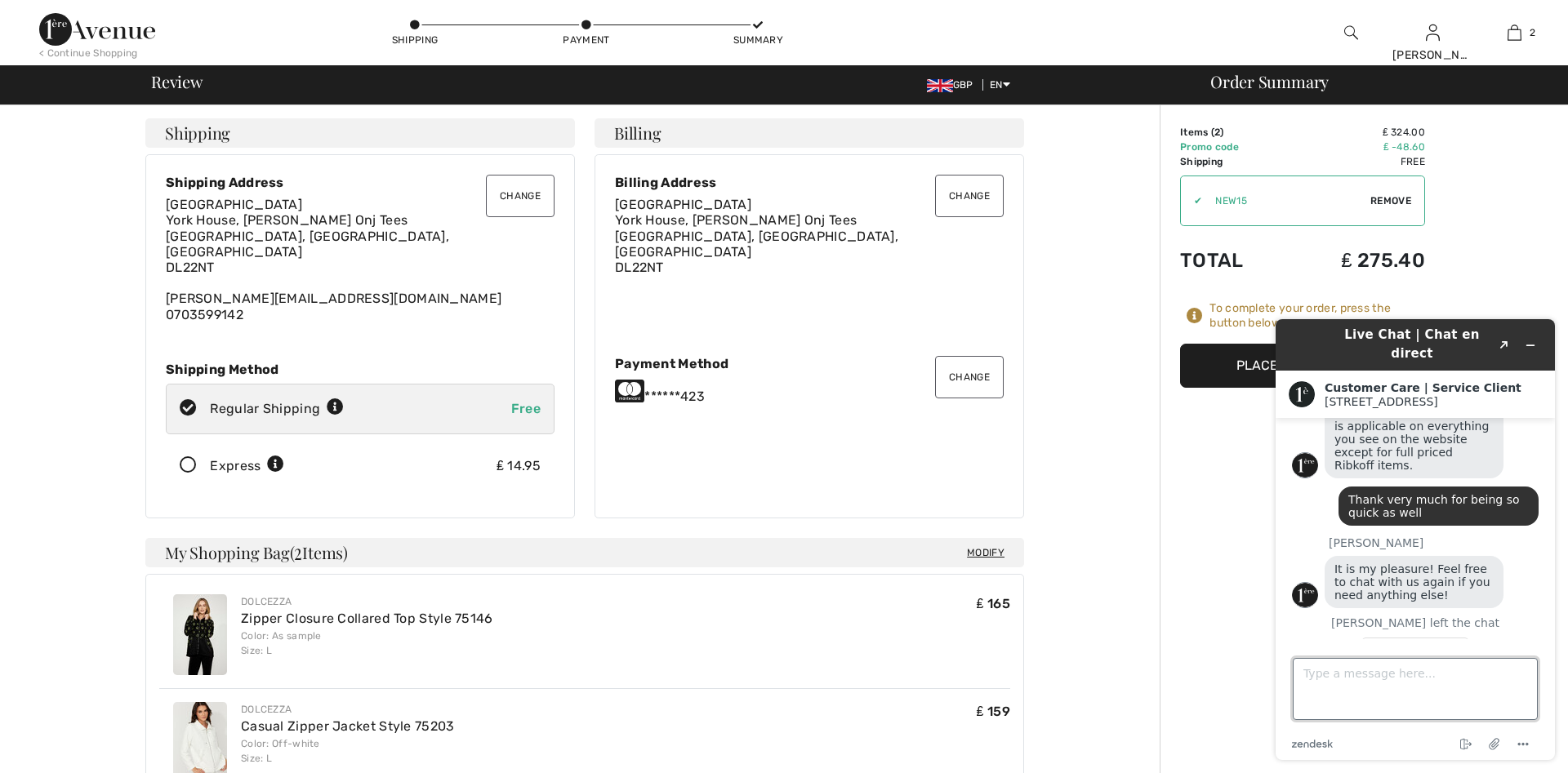
click at [1303, 678] on textarea "Type a message here..." at bounding box center [1415, 689] width 245 height 62
type textarea "My shipping details are slightly wrong but it won't allow my to alter them The …"
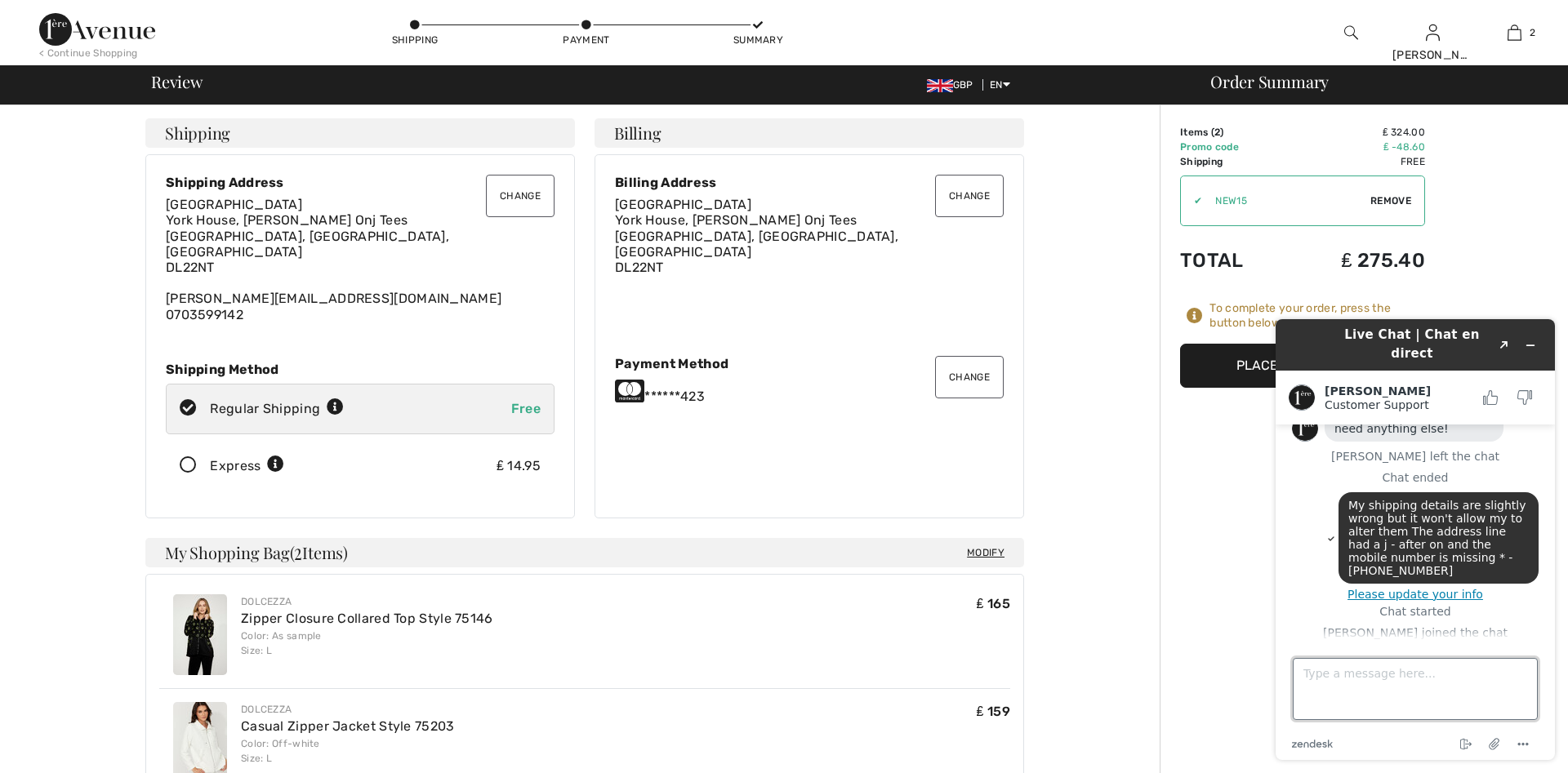
scroll to position [792, 0]
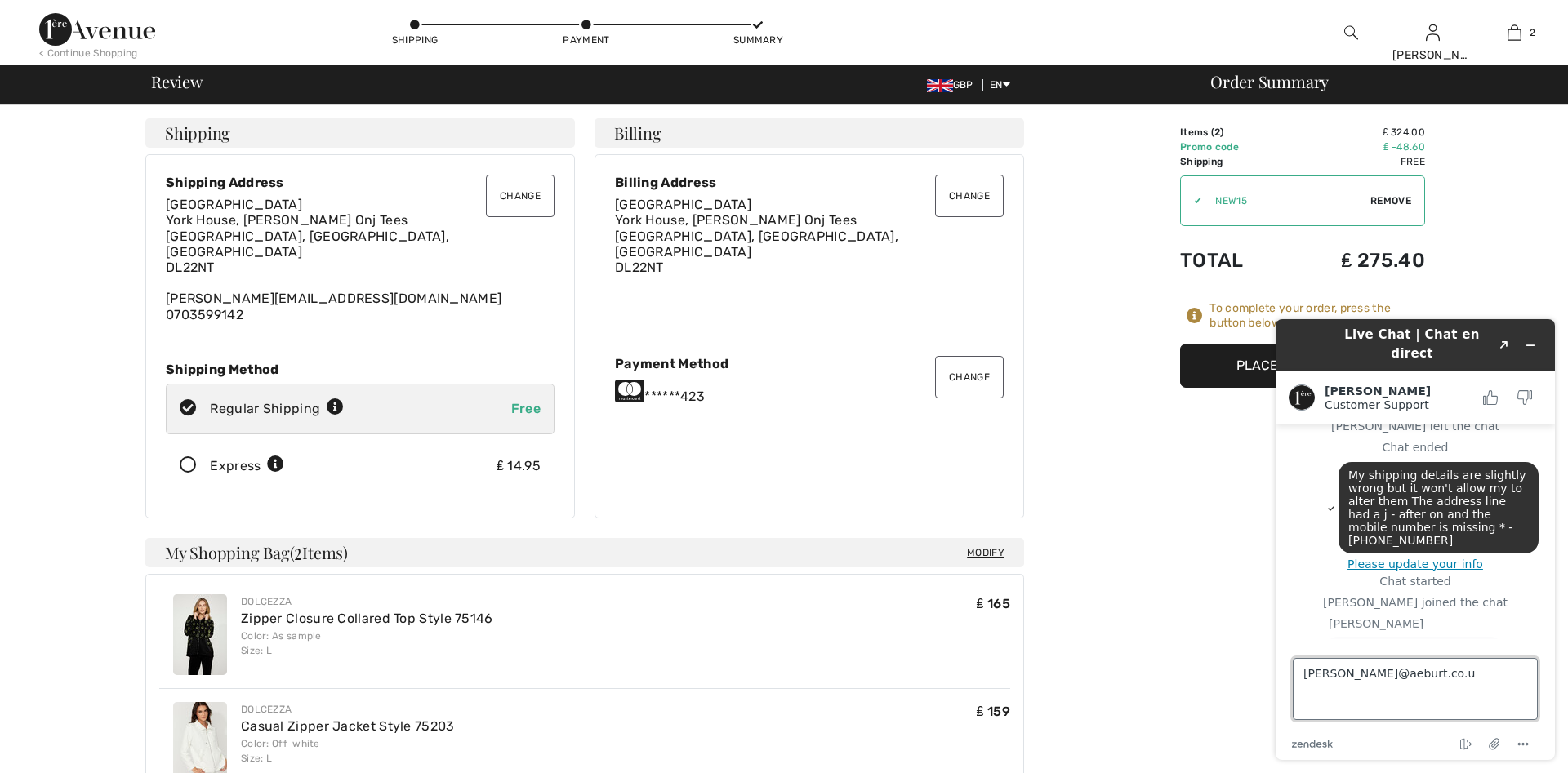
type textarea "[PERSON_NAME][EMAIL_ADDRESS][DOMAIN_NAME]"
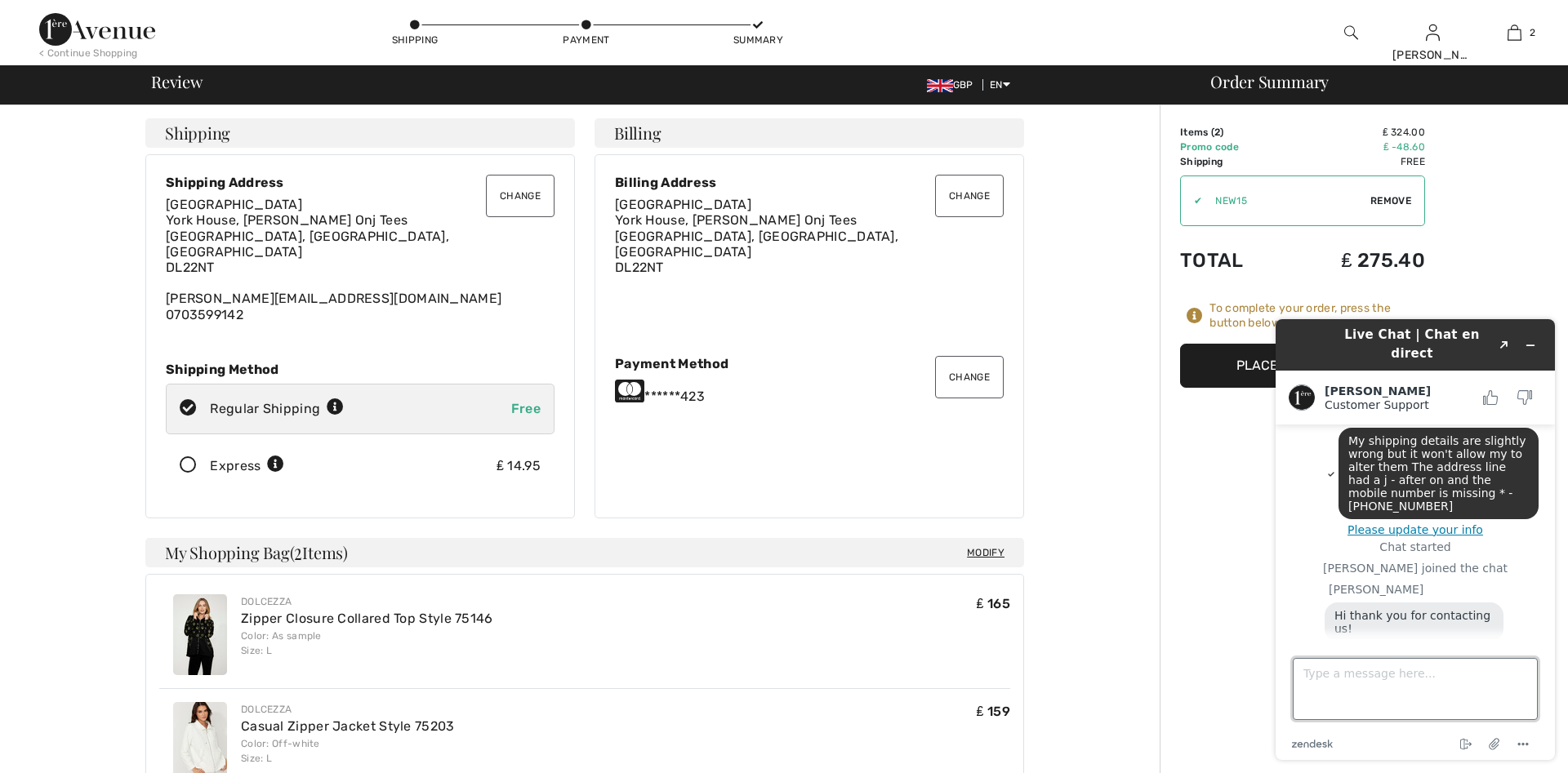
scroll to position [898, 0]
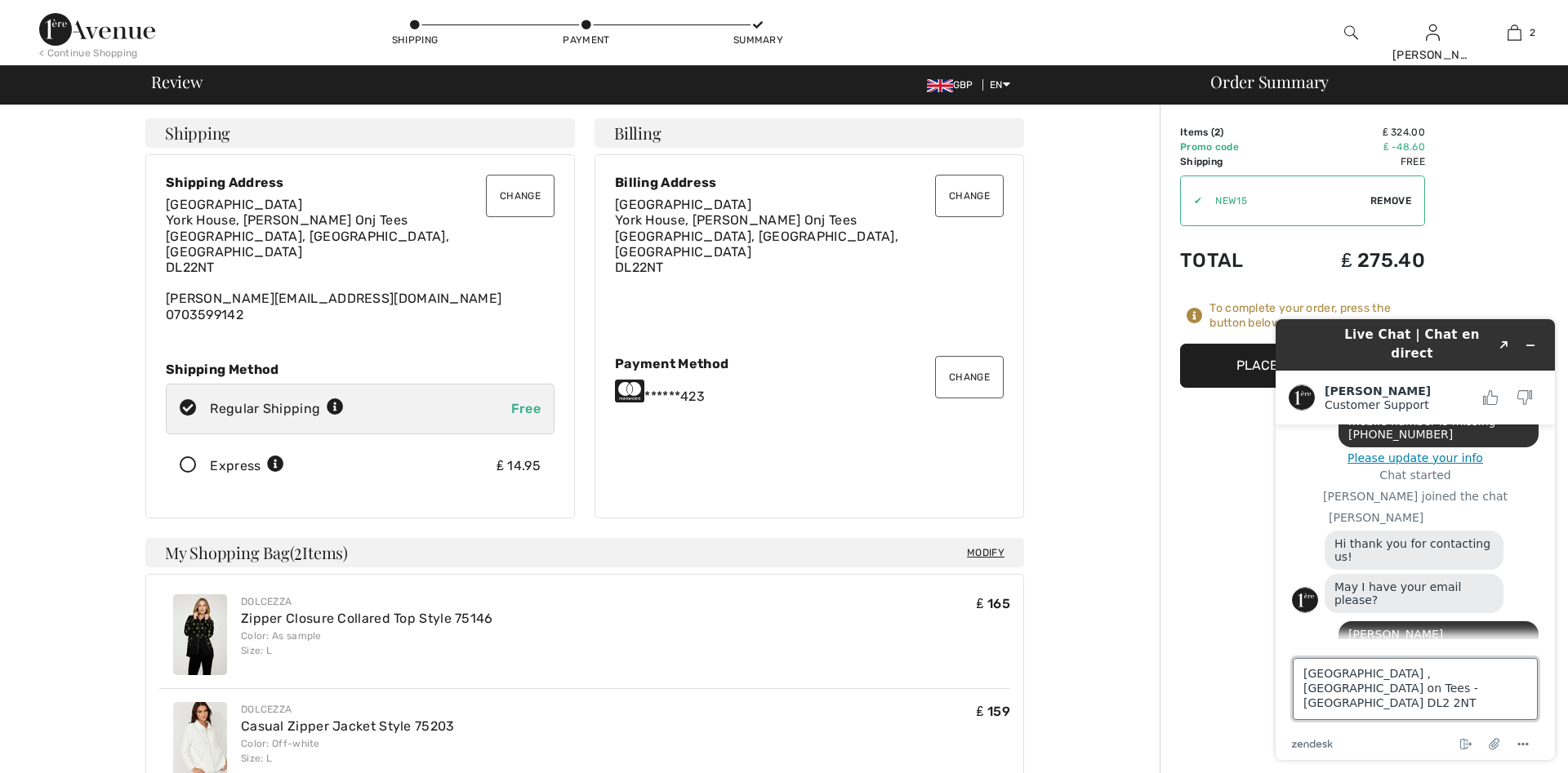
type textarea "[GEOGRAPHIC_DATA] , [PERSON_NAME] on Tees - [GEOGRAPHIC_DATA] DL2 2NT"
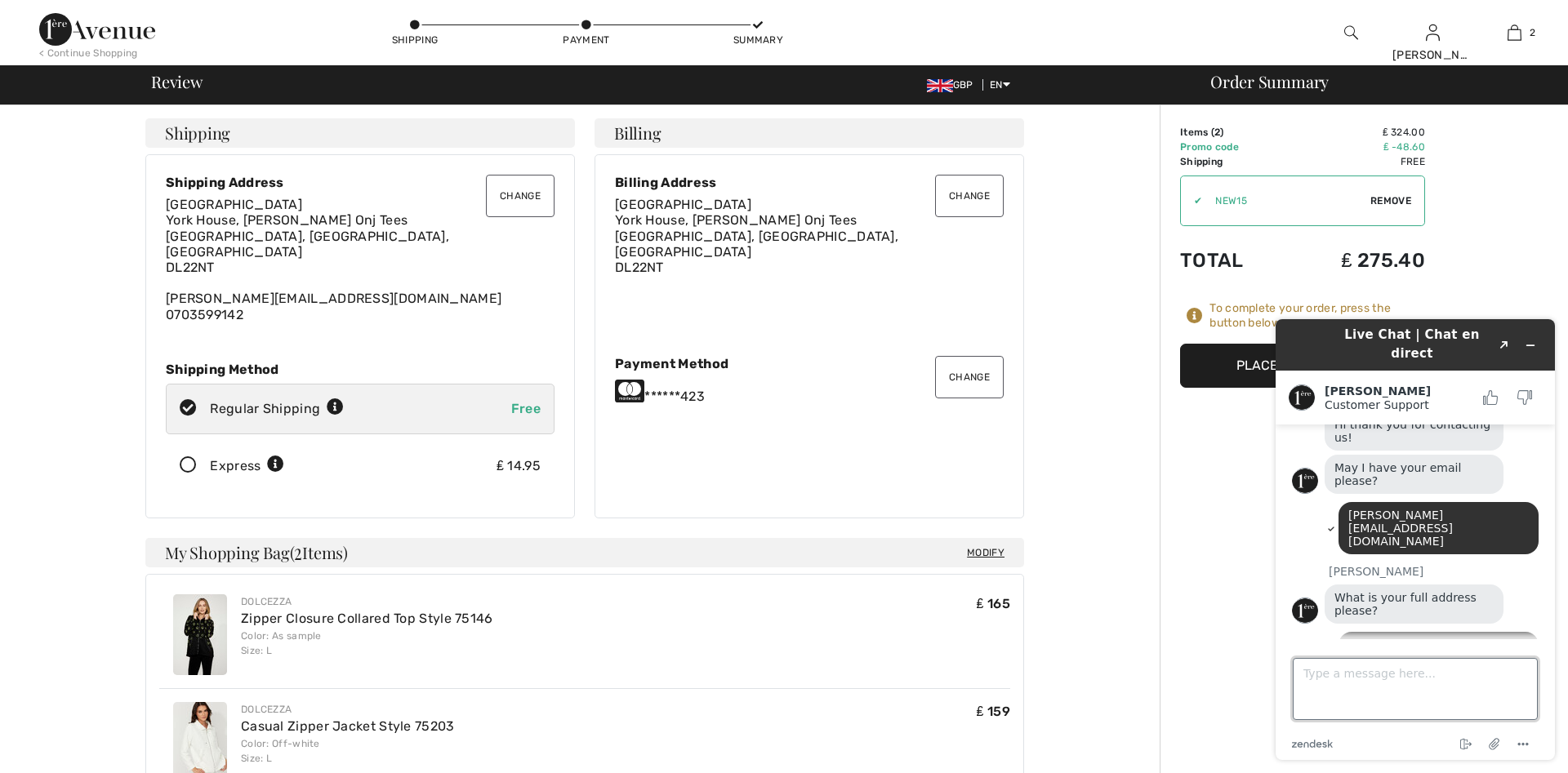
scroll to position [1048, 0]
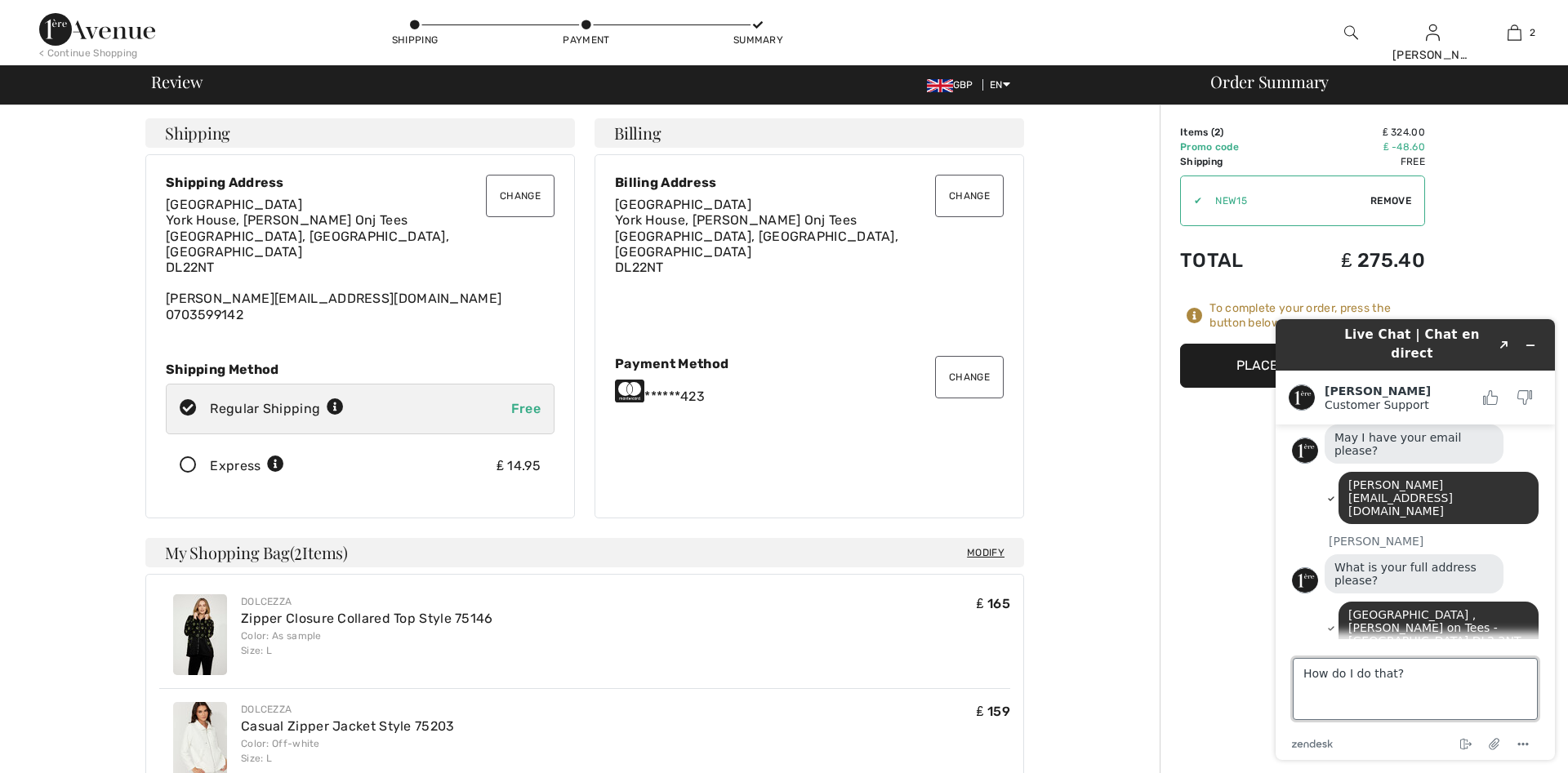
type textarea "How do I do that?"
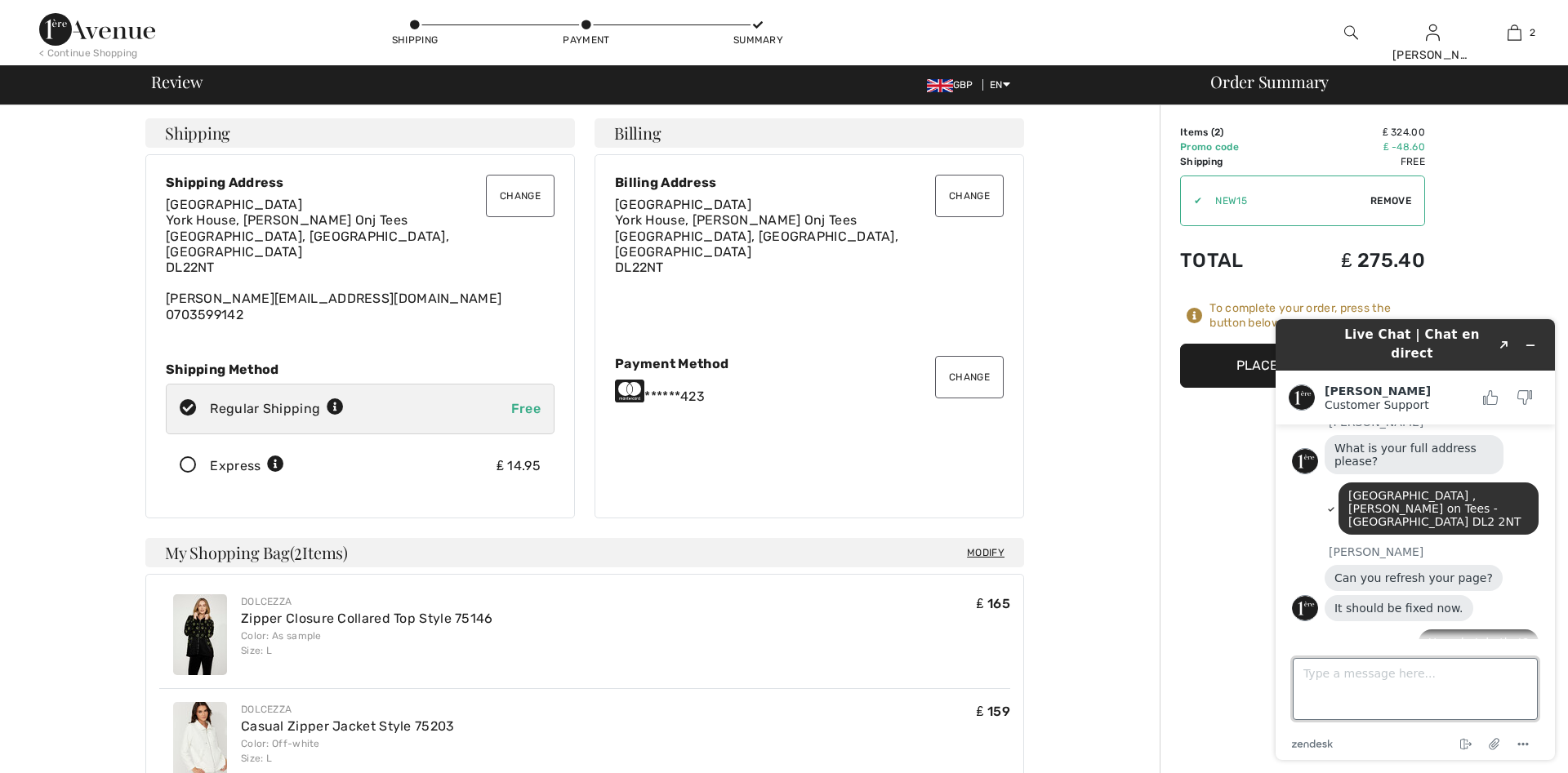
scroll to position [1197, 0]
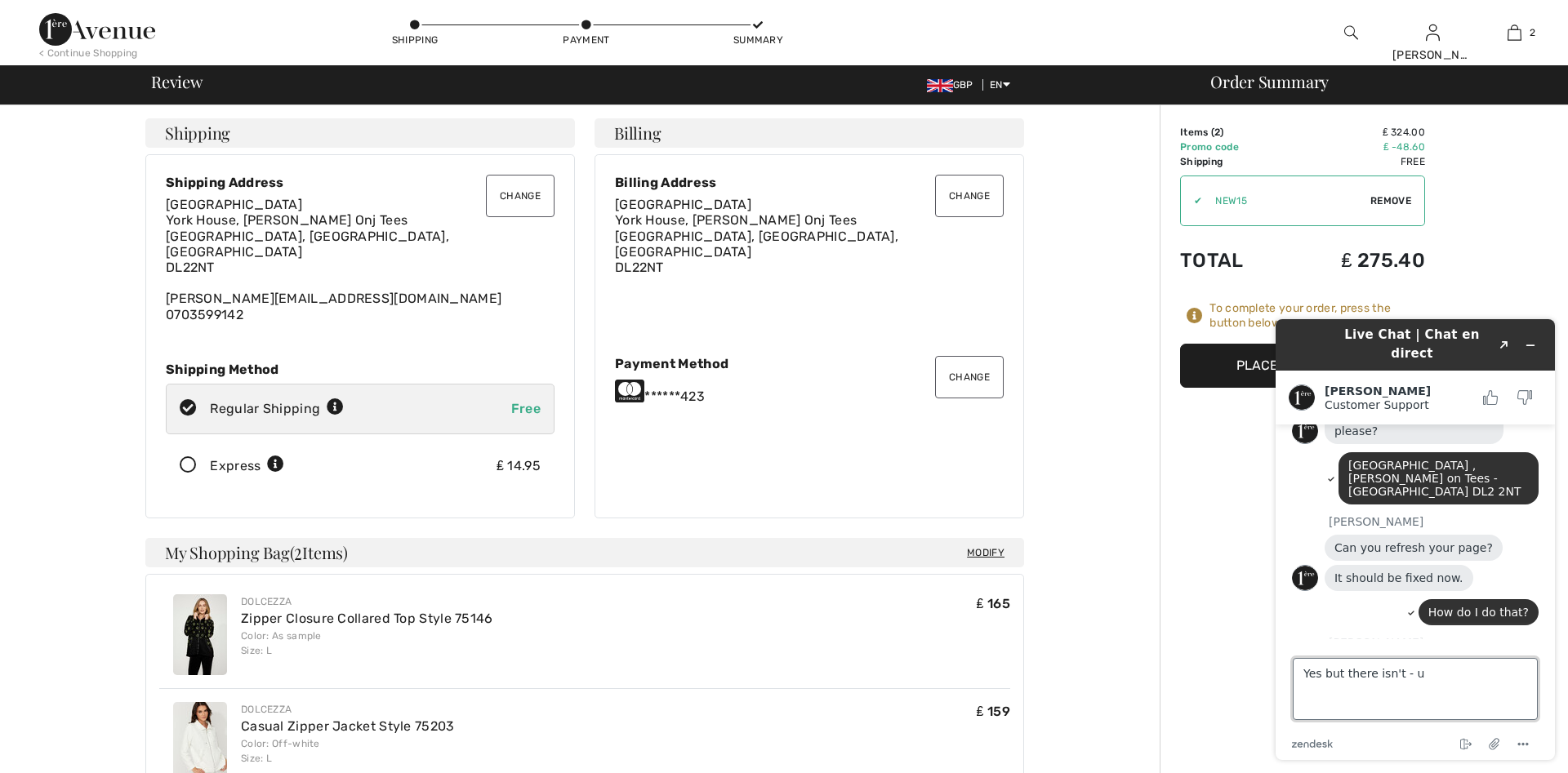
type textarea "Yes but there isn't -"
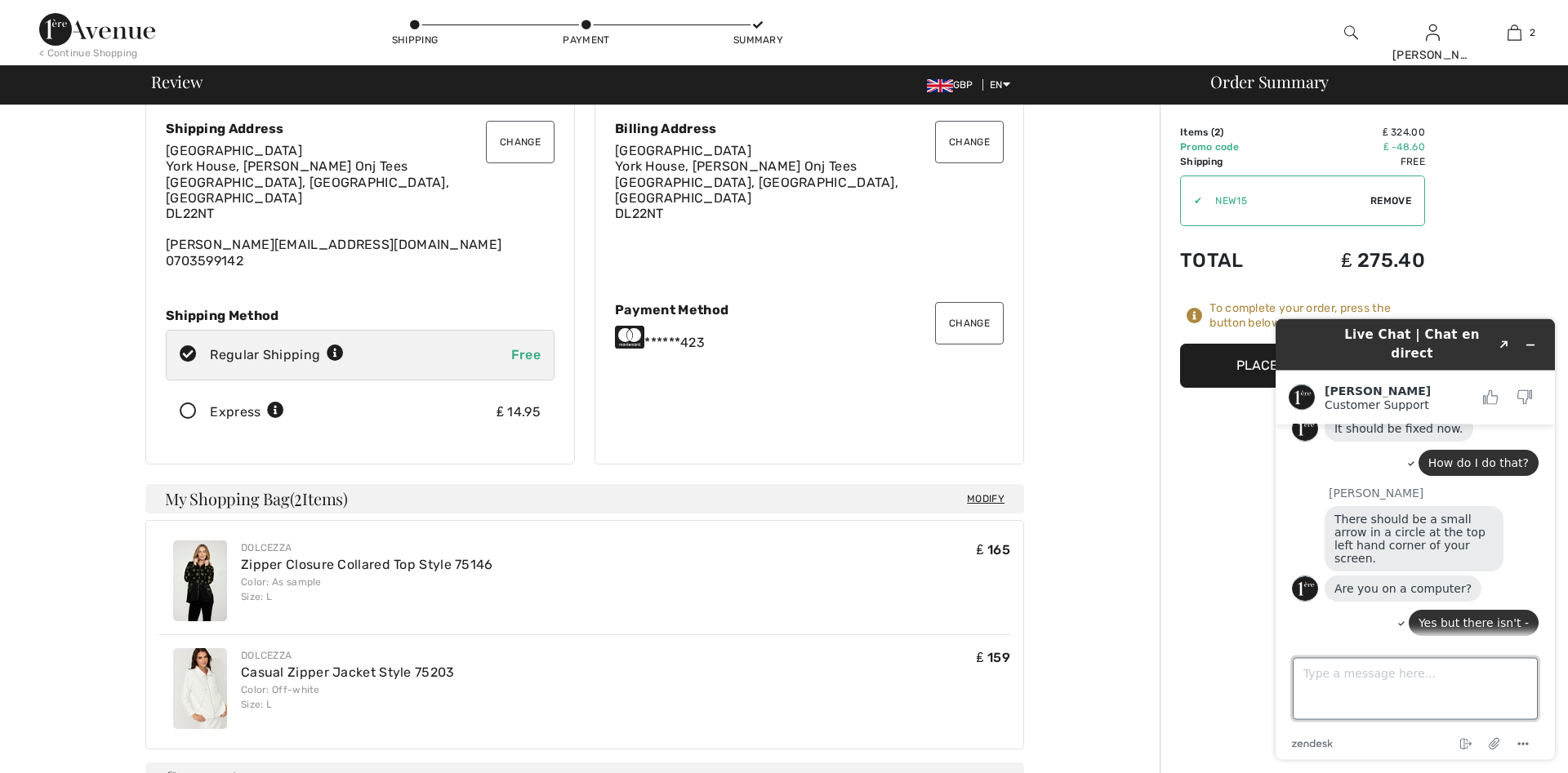
scroll to position [83, 0]
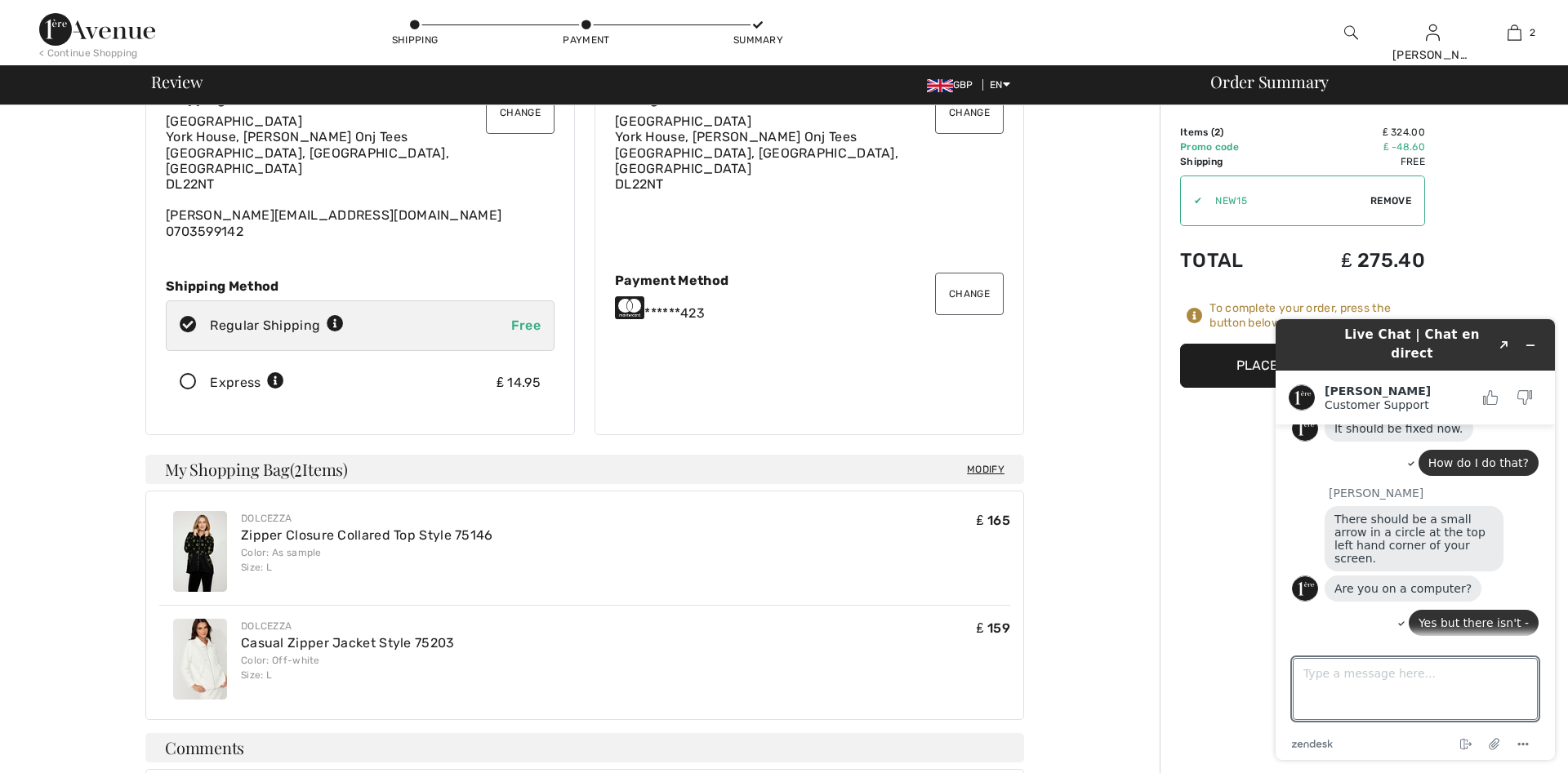
click at [1223, 364] on button "Place Your Order" at bounding box center [1302, 365] width 245 height 44
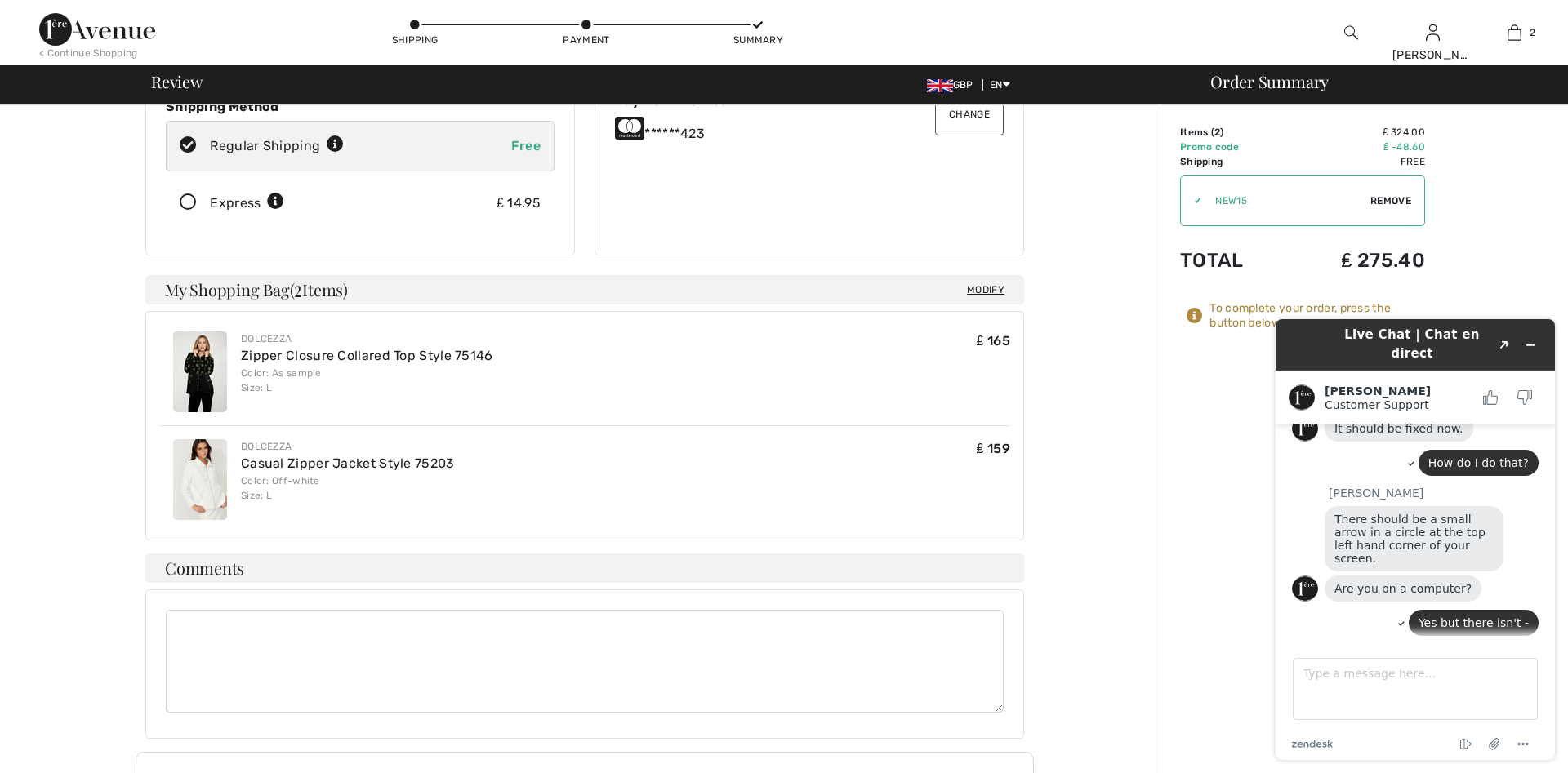
scroll to position [229, 0]
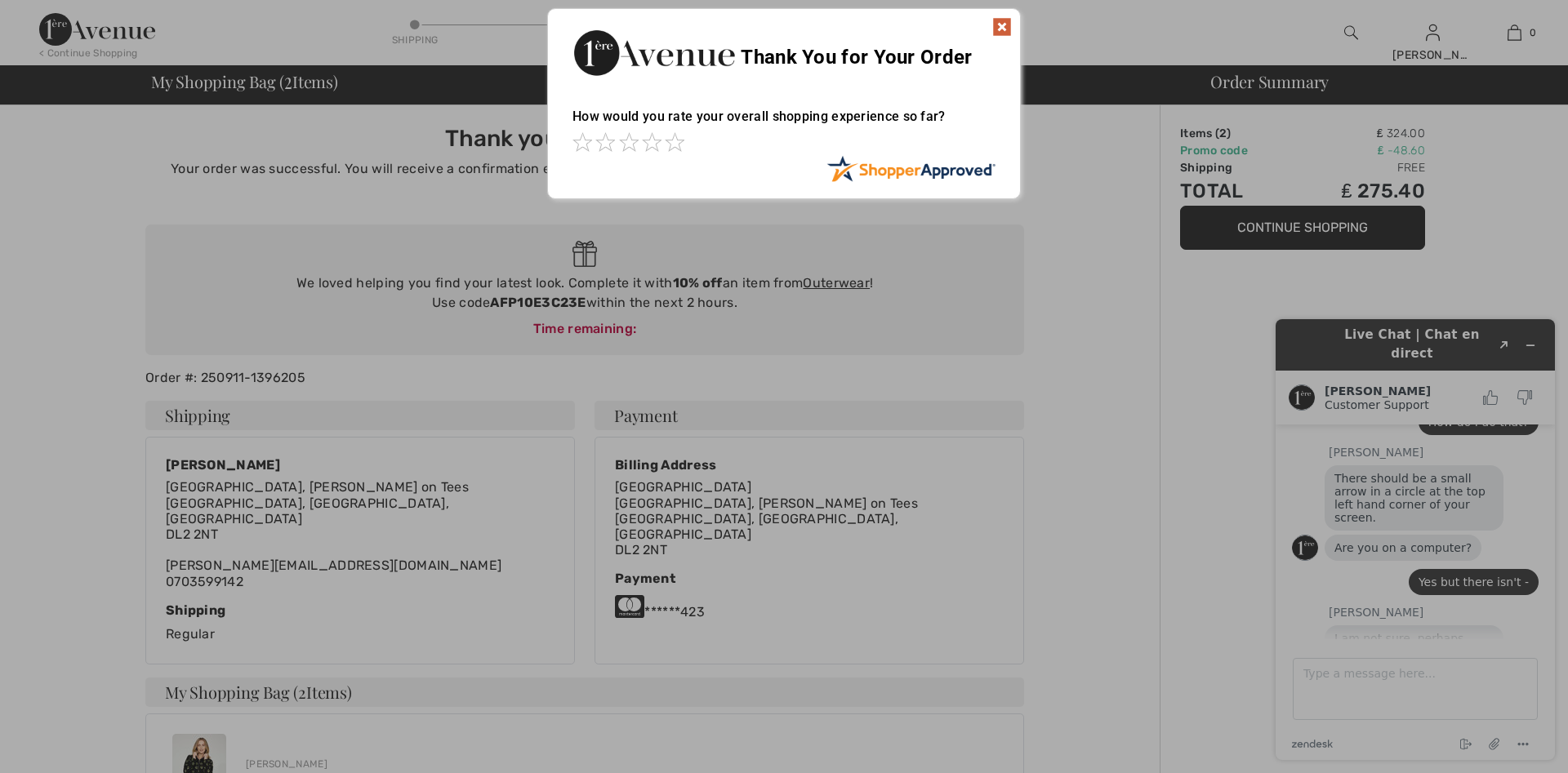
click at [1309, 674] on div at bounding box center [784, 386] width 1568 height 773
click at [1376, 669] on div at bounding box center [784, 386] width 1568 height 773
click at [996, 25] on img at bounding box center [1002, 27] width 19 height 19
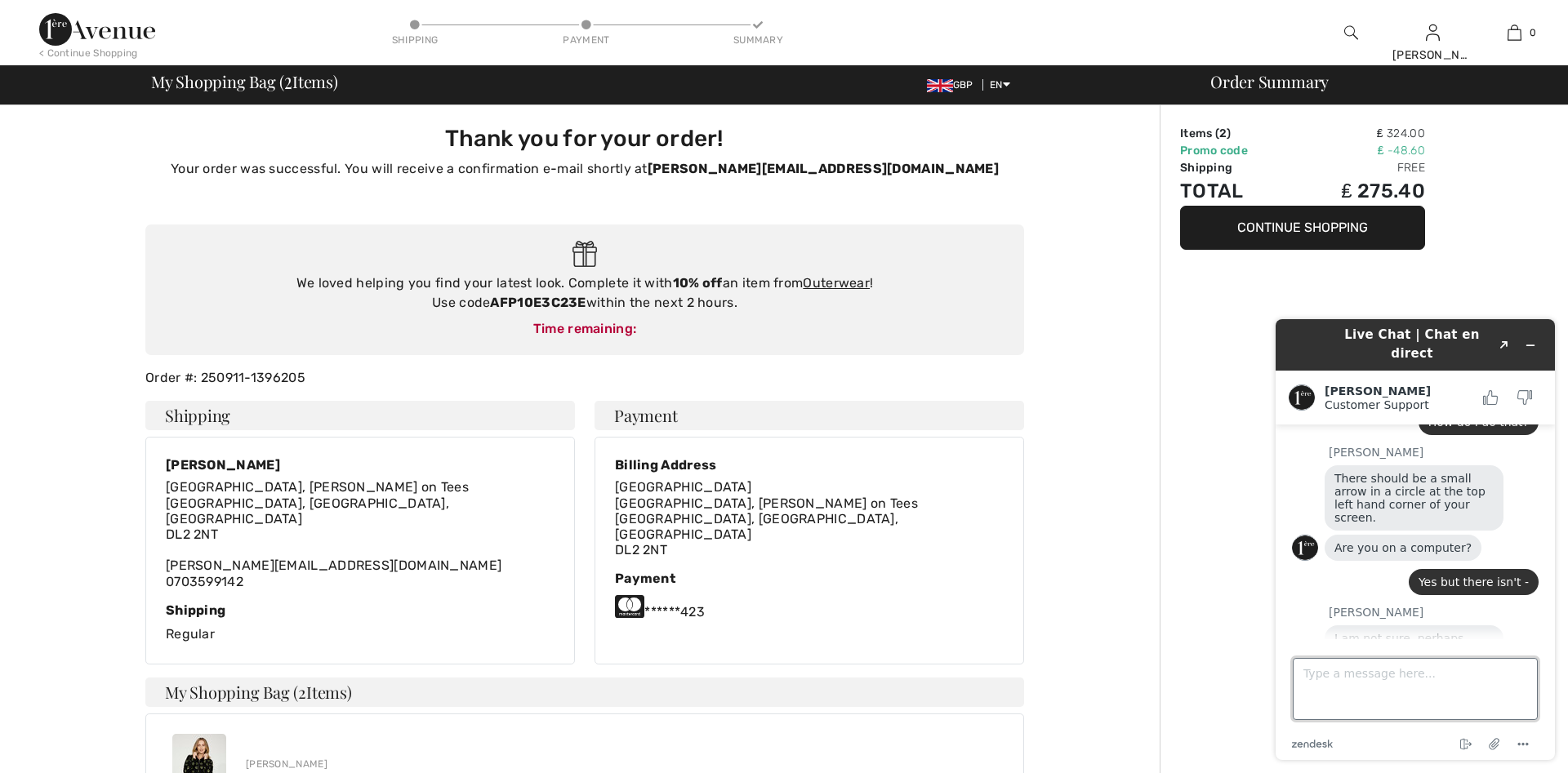
click at [1309, 685] on textarea "Type a message here..." at bounding box center [1415, 689] width 245 height 62
type textarea "Thanks for your help"
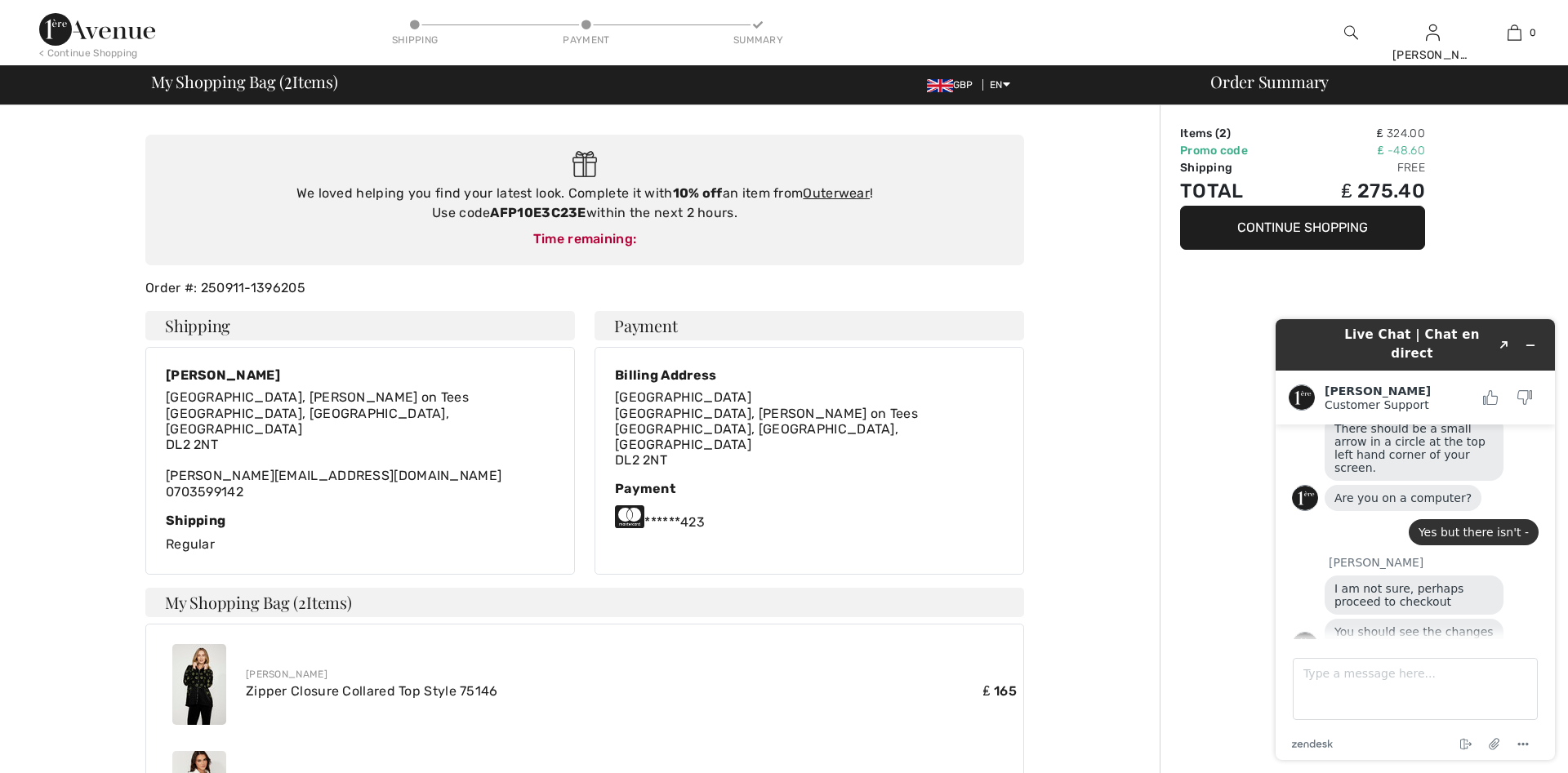
scroll to position [708, 0]
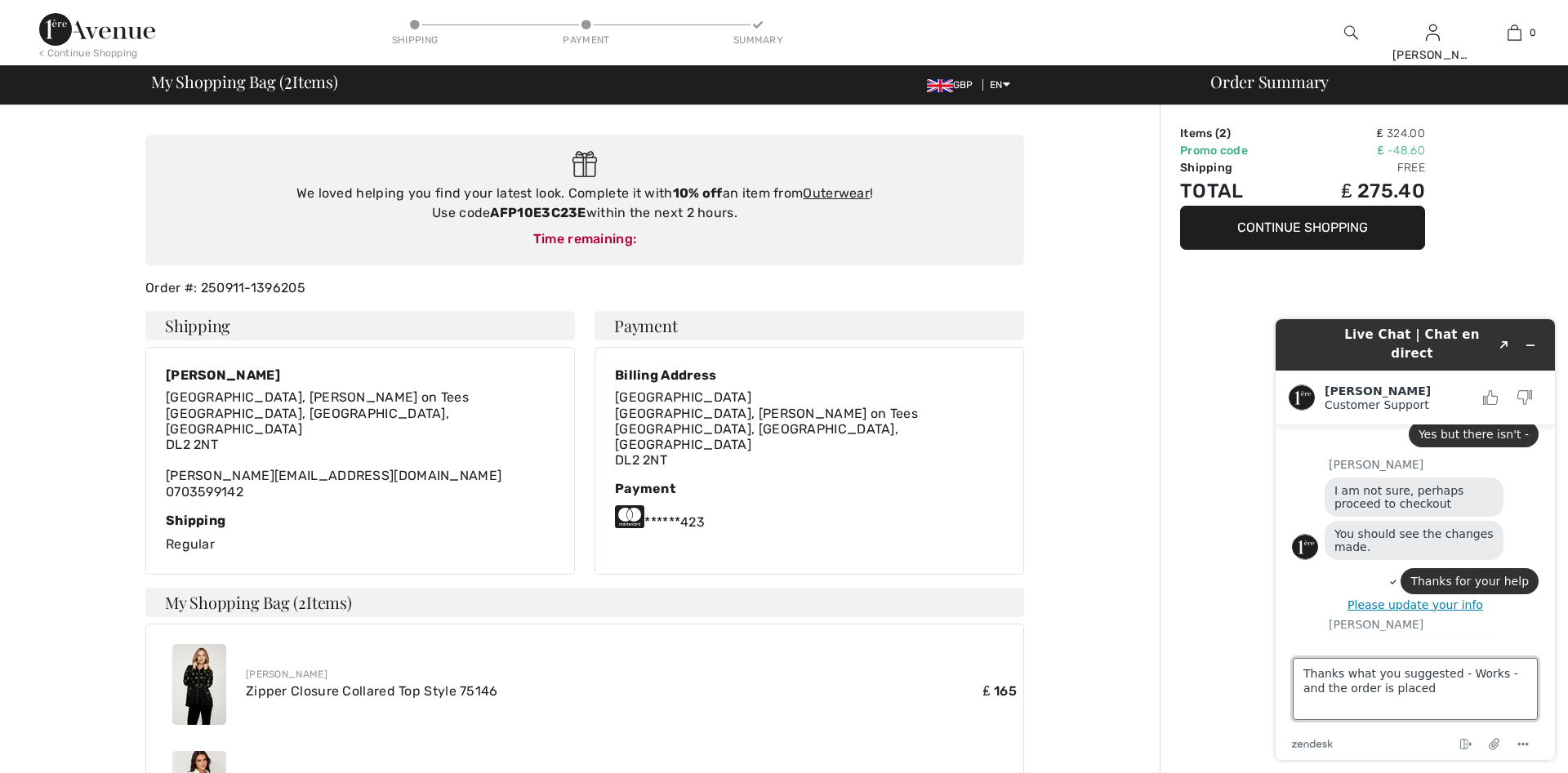
type textarea "Thanks what you suggested - Works - and the order is placed 1"
